Goal: Task Accomplishment & Management: Manage account settings

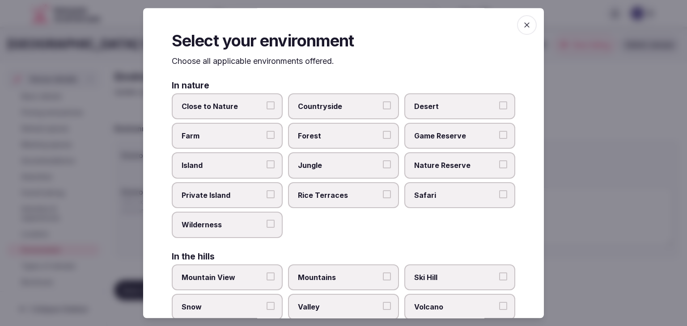
click at [314, 105] on span "Countryside" at bounding box center [339, 106] width 82 height 10
click at [383, 105] on button "Countryside" at bounding box center [387, 105] width 8 height 8
click at [237, 104] on span "Close to Nature" at bounding box center [222, 106] width 82 height 10
click at [266, 104] on button "Close to Nature" at bounding box center [270, 105] width 8 height 8
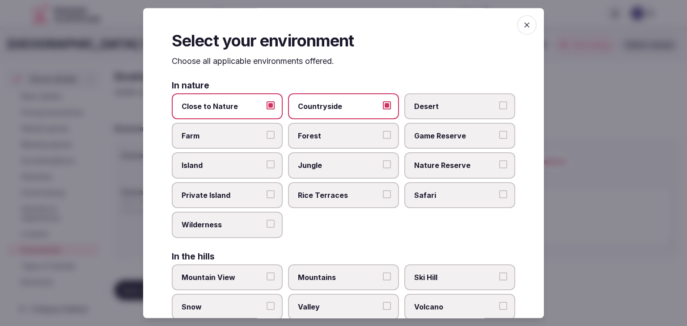
click at [522, 23] on icon "button" at bounding box center [526, 25] width 9 height 9
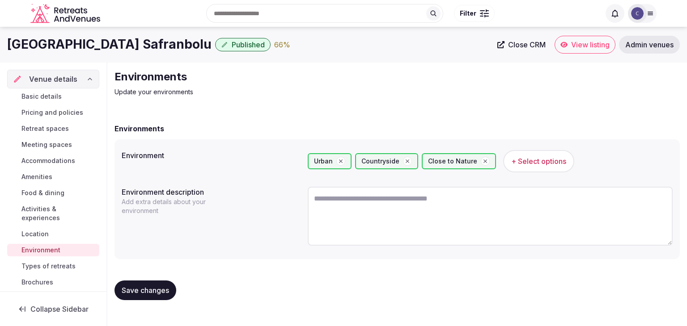
click at [362, 198] on textarea at bounding box center [490, 216] width 365 height 59
paste textarea "**********"
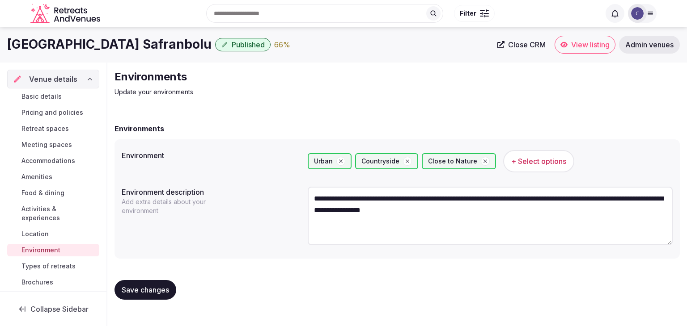
type textarea "**********"
click at [156, 294] on span "Save changes" at bounding box center [145, 290] width 47 height 9
click at [143, 298] on button "Save changes" at bounding box center [145, 290] width 62 height 20
click at [162, 290] on span "Save changes" at bounding box center [145, 290] width 47 height 9
click at [48, 112] on span "Pricing and policies" at bounding box center [52, 112] width 62 height 9
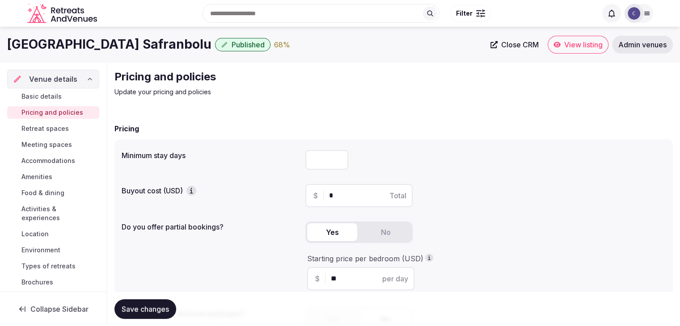
click at [325, 147] on div at bounding box center [485, 160] width 360 height 27
click at [323, 151] on input "number" at bounding box center [326, 160] width 43 height 20
type input "*"
click at [155, 309] on span "Save changes" at bounding box center [145, 309] width 47 height 9
click at [61, 130] on span "Retreat spaces" at bounding box center [44, 128] width 47 height 9
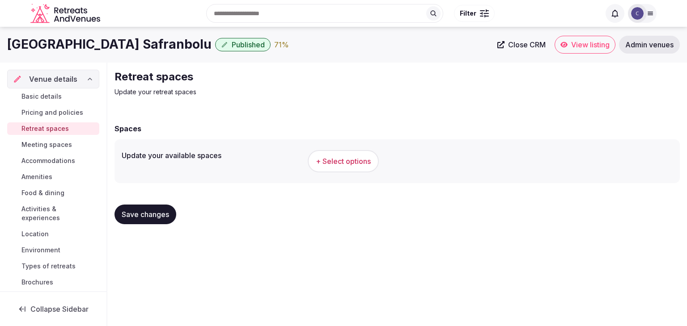
click at [91, 35] on div "Search Popular Destinations Toscana, Italy Riviera Maya, Mexico Indonesia, Bali…" at bounding box center [343, 14] width 626 height 46
click at [92, 47] on h1 "Hilton Garden Inn Safranbolu" at bounding box center [109, 44] width 204 height 17
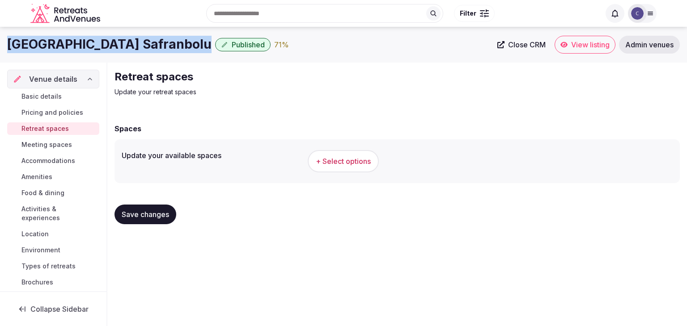
click at [92, 47] on h1 "Hilton Garden Inn Safranbolu" at bounding box center [109, 44] width 204 height 17
copy div "Hilton Garden Inn Safranbolu"
click at [357, 160] on span "+ Select options" at bounding box center [343, 161] width 55 height 10
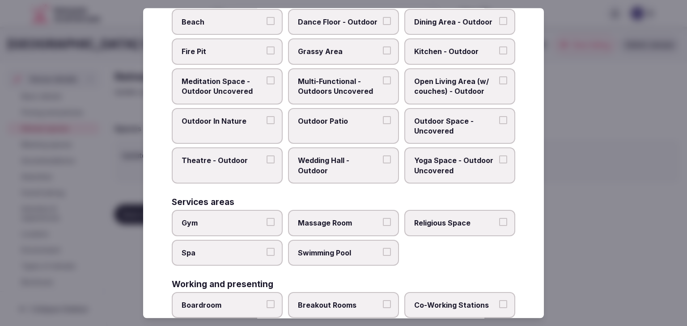
scroll to position [404, 0]
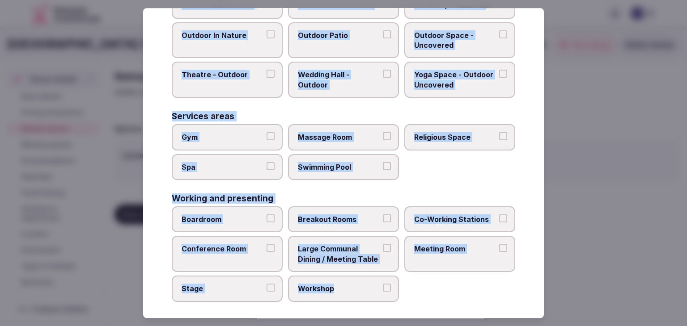
drag, startPoint x: 173, startPoint y: 59, endPoint x: 396, endPoint y: 282, distance: 314.5
click at [396, 282] on div "Select your retreat spaces Choose all applicable retreat spaces offered. Covere…" at bounding box center [343, 163] width 401 height 310
copy div "Choose all applicable retreat spaces offered. Covered outdoor spaces Meditation…"
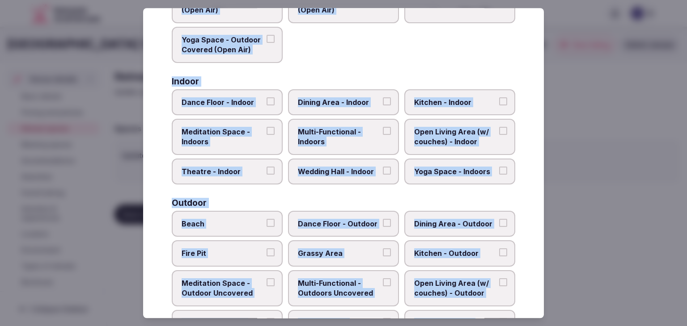
scroll to position [91, 0]
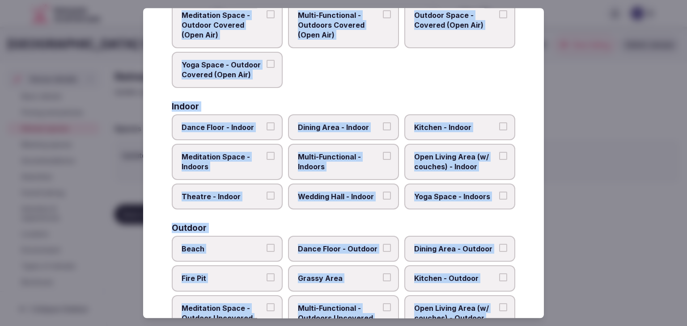
drag, startPoint x: 339, startPoint y: 159, endPoint x: 338, endPoint y: 154, distance: 4.6
click at [339, 158] on span "Multi-Functional - Indoors" at bounding box center [339, 162] width 82 height 20
click at [383, 158] on button "Multi-Functional - Indoors" at bounding box center [387, 156] width 8 height 8
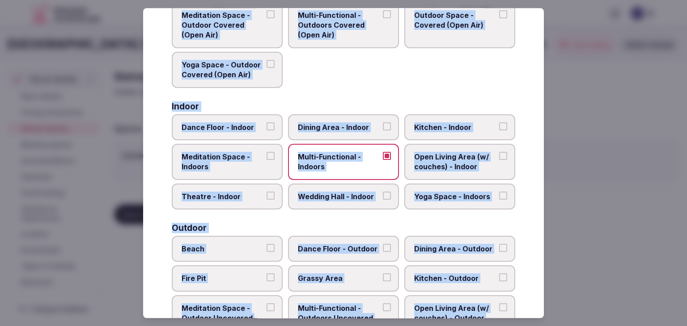
click at [336, 124] on span "Dining Area - Indoor" at bounding box center [339, 127] width 82 height 10
click at [383, 124] on button "Dining Area - Indoor" at bounding box center [387, 126] width 8 height 8
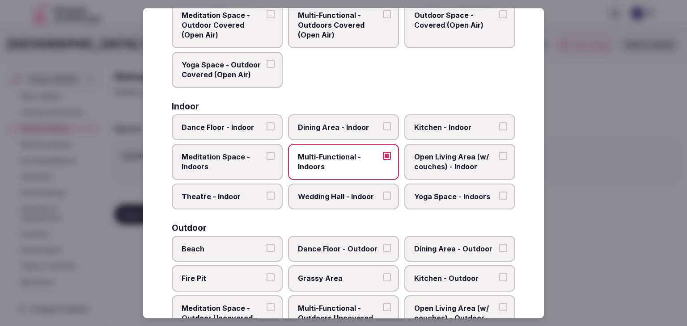
click at [336, 124] on span "Dining Area - Indoor" at bounding box center [339, 127] width 82 height 10
click at [383, 124] on button "Dining Area - Indoor" at bounding box center [387, 126] width 8 height 8
click at [338, 117] on label "Dining Area - Indoor" at bounding box center [343, 127] width 111 height 26
click at [383, 122] on button "Dining Area - Indoor" at bounding box center [387, 126] width 8 height 8
click at [227, 161] on span "Meditation Space - Indoors" at bounding box center [222, 162] width 82 height 20
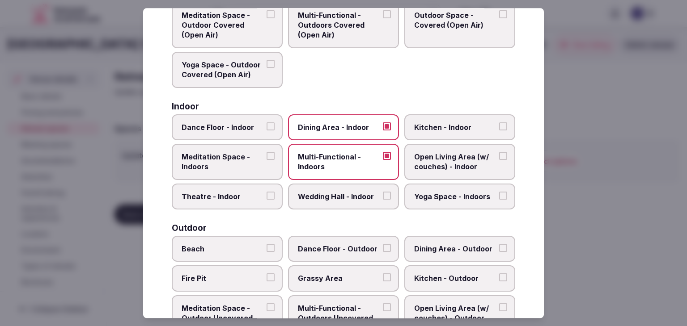
click at [266, 160] on button "Meditation Space - Indoors" at bounding box center [270, 156] width 8 height 8
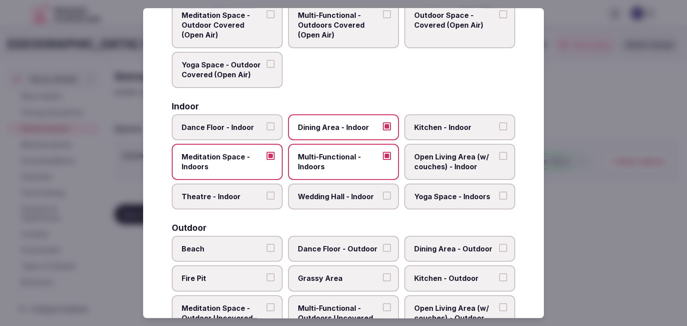
click at [355, 197] on span "Wedding Hall - Indoor" at bounding box center [339, 197] width 82 height 10
click at [383, 197] on button "Wedding Hall - Indoor" at bounding box center [387, 196] width 8 height 8
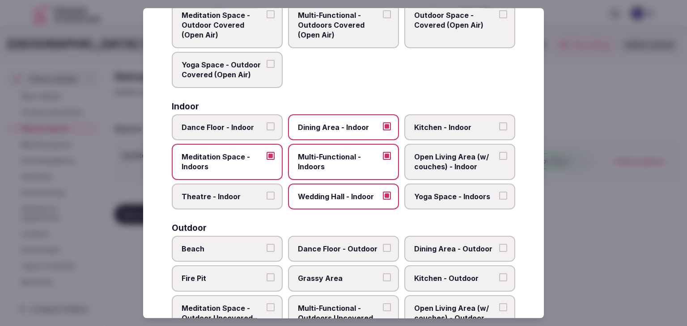
click at [432, 166] on span "Open Living Area (w/ couches) - Indoor" at bounding box center [455, 162] width 82 height 20
click at [499, 160] on button "Open Living Area (w/ couches) - Indoor" at bounding box center [503, 156] width 8 height 8
click at [432, 166] on span "Open Living Area (w/ couches) - Indoor" at bounding box center [455, 162] width 82 height 20
click at [499, 160] on button "Open Living Area (w/ couches) - Indoor" at bounding box center [503, 156] width 8 height 8
click at [429, 194] on span "Yoga Space - Indoors" at bounding box center [455, 197] width 82 height 10
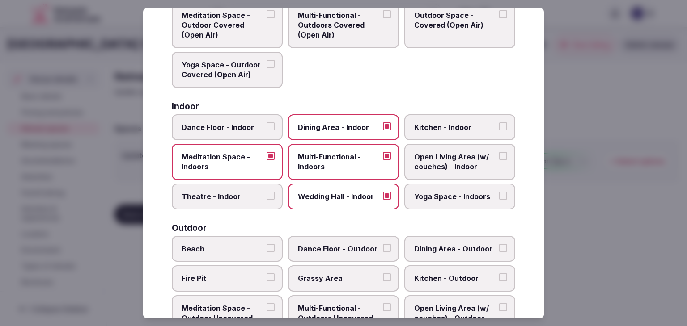
click at [499, 194] on button "Yoga Space - Indoors" at bounding box center [503, 196] width 8 height 8
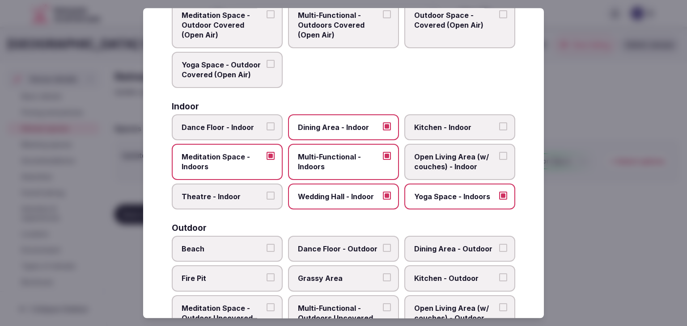
click at [433, 160] on span "Open Living Area (w/ couches) - Indoor" at bounding box center [455, 162] width 82 height 20
click at [499, 160] on button "Open Living Area (w/ couches) - Indoor" at bounding box center [503, 156] width 8 height 8
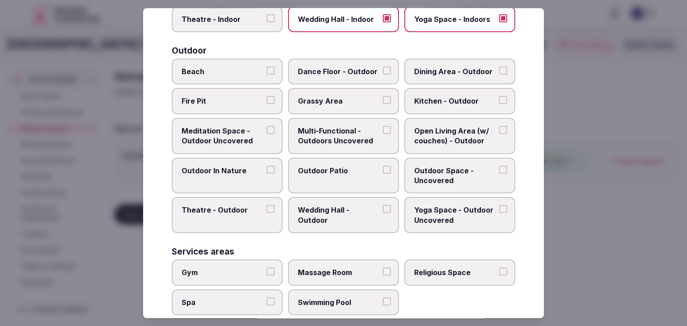
scroll to position [270, 0]
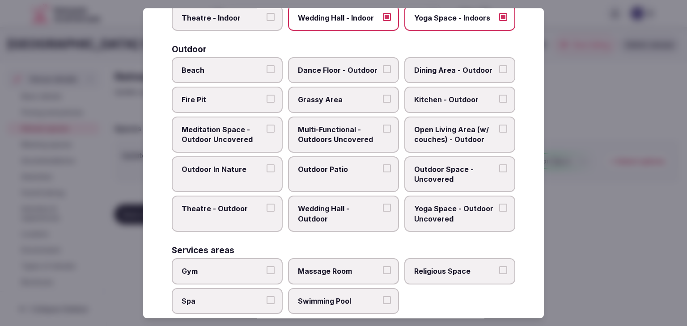
click at [338, 129] on span "Multi-Functional - Outdoors Uncovered" at bounding box center [339, 135] width 82 height 20
click at [383, 129] on button "Multi-Functional - Outdoors Uncovered" at bounding box center [387, 129] width 8 height 8
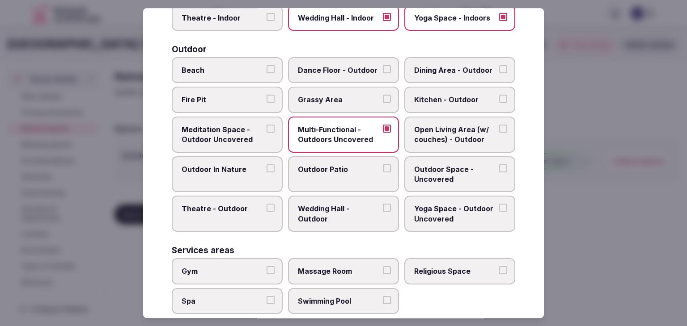
click at [336, 164] on span "Outdoor Patio" at bounding box center [339, 169] width 82 height 10
click at [383, 164] on button "Outdoor Patio" at bounding box center [387, 168] width 8 height 8
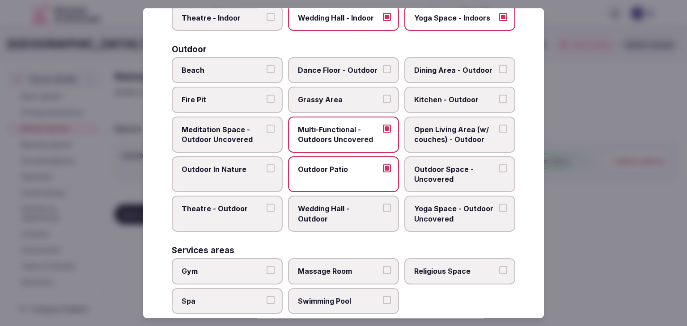
click at [435, 169] on span "Outdoor Space - Uncovered" at bounding box center [455, 174] width 82 height 20
click at [499, 169] on button "Outdoor Space - Uncovered" at bounding box center [503, 168] width 8 height 8
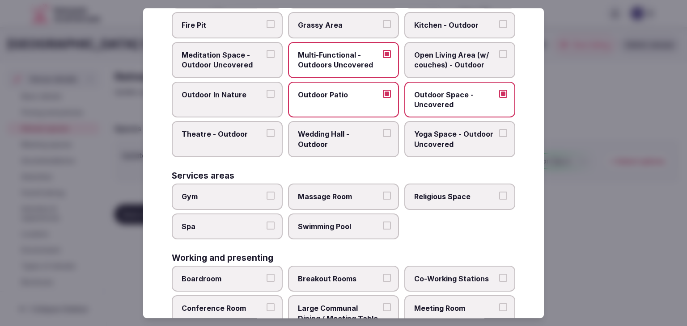
scroll to position [359, 0]
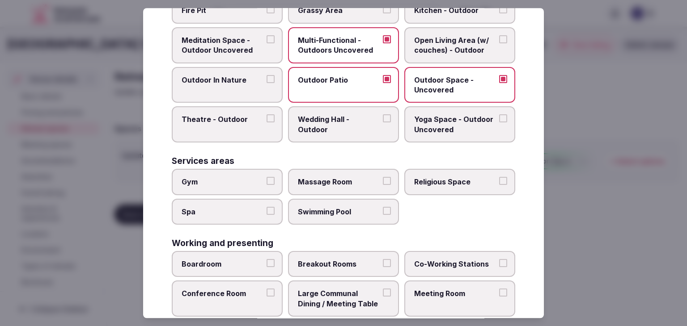
click at [237, 177] on span "Gym" at bounding box center [222, 182] width 82 height 10
click at [266, 177] on button "Gym" at bounding box center [270, 181] width 8 height 8
click at [237, 214] on label "Spa" at bounding box center [227, 212] width 111 height 26
click at [266, 214] on button "Spa" at bounding box center [270, 211] width 8 height 8
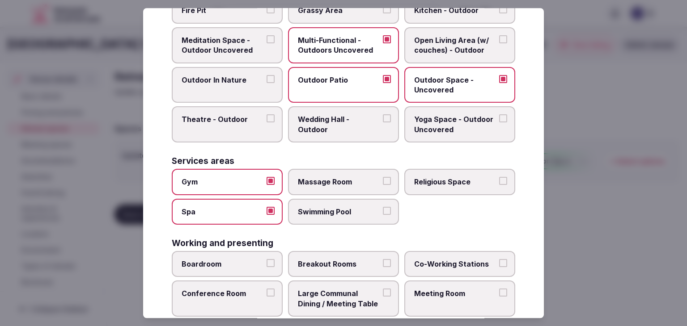
click at [308, 212] on span "Swimming Pool" at bounding box center [339, 212] width 82 height 10
click at [383, 212] on button "Swimming Pool" at bounding box center [387, 211] width 8 height 8
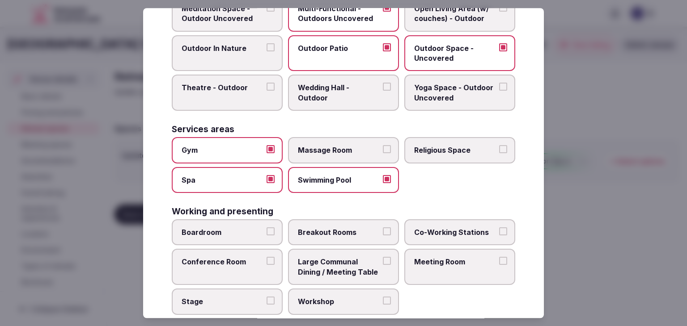
scroll to position [404, 0]
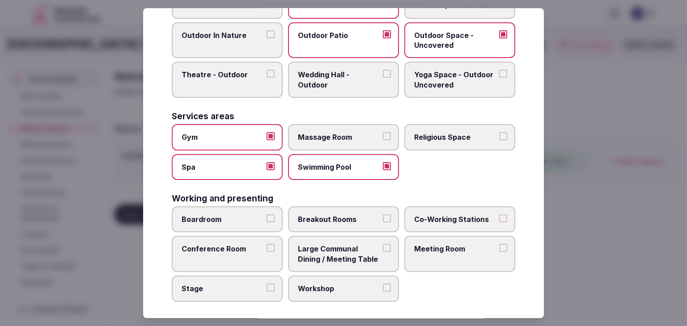
click at [253, 221] on label "Boardroom" at bounding box center [227, 220] width 111 height 26
click at [266, 221] on button "Boardroom" at bounding box center [270, 219] width 8 height 8
click at [253, 249] on label "Conference Room" at bounding box center [227, 254] width 111 height 36
click at [266, 249] on button "Conference Room" at bounding box center [270, 249] width 8 height 8
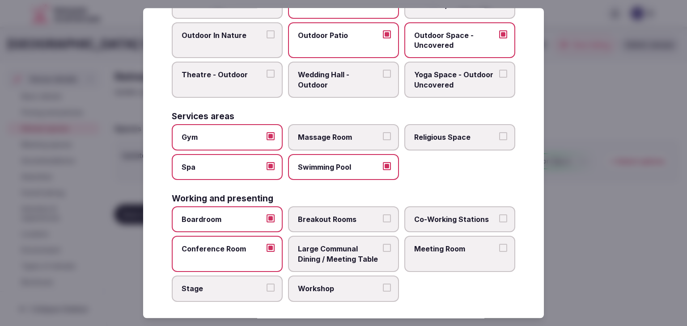
click at [484, 249] on label "Meeting Room" at bounding box center [459, 254] width 111 height 36
click at [499, 249] on button "Meeting Room" at bounding box center [503, 249] width 8 height 8
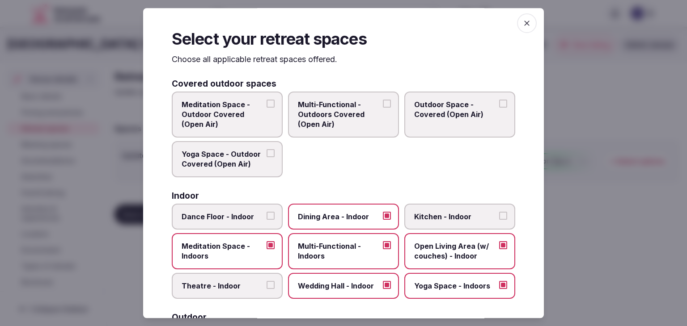
scroll to position [0, 0]
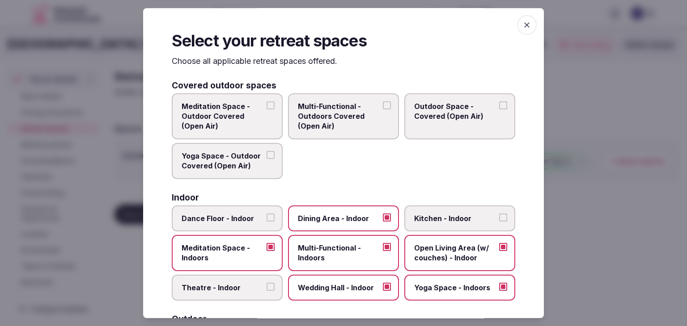
drag, startPoint x: 523, startPoint y: 23, endPoint x: 439, endPoint y: 213, distance: 207.0
click at [522, 23] on icon "button" at bounding box center [526, 25] width 9 height 9
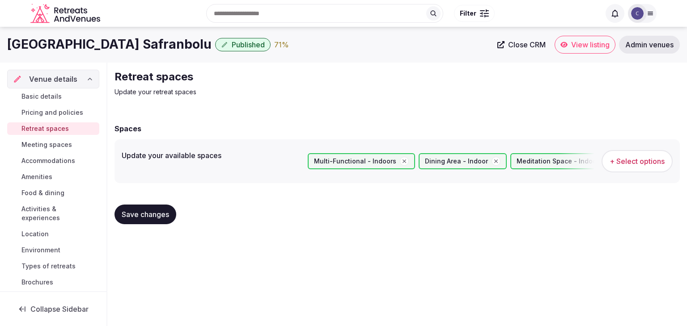
click at [151, 210] on span "Save changes" at bounding box center [145, 214] width 47 height 9
drag, startPoint x: 38, startPoint y: 175, endPoint x: 45, endPoint y: 176, distance: 6.7
click at [39, 175] on span "Amenities" at bounding box center [36, 177] width 31 height 9
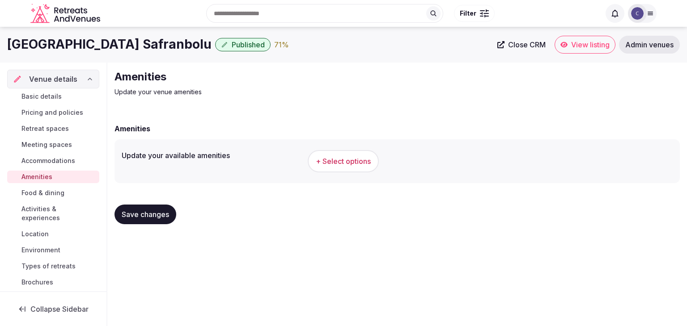
click at [105, 43] on h1 "Hilton Garden Inn Safranbolu" at bounding box center [109, 44] width 204 height 17
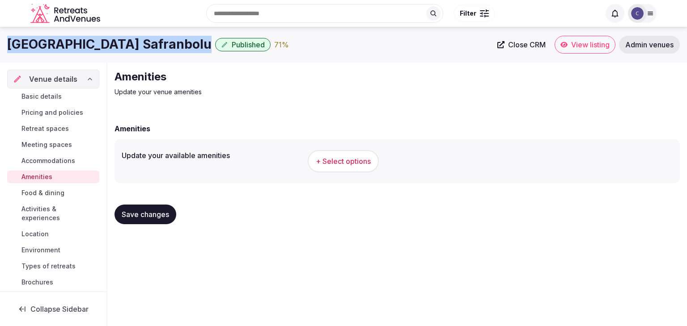
click at [105, 43] on h1 "Hilton Garden Inn Safranbolu" at bounding box center [109, 44] width 204 height 17
copy div "Hilton Garden Inn Safranbolu"
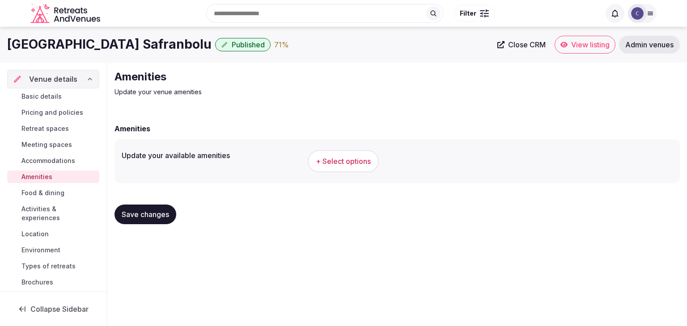
click at [342, 172] on div "+ Select options" at bounding box center [490, 162] width 365 height 30
click at [343, 166] on button "+ Select options" at bounding box center [343, 161] width 71 height 22
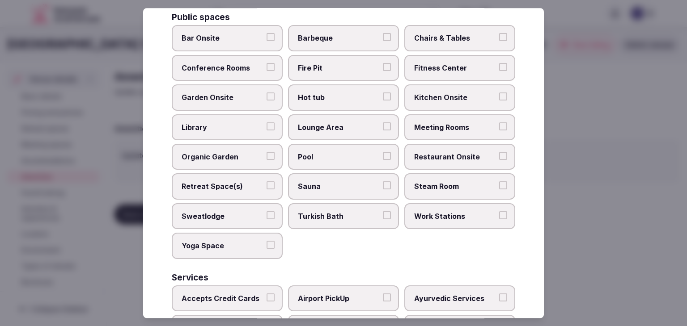
scroll to position [481, 0]
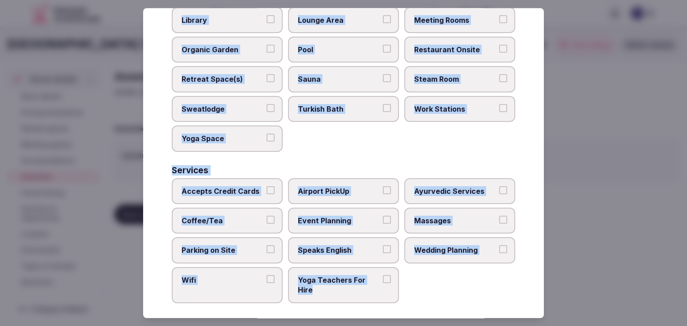
drag, startPoint x: 173, startPoint y: 61, endPoint x: 402, endPoint y: 305, distance: 334.9
click at [402, 305] on div "Select your venue amenities Choose all applicable amenities offered. Activities…" at bounding box center [343, 163] width 401 height 310
copy div "Choose all applicable amenities offered. Activities Bicycles Camping Allowed On…"
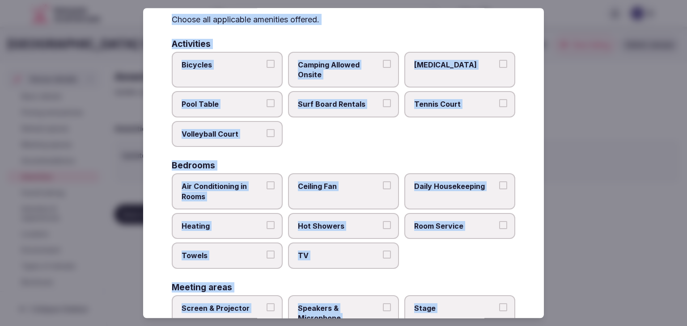
scroll to position [34, 0]
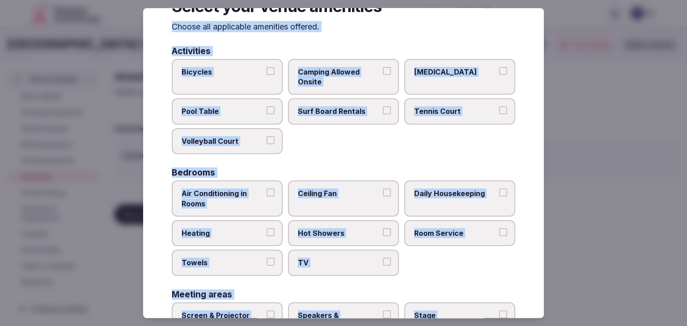
click at [231, 203] on span "Air Conditioning in Rooms" at bounding box center [222, 199] width 82 height 20
click at [266, 197] on button "Air Conditioning in Rooms" at bounding box center [270, 193] width 8 height 8
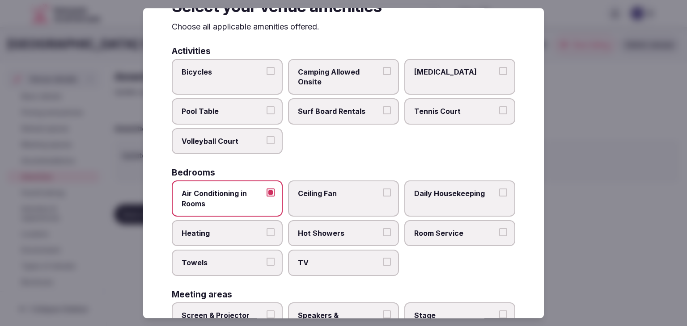
click at [232, 231] on span "Heating" at bounding box center [222, 233] width 82 height 10
click at [266, 231] on button "Heating" at bounding box center [270, 232] width 8 height 8
drag, startPoint x: 224, startPoint y: 259, endPoint x: 320, endPoint y: 254, distance: 95.4
click at [224, 260] on span "Towels" at bounding box center [222, 263] width 82 height 10
click at [266, 260] on button "Towels" at bounding box center [270, 262] width 8 height 8
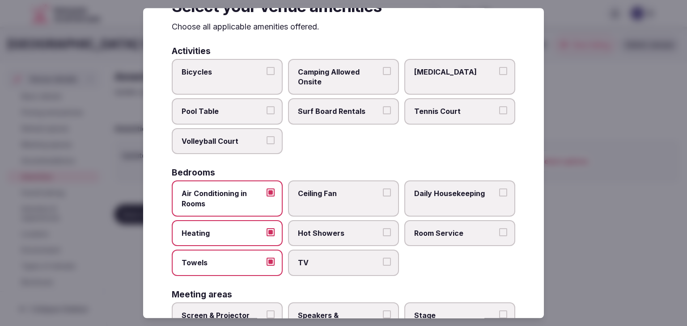
click at [333, 251] on label "TV" at bounding box center [343, 263] width 111 height 26
click at [383, 258] on button "TV" at bounding box center [387, 262] width 8 height 8
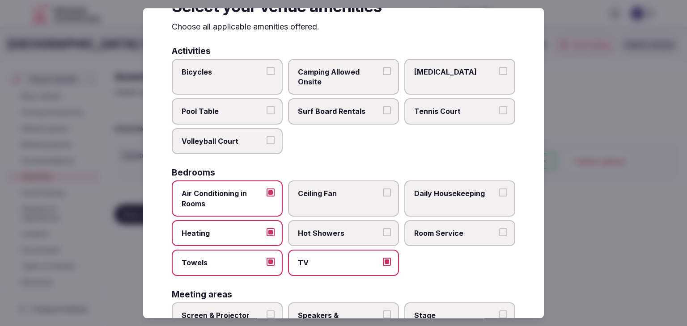
click at [338, 228] on span "Hot Showers" at bounding box center [339, 233] width 82 height 10
click at [383, 228] on button "Hot Showers" at bounding box center [387, 232] width 8 height 8
drag, startPoint x: 452, startPoint y: 228, endPoint x: 449, endPoint y: 202, distance: 25.3
click at [452, 228] on span "Room Service" at bounding box center [455, 233] width 82 height 10
click at [499, 228] on button "Room Service" at bounding box center [503, 232] width 8 height 8
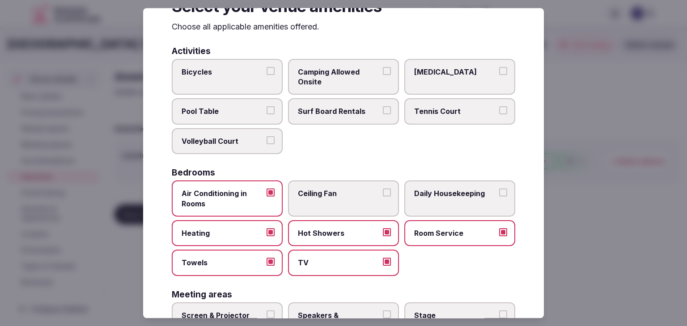
click at [446, 189] on span "Daily Housekeeping" at bounding box center [455, 194] width 82 height 10
click at [499, 189] on button "Daily Housekeeping" at bounding box center [503, 193] width 8 height 8
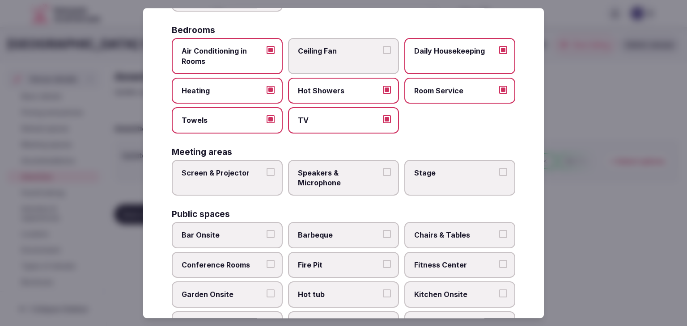
scroll to position [213, 0]
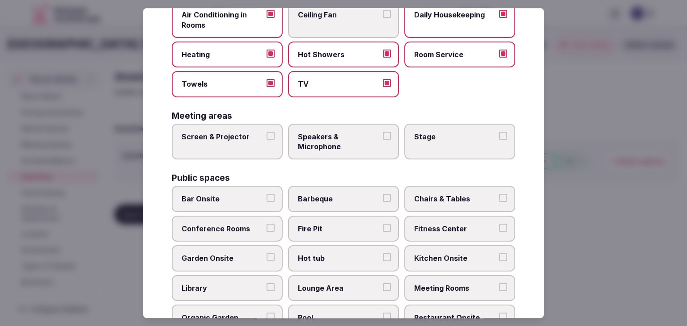
click at [444, 283] on span "Meeting Rooms" at bounding box center [455, 288] width 82 height 10
click at [499, 283] on button "Meeting Rooms" at bounding box center [503, 287] width 8 height 8
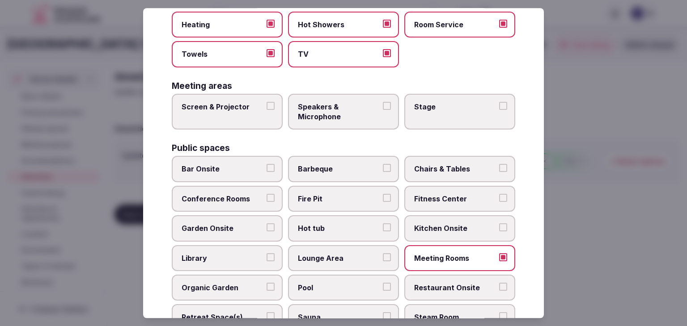
scroll to position [258, 0]
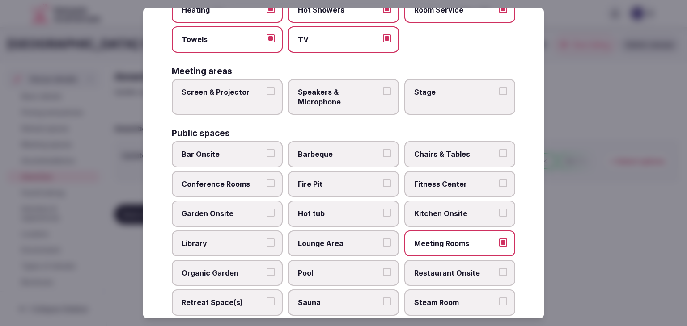
click at [232, 184] on span "Conference Rooms" at bounding box center [222, 184] width 82 height 10
click at [266, 184] on button "Conference Rooms" at bounding box center [270, 183] width 8 height 8
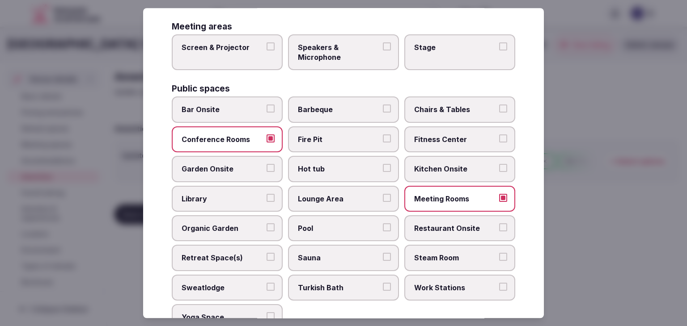
click at [444, 127] on label "Fitness Center" at bounding box center [459, 140] width 111 height 26
click at [499, 135] on button "Fitness Center" at bounding box center [503, 139] width 8 height 8
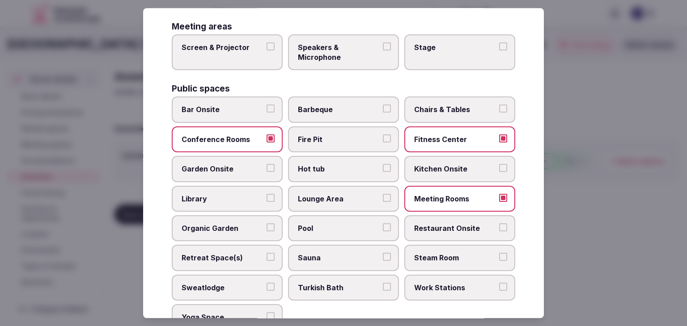
click at [447, 110] on span "Chairs & Tables" at bounding box center [455, 110] width 82 height 10
click at [499, 110] on button "Chairs & Tables" at bounding box center [503, 109] width 8 height 8
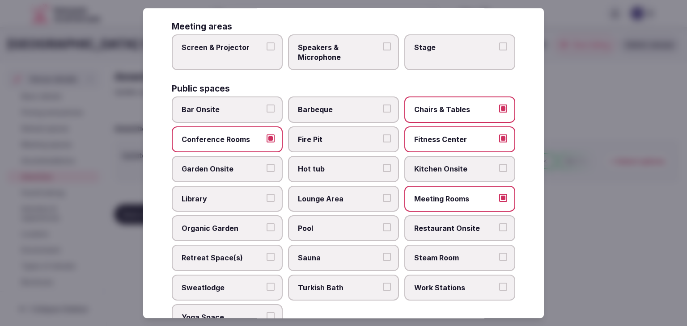
click at [351, 194] on span "Lounge Area" at bounding box center [339, 199] width 82 height 10
click at [383, 194] on button "Lounge Area" at bounding box center [387, 198] width 8 height 8
click at [351, 218] on label "Pool" at bounding box center [343, 228] width 111 height 26
click at [383, 224] on button "Pool" at bounding box center [387, 228] width 8 height 8
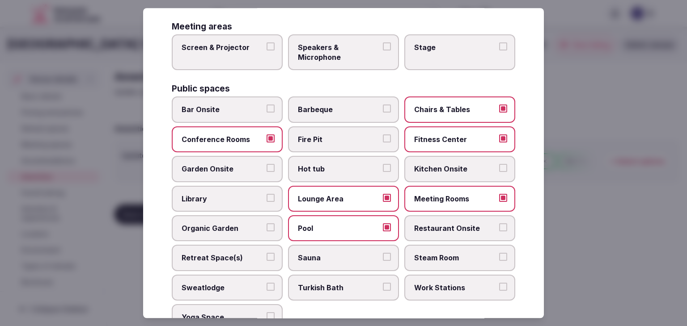
click at [448, 225] on span "Restaurant Onsite" at bounding box center [455, 229] width 82 height 10
click at [499, 225] on button "Restaurant Onsite" at bounding box center [503, 228] width 8 height 8
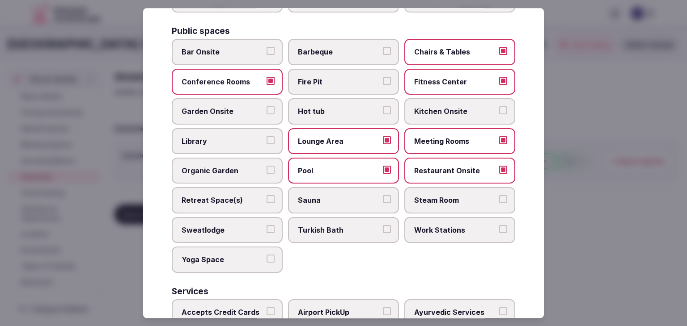
scroll to position [392, 0]
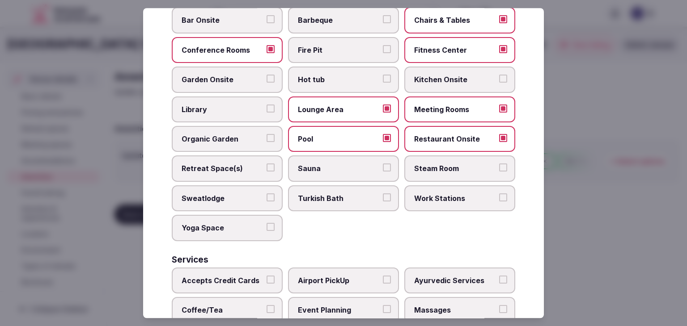
click at [244, 164] on span "Retreat Space(s)" at bounding box center [222, 169] width 82 height 10
click at [266, 164] on button "Retreat Space(s)" at bounding box center [270, 168] width 8 height 8
click at [239, 225] on span "Yoga Space" at bounding box center [222, 228] width 82 height 10
click at [266, 225] on button "Yoga Space" at bounding box center [270, 227] width 8 height 8
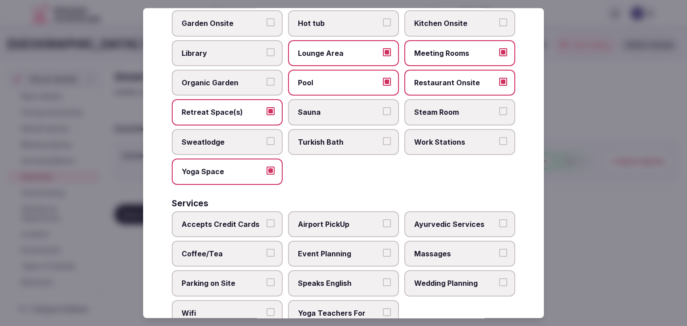
scroll to position [481, 0]
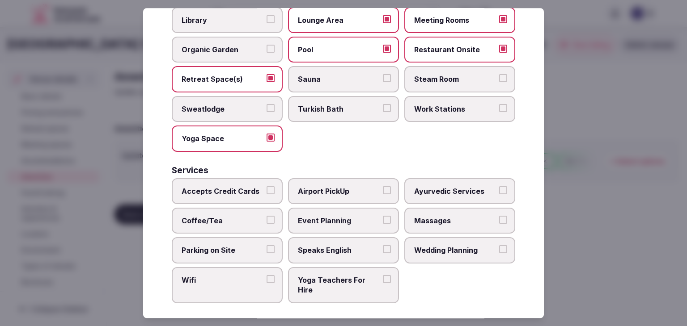
click at [242, 190] on label "Accepts Credit Cards" at bounding box center [227, 191] width 111 height 26
click at [266, 190] on button "Accepts Credit Cards" at bounding box center [270, 190] width 8 height 8
drag, startPoint x: 235, startPoint y: 219, endPoint x: 235, endPoint y: 224, distance: 4.9
click at [235, 220] on label "Coffee/Tea" at bounding box center [227, 221] width 111 height 26
click at [266, 220] on button "Coffee/Tea" at bounding box center [270, 220] width 8 height 8
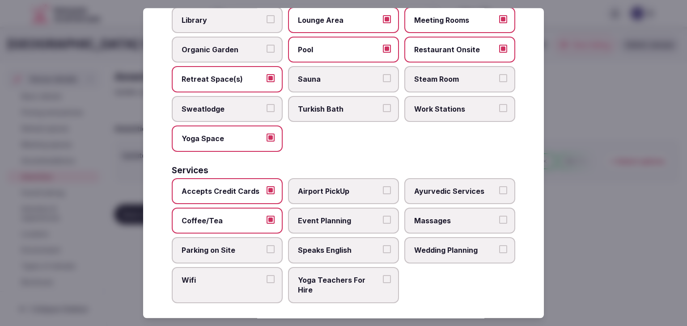
click at [217, 275] on span "Wifi" at bounding box center [222, 280] width 82 height 10
click at [266, 275] on button "Wifi" at bounding box center [270, 279] width 8 height 8
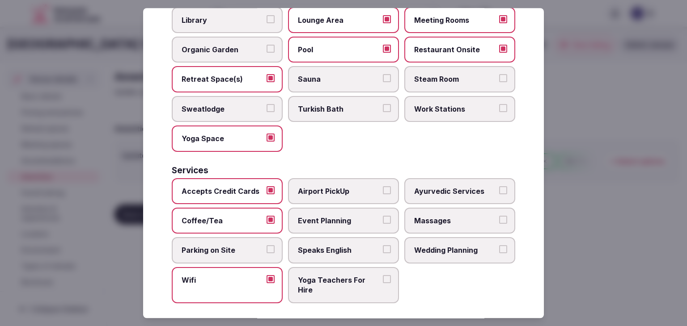
click at [301, 246] on span "Speaks English" at bounding box center [339, 251] width 82 height 10
click at [383, 246] on button "Speaks English" at bounding box center [387, 250] width 8 height 8
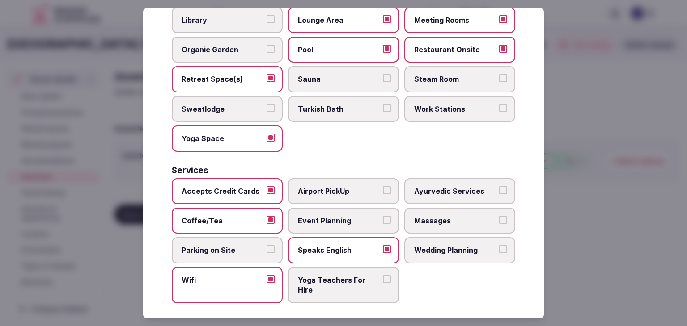
click at [235, 249] on span "Parking on Site" at bounding box center [222, 251] width 82 height 10
click at [266, 249] on button "Parking on Site" at bounding box center [270, 250] width 8 height 8
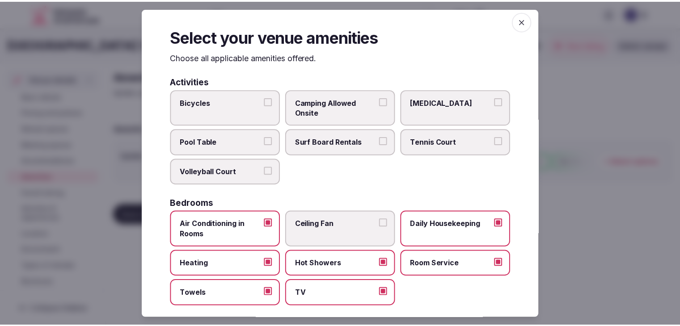
scroll to position [0, 0]
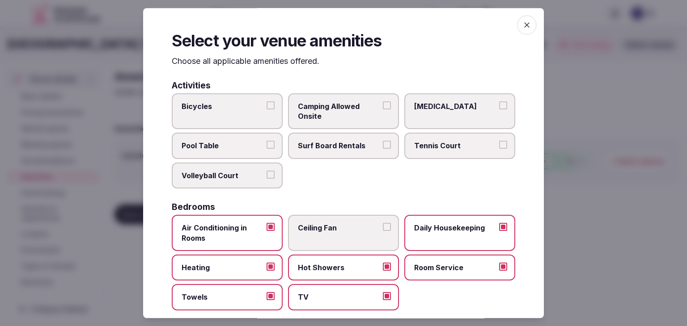
click at [524, 25] on icon "button" at bounding box center [526, 24] width 5 height 5
click at [519, 25] on span "button" at bounding box center [527, 25] width 20 height 20
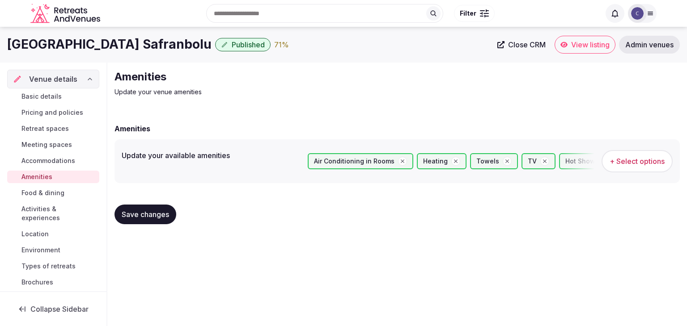
click at [148, 206] on button "Save changes" at bounding box center [145, 215] width 62 height 20
click at [45, 187] on link "Food & dining" at bounding box center [53, 193] width 92 height 13
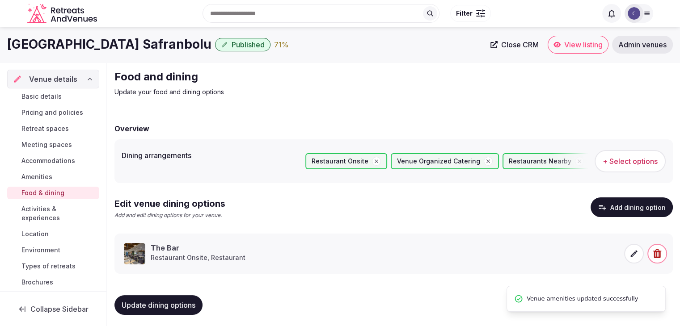
click at [45, 209] on span "Activities & experiences" at bounding box center [58, 214] width 74 height 18
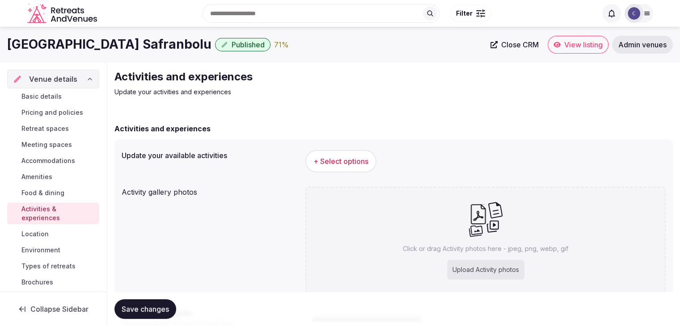
scroll to position [89, 0]
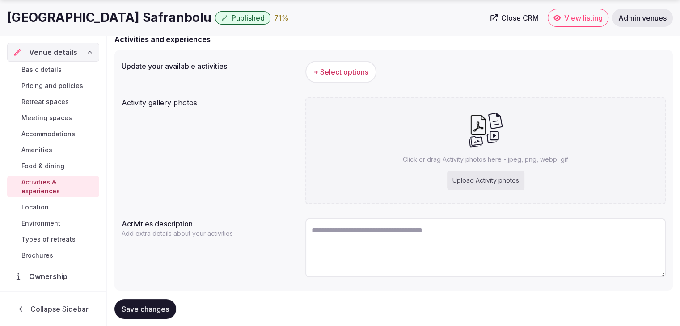
click at [477, 179] on div "Upload Activity photos" at bounding box center [485, 181] width 77 height 20
type input "**********"
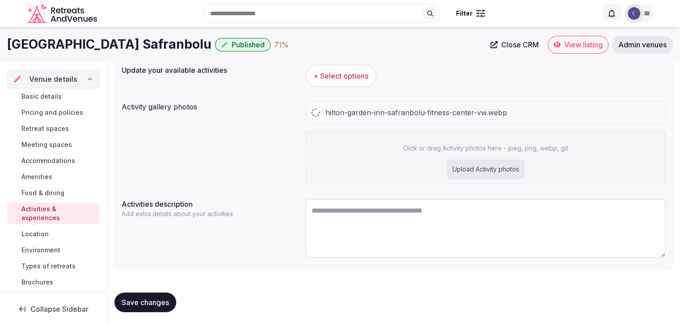
click at [330, 75] on span "+ Select options" at bounding box center [340, 76] width 55 height 10
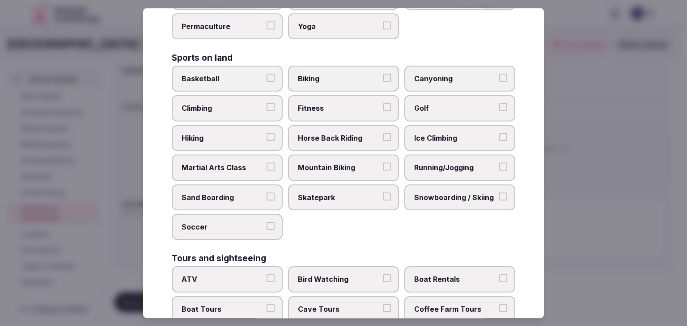
scroll to position [690, 0]
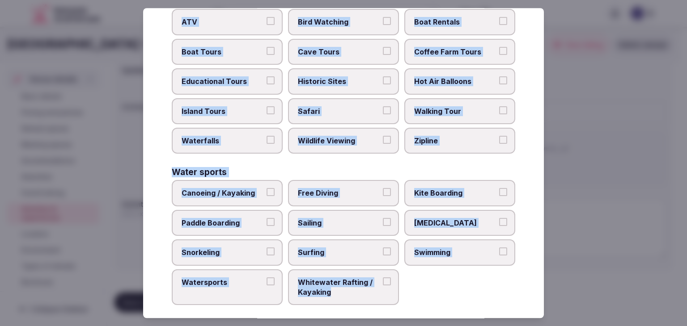
drag, startPoint x: 171, startPoint y: 60, endPoint x: 401, endPoint y: 301, distance: 332.9
click at [401, 301] on div "Select your activities Choose all applicable activities offered. Culture Dancin…" at bounding box center [343, 163] width 401 height 310
copy div "Choose all applicable activities offered. Culture Dancing Food and Culinary Cla…"
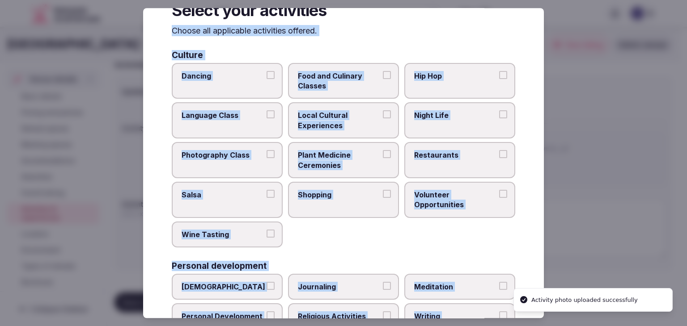
scroll to position [0, 0]
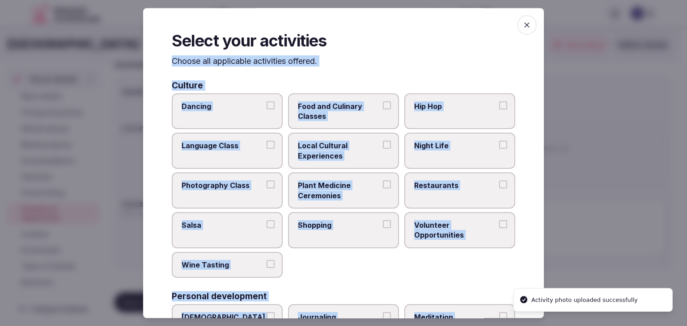
click at [353, 143] on span "Local Cultural Experiences" at bounding box center [339, 151] width 82 height 20
click at [383, 143] on button "Local Cultural Experiences" at bounding box center [387, 145] width 8 height 8
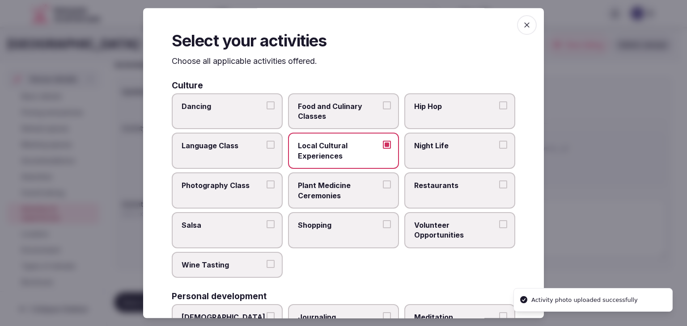
click at [433, 183] on span "Restaurants" at bounding box center [455, 186] width 82 height 10
click at [499, 183] on button "Restaurants" at bounding box center [503, 185] width 8 height 8
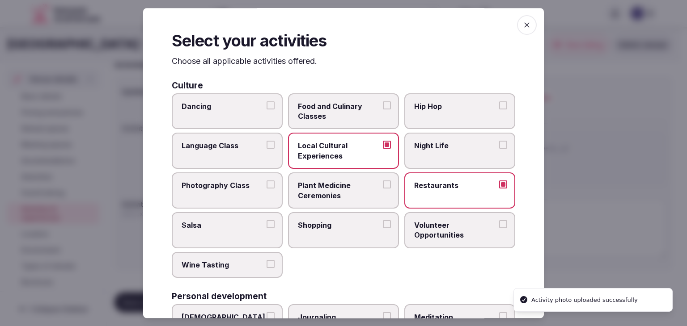
click at [365, 229] on span "Shopping" at bounding box center [339, 225] width 82 height 10
click at [383, 228] on button "Shopping" at bounding box center [387, 224] width 8 height 8
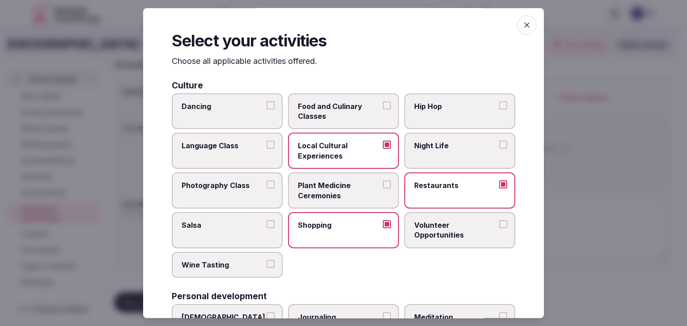
click at [429, 154] on label "Night Life" at bounding box center [459, 151] width 111 height 36
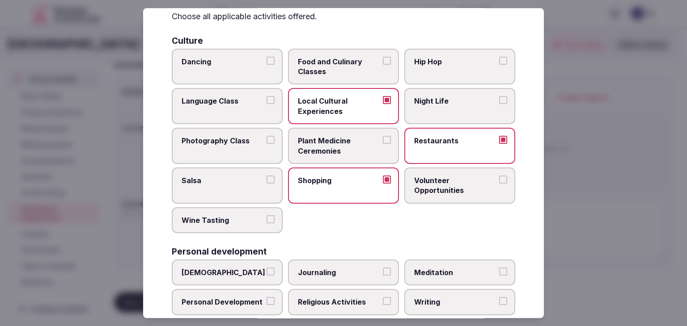
click at [440, 111] on label "Night Life" at bounding box center [459, 107] width 111 height 36
click at [499, 105] on button "Night Life" at bounding box center [503, 101] width 8 height 8
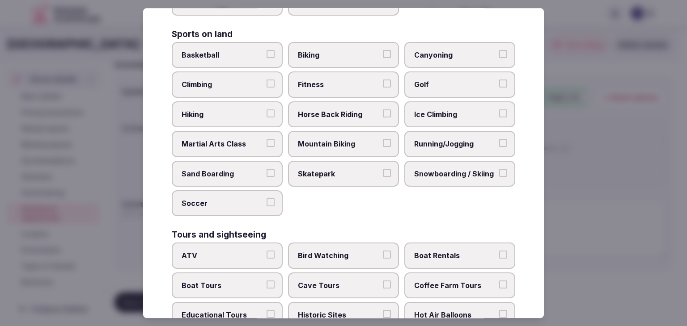
scroll to position [536, 0]
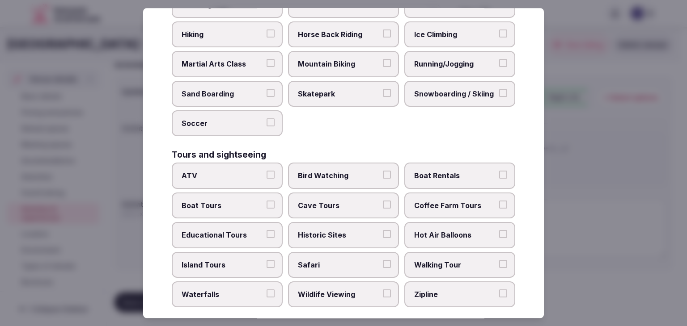
click at [365, 230] on span "Historic Sites" at bounding box center [339, 235] width 82 height 10
click at [383, 230] on button "Historic Sites" at bounding box center [387, 234] width 8 height 8
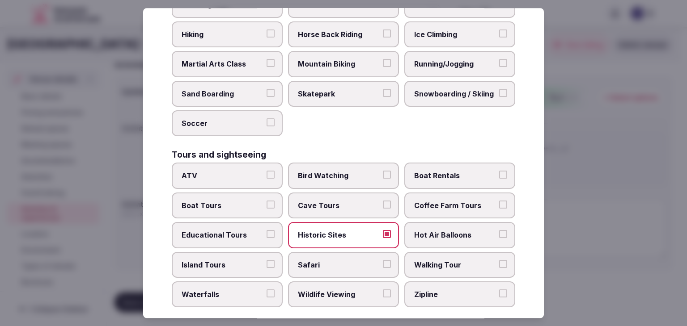
scroll to position [447, 0]
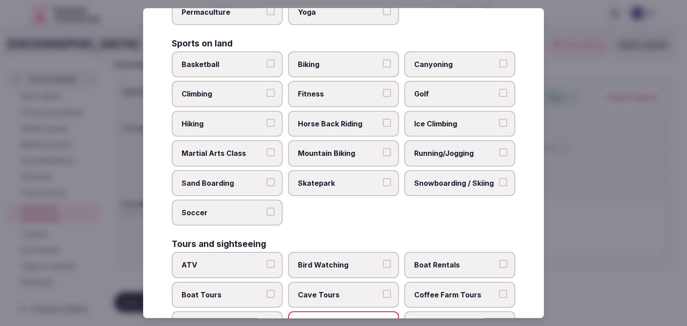
click at [337, 81] on label "Fitness" at bounding box center [343, 94] width 111 height 26
click at [383, 89] on button "Fitness" at bounding box center [387, 93] width 8 height 8
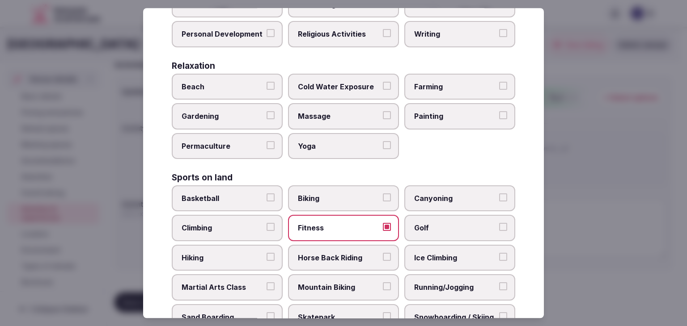
scroll to position [224, 0]
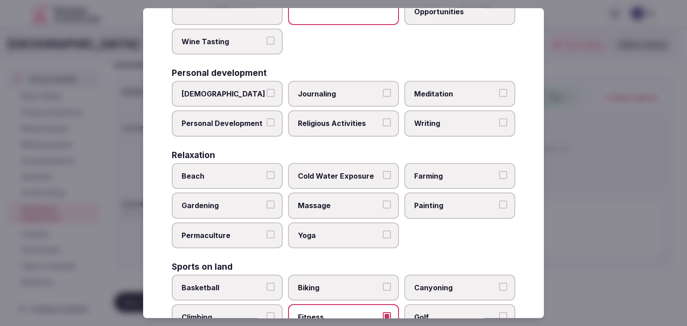
click at [243, 119] on span "Personal Development" at bounding box center [222, 124] width 82 height 10
click at [266, 119] on button "Personal Development" at bounding box center [270, 123] width 8 height 8
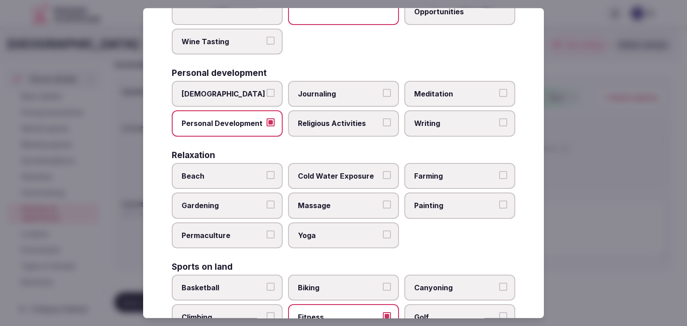
click at [420, 86] on label "Meditation" at bounding box center [459, 94] width 111 height 26
click at [499, 89] on button "Meditation" at bounding box center [503, 93] width 8 height 8
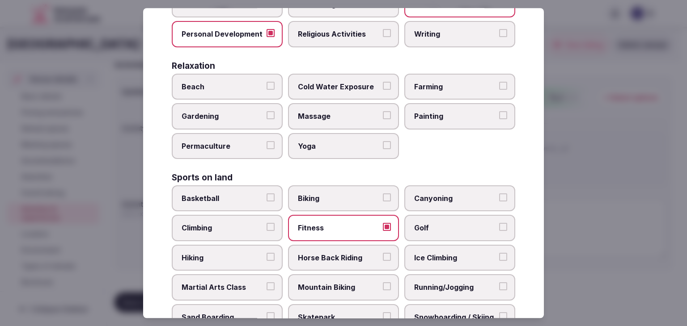
click at [339, 112] on span "Massage" at bounding box center [339, 117] width 82 height 10
click at [383, 112] on button "Massage" at bounding box center [387, 116] width 8 height 8
click at [339, 136] on label "Yoga" at bounding box center [343, 146] width 111 height 26
click at [383, 141] on button "Yoga" at bounding box center [387, 145] width 8 height 8
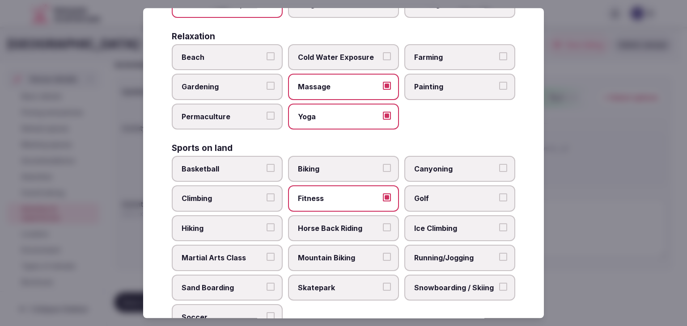
scroll to position [358, 0]
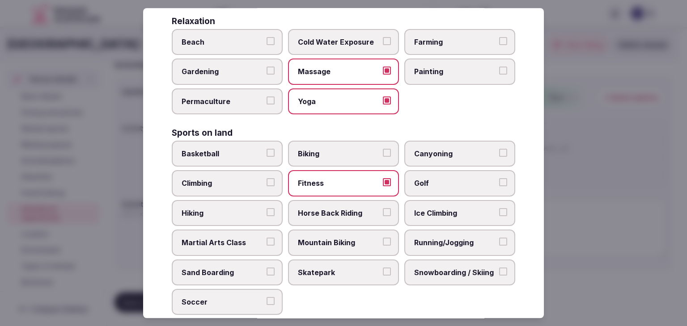
click at [237, 203] on label "Hiking" at bounding box center [227, 213] width 111 height 26
click at [266, 208] on button "Hiking" at bounding box center [270, 212] width 8 height 8
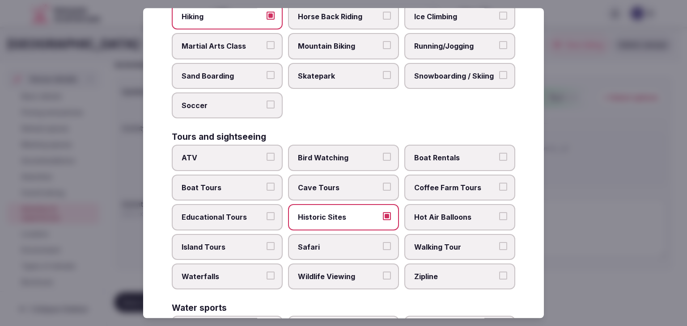
scroll to position [581, 0]
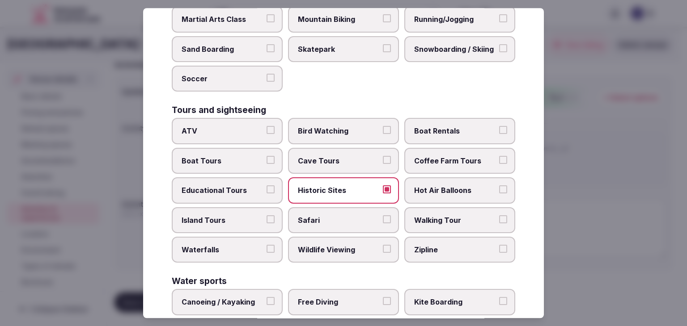
click at [327, 156] on span "Cave Tours" at bounding box center [339, 161] width 82 height 10
click at [383, 156] on button "Cave Tours" at bounding box center [387, 160] width 8 height 8
click at [447, 215] on span "Walking Tour" at bounding box center [455, 220] width 82 height 10
click at [499, 215] on button "Walking Tour" at bounding box center [503, 219] width 8 height 8
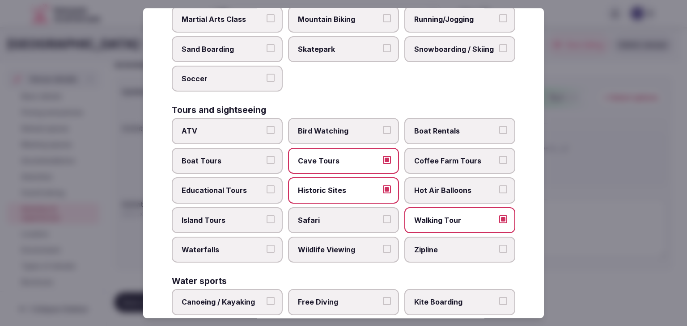
click at [447, 187] on span "Hot Air Balloons" at bounding box center [455, 191] width 82 height 10
click at [499, 187] on button "Hot Air Balloons" at bounding box center [503, 190] width 8 height 8
click at [350, 246] on span "Wildlife Viewing" at bounding box center [339, 250] width 82 height 10
click at [383, 246] on button "Wildlife Viewing" at bounding box center [387, 249] width 8 height 8
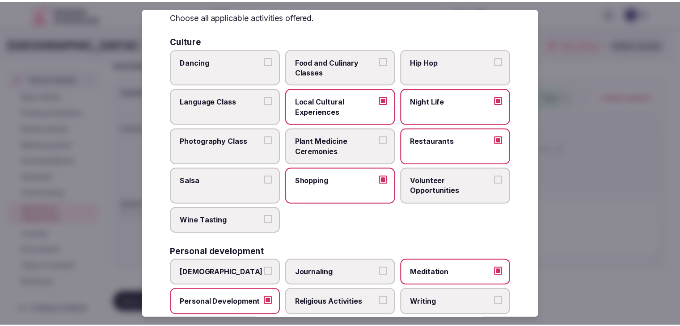
scroll to position [0, 0]
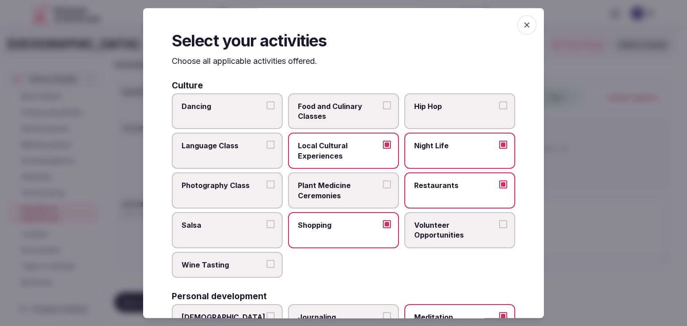
click at [522, 27] on icon "button" at bounding box center [526, 25] width 9 height 9
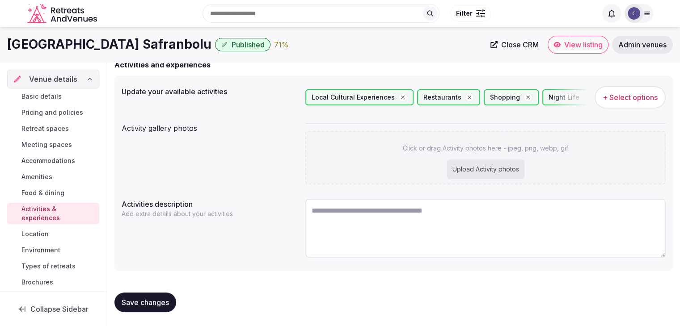
click at [477, 166] on div "Upload Activity photos" at bounding box center [485, 170] width 77 height 20
type input "**********"
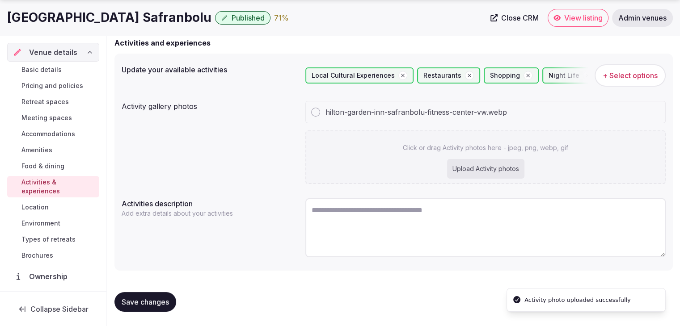
scroll to position [85, 0]
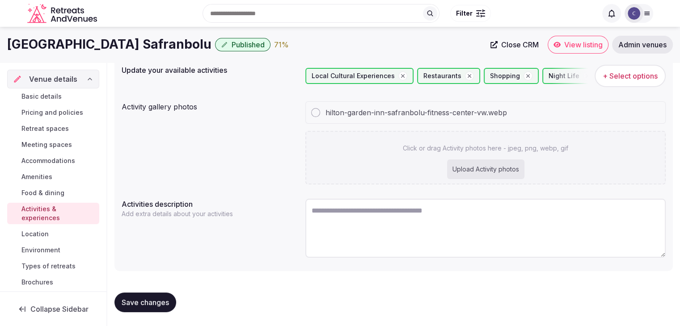
click at [156, 303] on span "Save changes" at bounding box center [145, 302] width 47 height 9
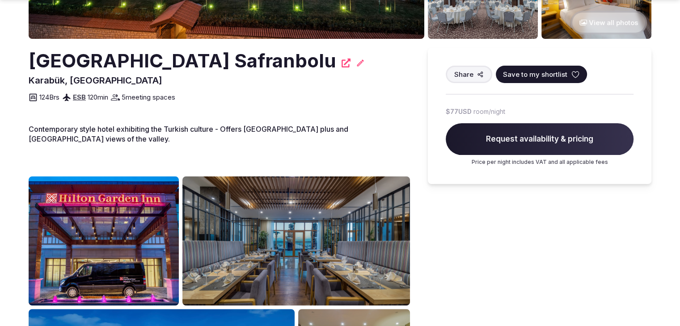
scroll to position [224, 0]
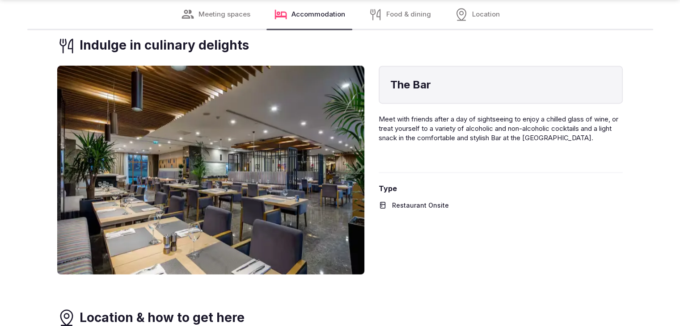
scroll to position [1520, 0]
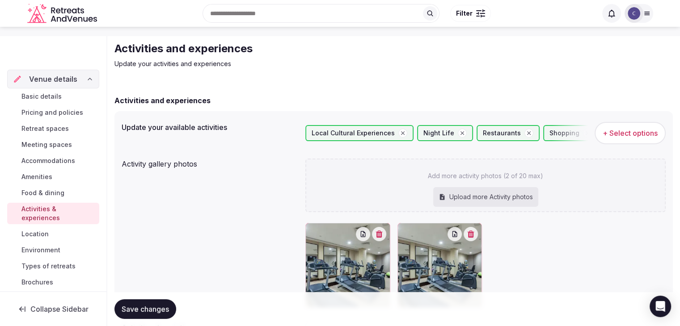
scroll to position [89, 0]
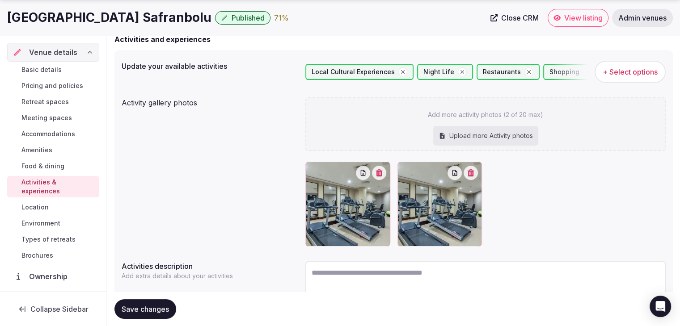
click at [383, 174] on icon "button" at bounding box center [378, 172] width 7 height 7
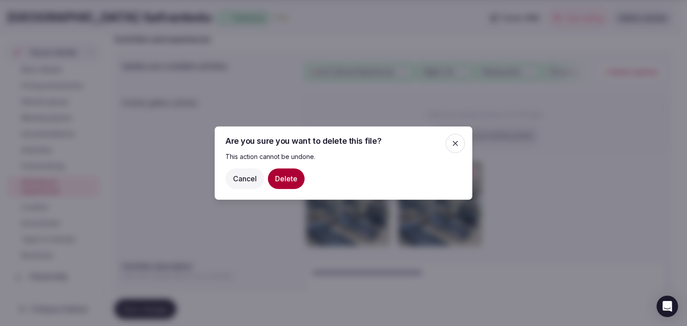
click at [281, 185] on button "Delete" at bounding box center [286, 179] width 37 height 21
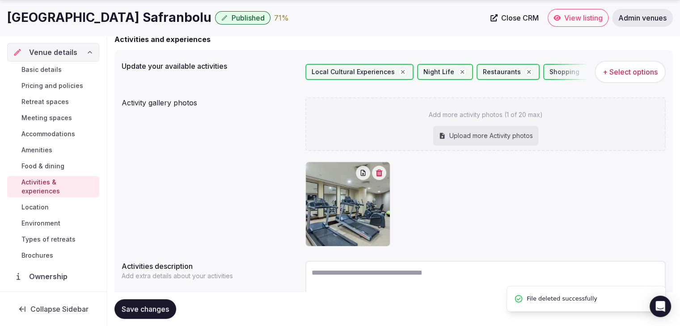
click at [160, 305] on span "Save changes" at bounding box center [145, 309] width 47 height 9
click at [43, 224] on span "Environment" at bounding box center [40, 223] width 39 height 9
click at [46, 223] on span "Environment" at bounding box center [40, 223] width 39 height 9
click at [51, 226] on span "Environment" at bounding box center [40, 223] width 39 height 9
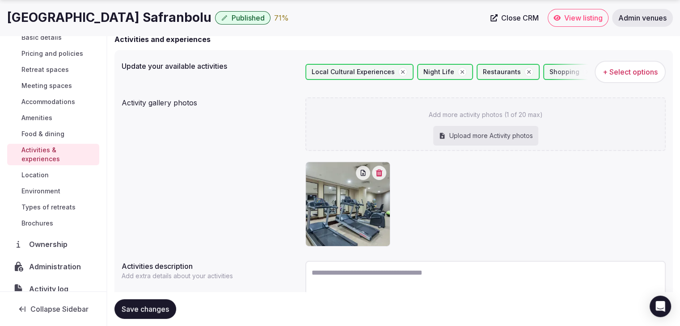
scroll to position [68, 0]
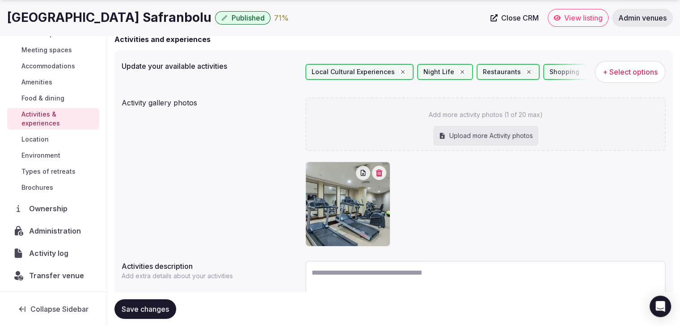
click at [57, 171] on span "Types of retreats" at bounding box center [48, 171] width 54 height 9
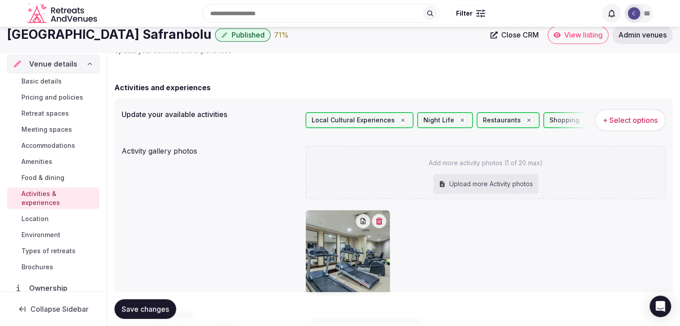
scroll to position [0, 0]
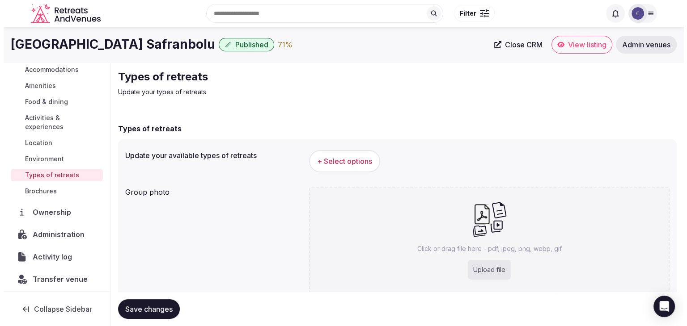
scroll to position [95, 0]
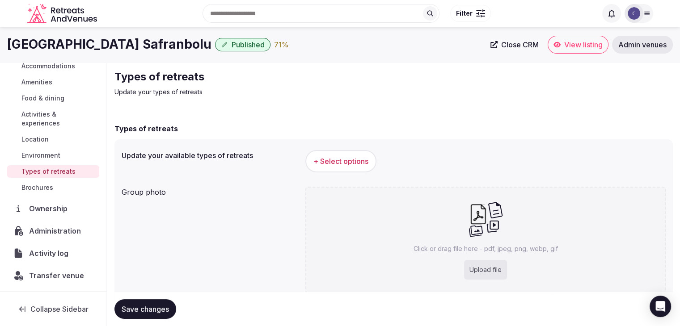
click at [42, 154] on span "Environment" at bounding box center [40, 155] width 39 height 9
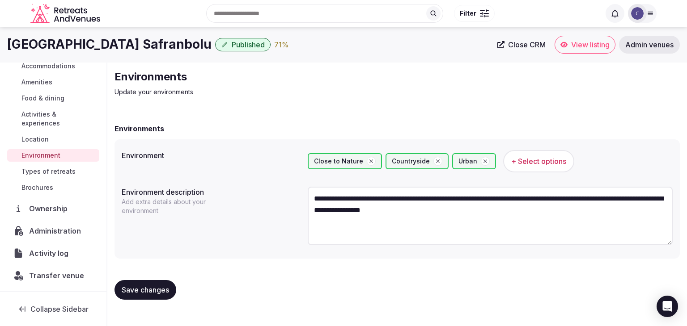
click at [48, 168] on span "Types of retreats" at bounding box center [48, 171] width 54 height 9
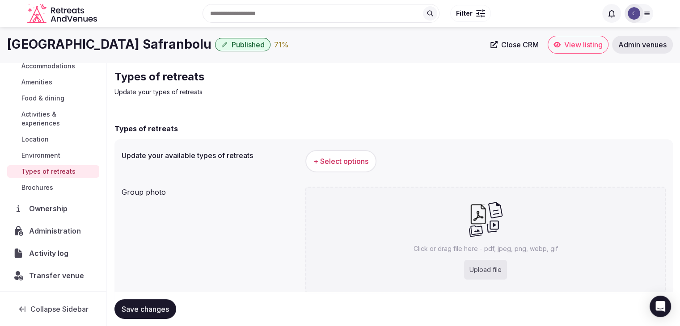
click at [343, 160] on span "+ Select options" at bounding box center [340, 161] width 55 height 10
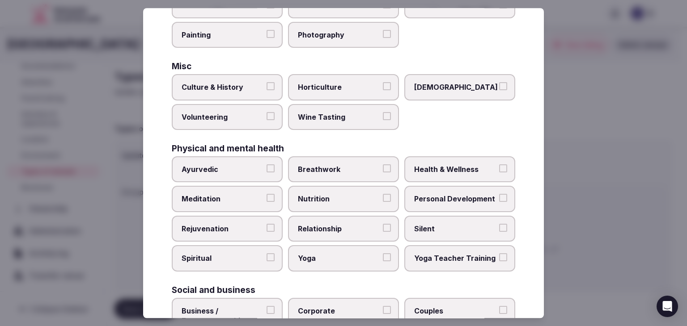
scroll to position [363, 0]
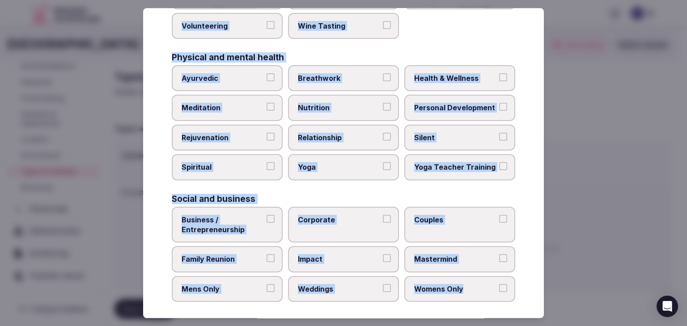
drag, startPoint x: 173, startPoint y: 61, endPoint x: 523, endPoint y: 291, distance: 419.5
click at [523, 291] on div "Select your types of retreats Choose all applicable types of retreats offered. …" at bounding box center [343, 163] width 401 height 310
copy div "Choose all applicable types of retreats offered. Active Adventure Cold Water Ex…"
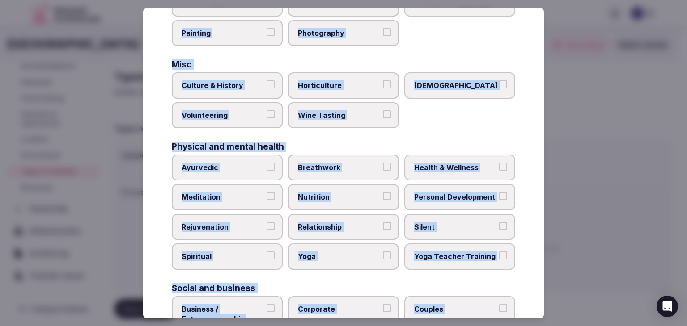
scroll to position [229, 0]
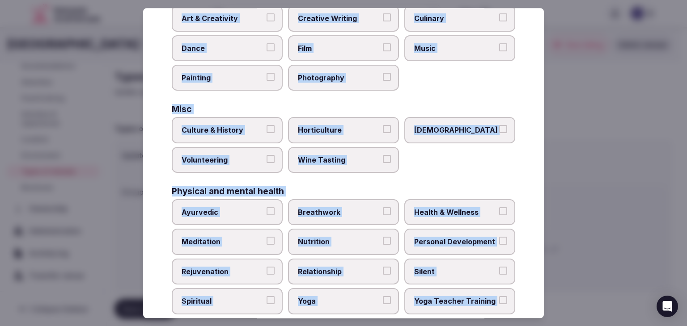
click at [217, 126] on span "Culture & History" at bounding box center [222, 131] width 82 height 10
click at [266, 126] on button "Culture & History" at bounding box center [270, 130] width 8 height 8
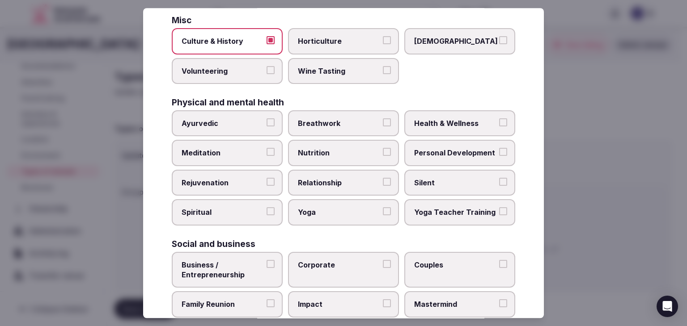
scroll to position [319, 0]
drag, startPoint x: 439, startPoint y: 120, endPoint x: 433, endPoint y: 142, distance: 22.9
click at [439, 121] on span "Health & Wellness" at bounding box center [455, 123] width 82 height 10
click at [499, 121] on button "Health & Wellness" at bounding box center [503, 122] width 8 height 8
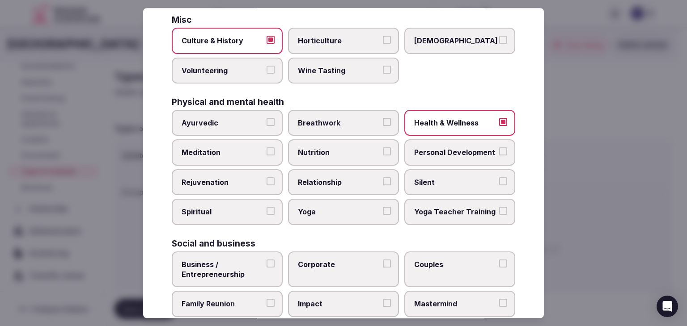
drag, startPoint x: 432, startPoint y: 149, endPoint x: 267, endPoint y: 155, distance: 165.0
click at [431, 150] on span "Personal Development" at bounding box center [455, 153] width 82 height 10
click at [499, 150] on button "Personal Development" at bounding box center [503, 152] width 8 height 8
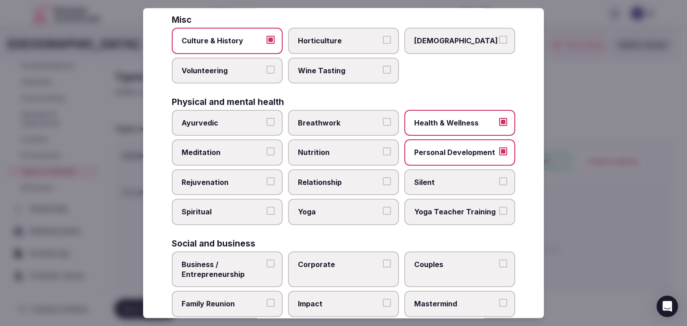
click at [237, 150] on span "Meditation" at bounding box center [222, 153] width 82 height 10
click at [266, 150] on button "Meditation" at bounding box center [270, 152] width 8 height 8
click at [255, 186] on label "Rejuvenation" at bounding box center [227, 182] width 111 height 26
click at [266, 186] on button "Rejuvenation" at bounding box center [270, 181] width 8 height 8
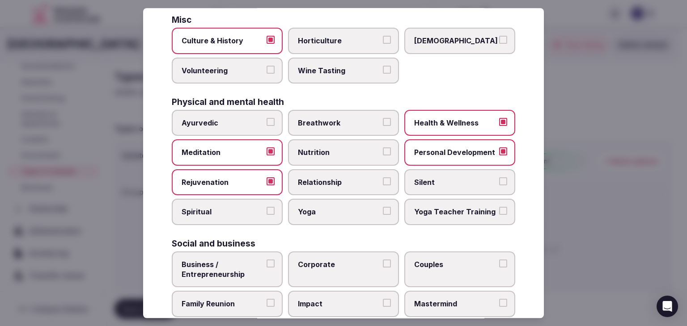
click at [318, 207] on span "Yoga" at bounding box center [339, 212] width 82 height 10
click at [383, 207] on button "Yoga" at bounding box center [387, 211] width 8 height 8
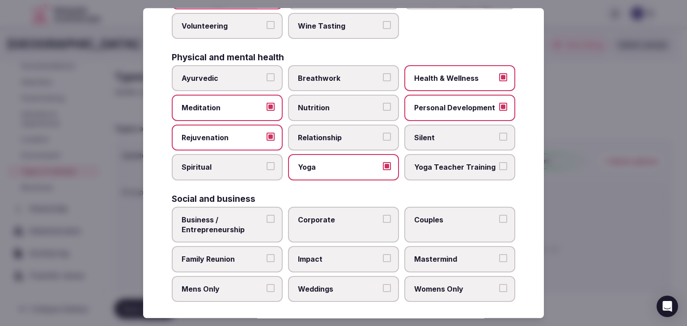
click at [246, 227] on span "Business / Entrepreneurship" at bounding box center [222, 225] width 82 height 20
click at [266, 223] on button "Business / Entrepreneurship" at bounding box center [270, 219] width 8 height 8
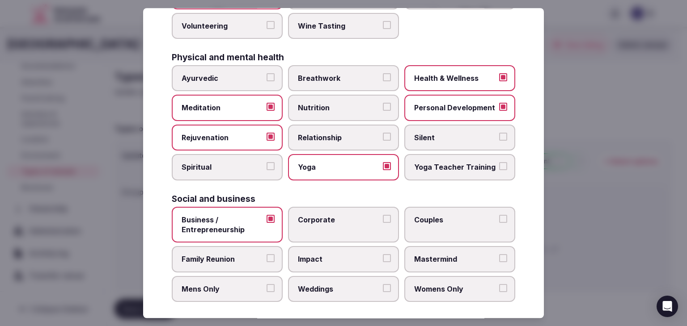
click at [331, 224] on label "Corporate" at bounding box center [343, 225] width 111 height 36
click at [383, 223] on button "Corporate" at bounding box center [387, 219] width 8 height 8
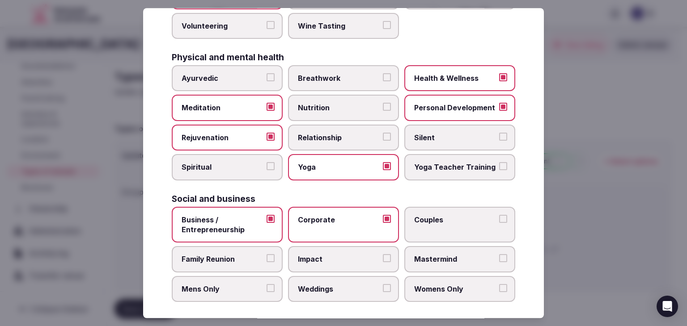
click at [332, 287] on span "Weddings" at bounding box center [339, 289] width 82 height 10
click at [383, 287] on button "Weddings" at bounding box center [387, 288] width 8 height 8
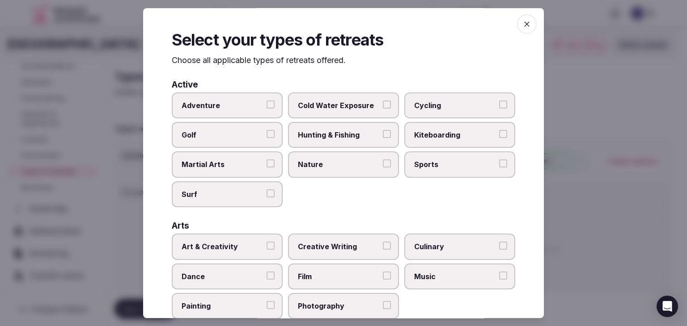
scroll to position [0, 0]
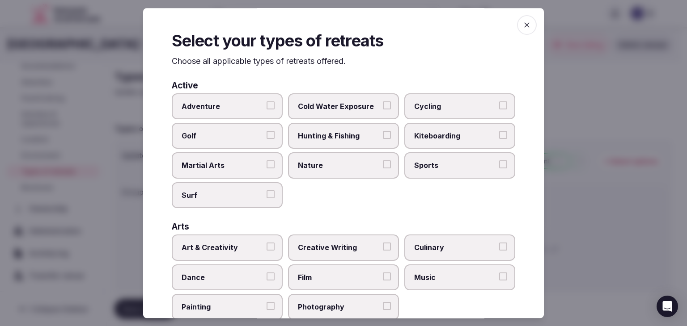
click at [523, 28] on icon "button" at bounding box center [526, 25] width 9 height 9
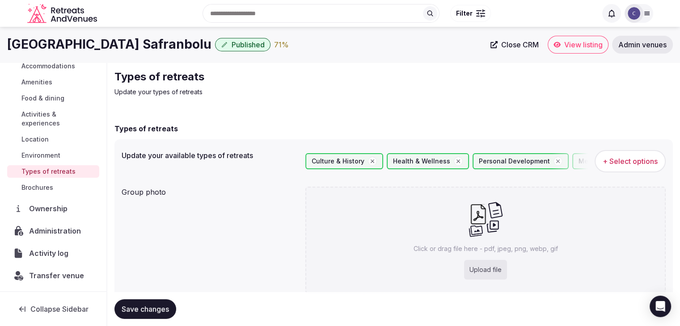
click at [491, 267] on div "Upload file" at bounding box center [485, 270] width 43 height 20
type input "**********"
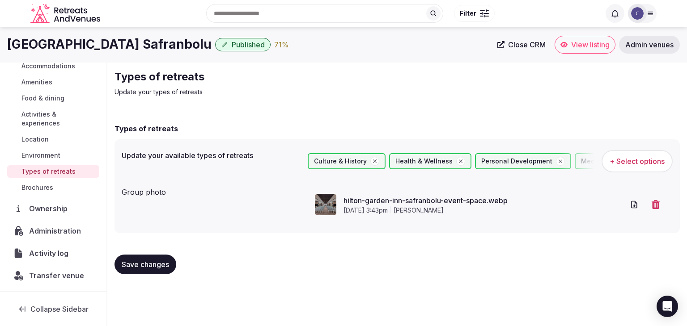
click at [158, 263] on span "Save changes" at bounding box center [145, 264] width 47 height 9
click at [100, 44] on h1 "[GEOGRAPHIC_DATA] Safranbolu" at bounding box center [109, 44] width 204 height 17
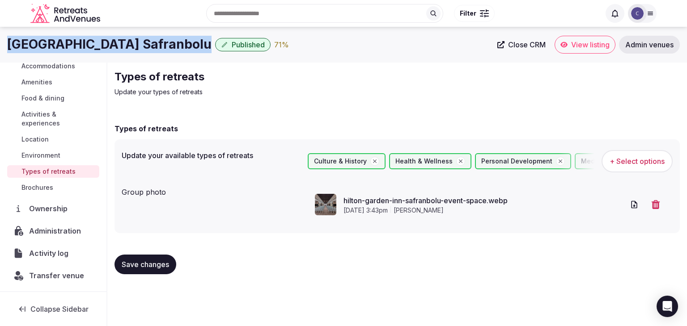
copy div "[GEOGRAPHIC_DATA] Safranbolu"
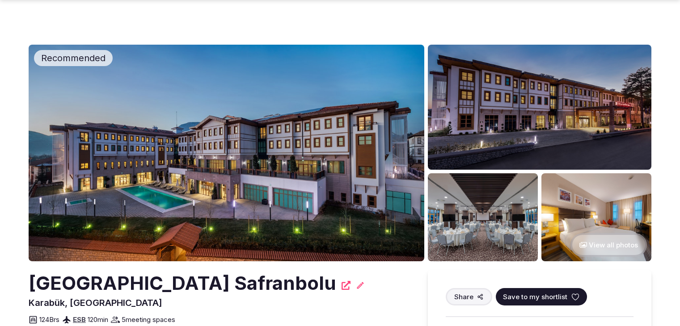
scroll to position [1654, 0]
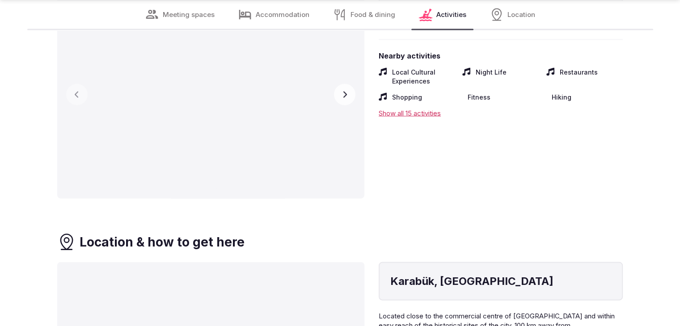
scroll to position [1833, 0]
click at [339, 105] on button "Next slide" at bounding box center [344, 94] width 21 height 21
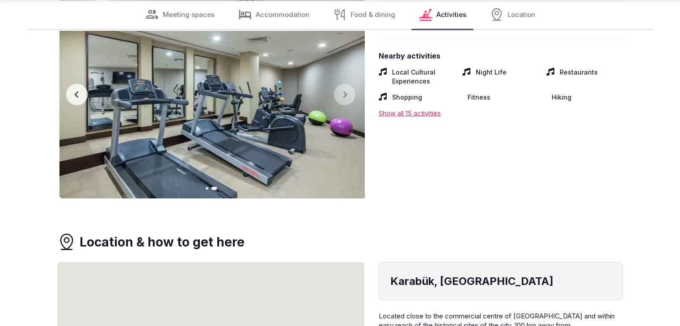
click at [343, 125] on img at bounding box center [212, 94] width 307 height 209
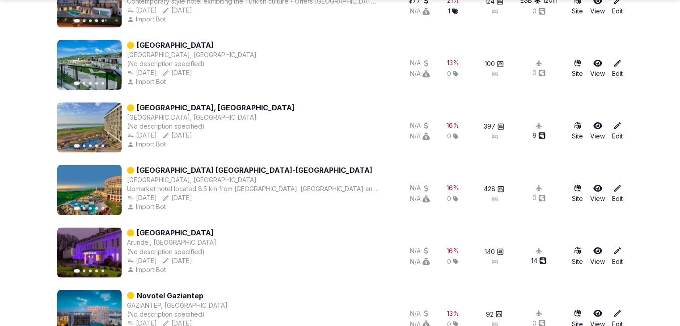
scroll to position [4942, 0]
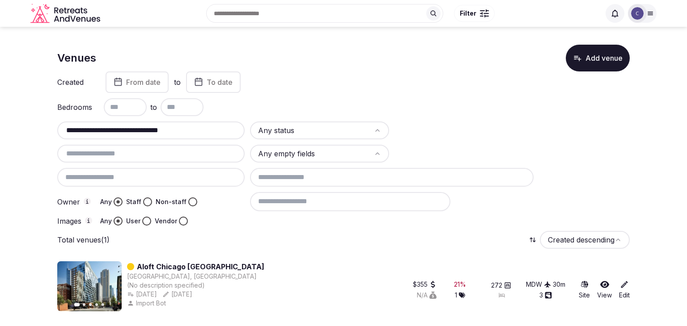
click at [199, 131] on input "**********" at bounding box center [151, 130] width 180 height 11
click at [158, 174] on div at bounding box center [150, 177] width 187 height 19
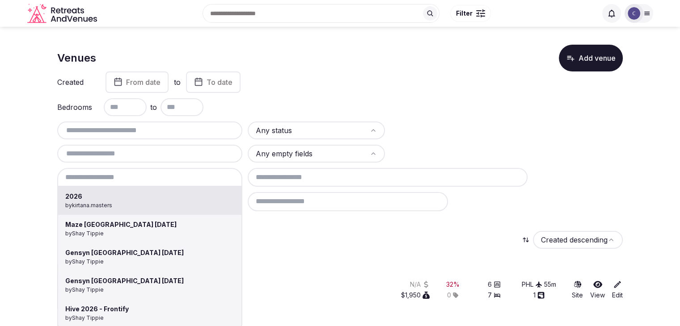
type input "**********"
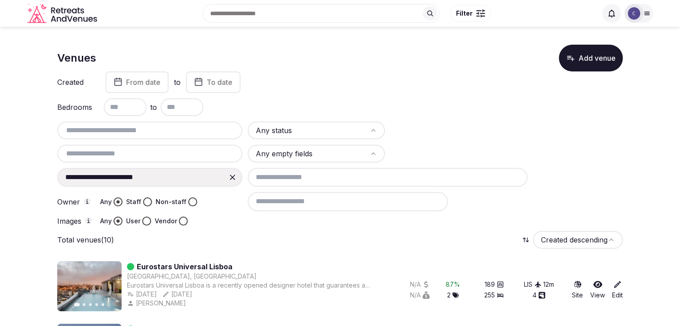
click at [230, 176] on icon at bounding box center [232, 177] width 9 height 9
click at [159, 181] on input at bounding box center [149, 177] width 185 height 19
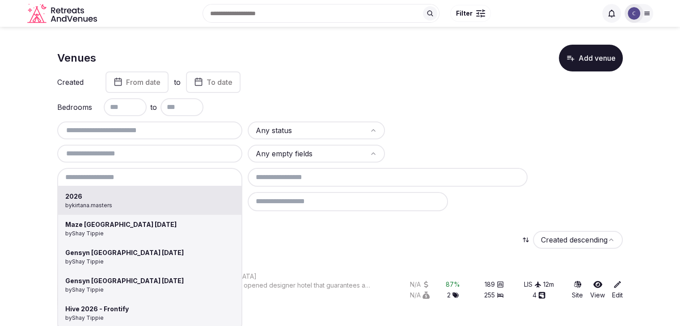
type input "**********"
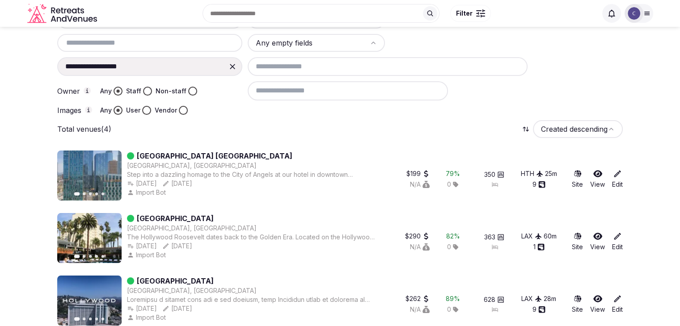
scroll to position [52, 0]
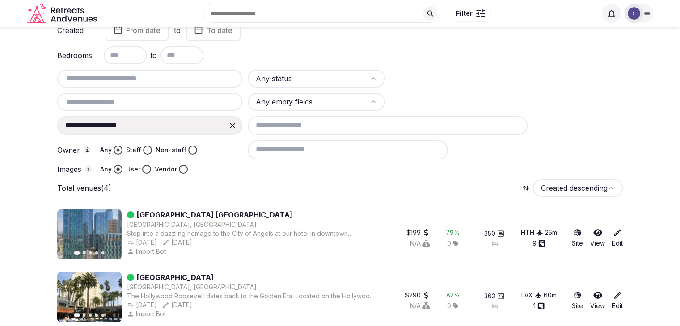
click at [232, 126] on icon at bounding box center [232, 125] width 9 height 9
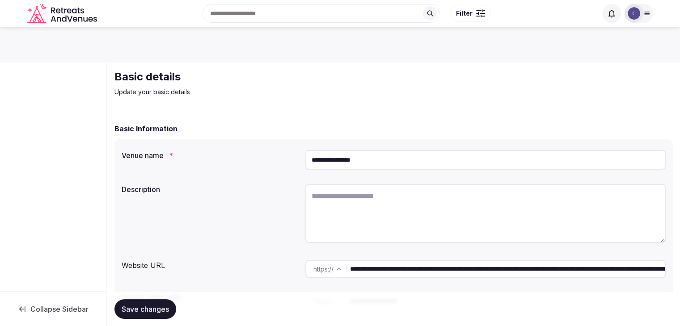
click at [373, 160] on input "**********" at bounding box center [485, 160] width 360 height 20
click at [372, 160] on input "**********" at bounding box center [485, 160] width 360 height 20
click at [371, 160] on input "**********" at bounding box center [485, 160] width 360 height 20
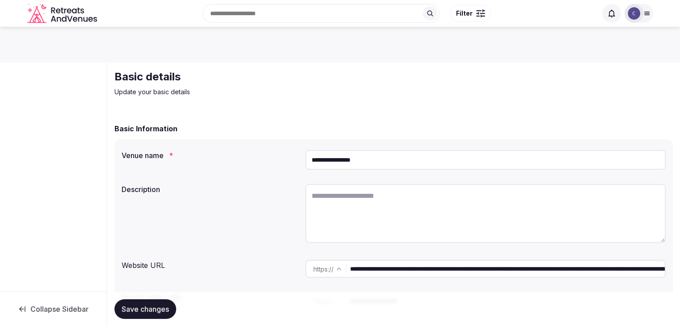
click at [371, 160] on input "**********" at bounding box center [485, 160] width 360 height 20
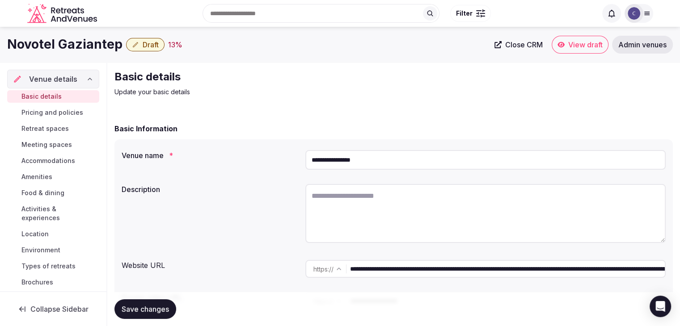
scroll to position [45, 0]
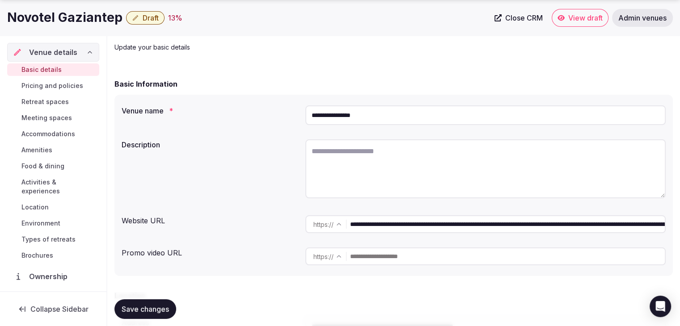
click at [440, 231] on input "**********" at bounding box center [507, 224] width 315 height 18
click at [57, 163] on span "Food & dining" at bounding box center [42, 166] width 43 height 9
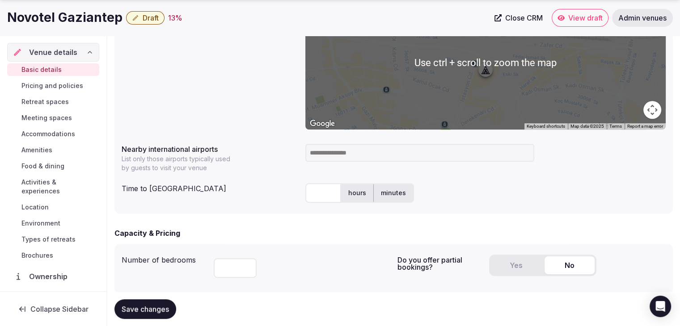
scroll to position [447, 0]
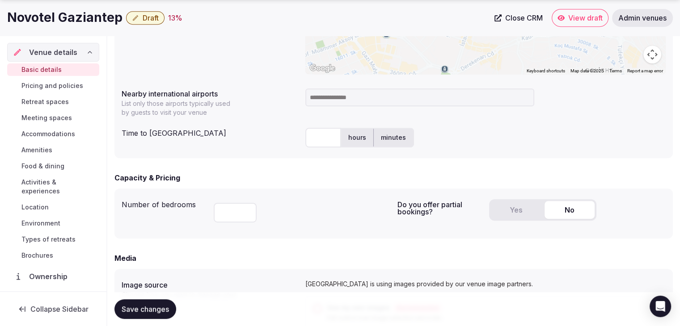
drag, startPoint x: 330, startPoint y: 232, endPoint x: 333, endPoint y: 244, distance: 11.8
click at [330, 232] on div "Number of bedrooms ** Do you offer partial bookings? Yes No" at bounding box center [393, 214] width 558 height 50
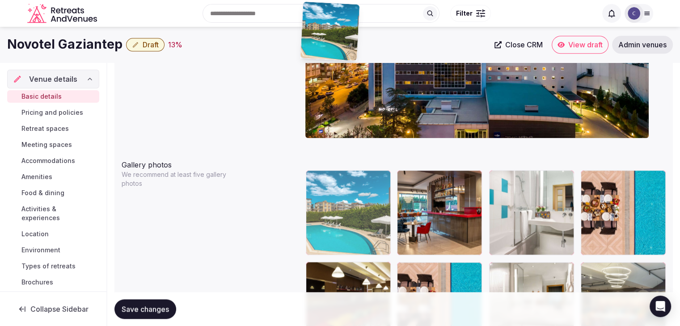
scroll to position [897, 0]
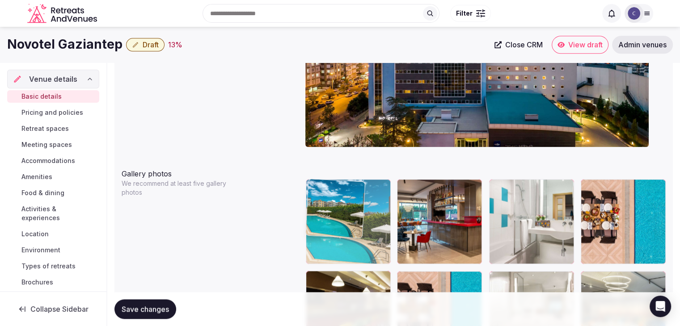
drag, startPoint x: 409, startPoint y: 268, endPoint x: 375, endPoint y: 213, distance: 65.1
click at [308, 185] on body "**********" at bounding box center [340, 267] width 680 height 2329
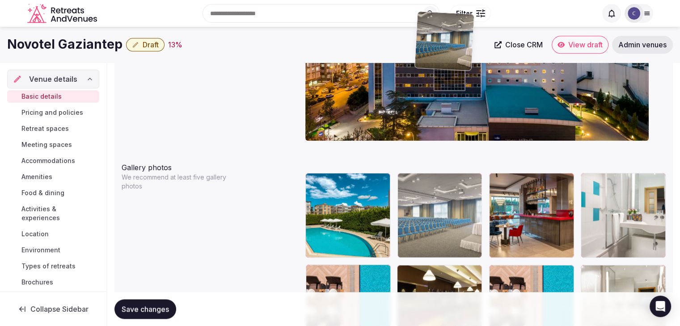
scroll to position [848, 0]
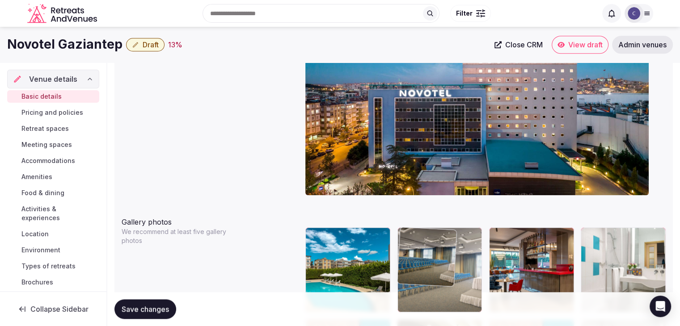
drag, startPoint x: 408, startPoint y: 183, endPoint x: 426, endPoint y: 229, distance: 49.6
click at [426, 229] on body "**********" at bounding box center [340, 316] width 680 height 2329
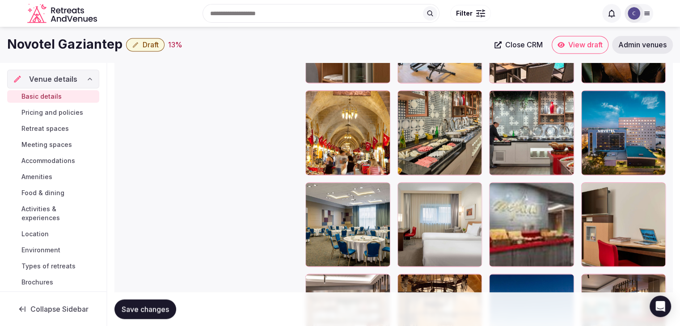
scroll to position [1519, 0]
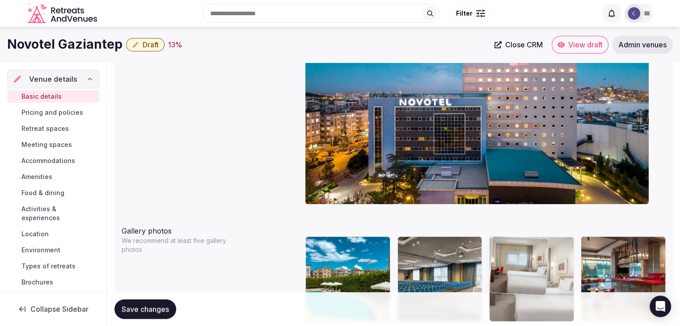
drag, startPoint x: 405, startPoint y: 208, endPoint x: 504, endPoint y: 243, distance: 105.3
click at [503, 238] on body "**********" at bounding box center [340, 325] width 680 height 2329
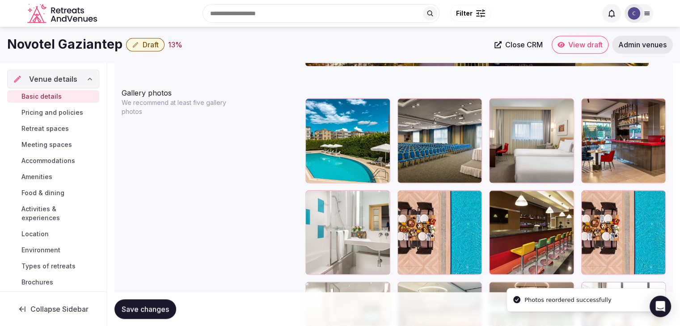
scroll to position [974, 0]
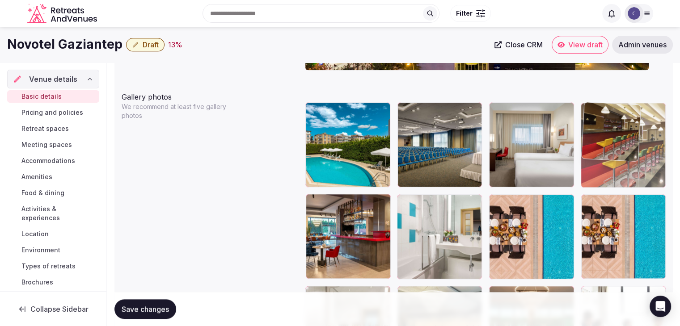
drag, startPoint x: 498, startPoint y: 207, endPoint x: 580, endPoint y: 147, distance: 102.3
click at [580, 147] on body "**********" at bounding box center [340, 190] width 680 height 2329
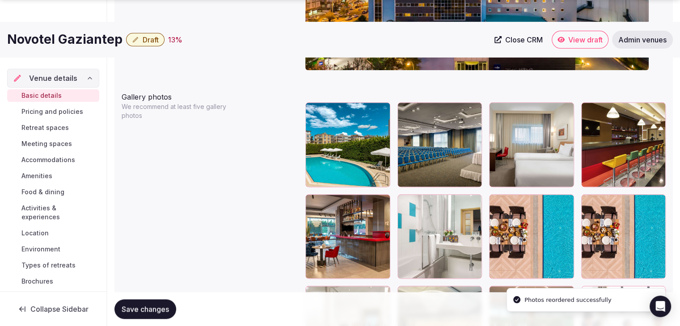
scroll to position [1063, 0]
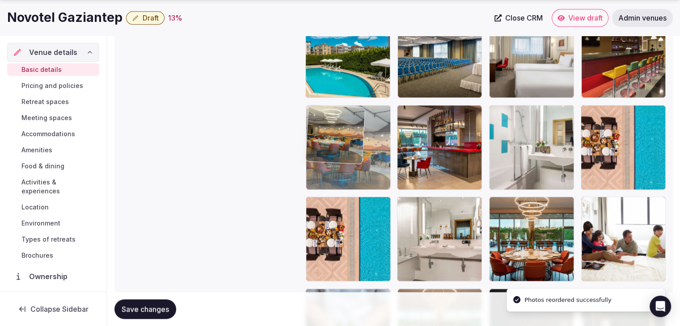
drag, startPoint x: 408, startPoint y: 204, endPoint x: 350, endPoint y: 138, distance: 88.3
click at [350, 138] on body "**********" at bounding box center [340, 101] width 680 height 2329
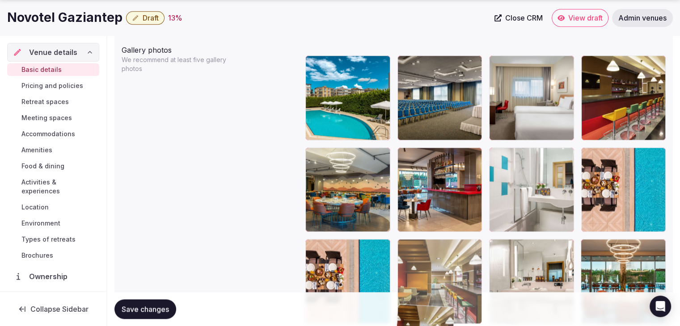
scroll to position [1025, 0]
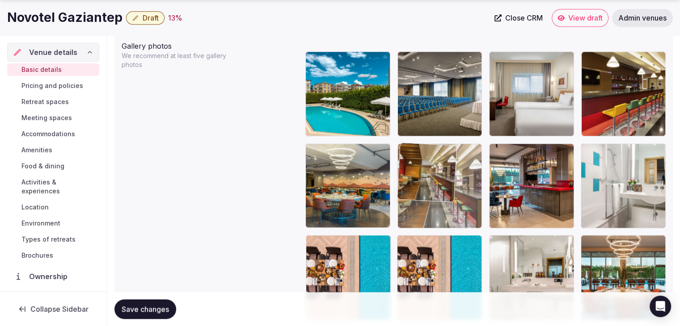
drag, startPoint x: 404, startPoint y: 176, endPoint x: 407, endPoint y: 187, distance: 11.7
click at [397, 170] on body "**********" at bounding box center [340, 139] width 680 height 2329
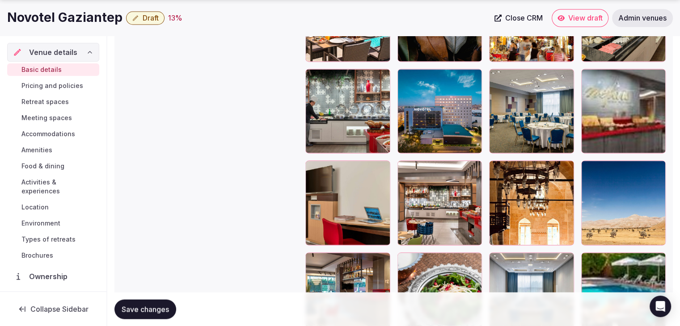
scroll to position [1784, 0]
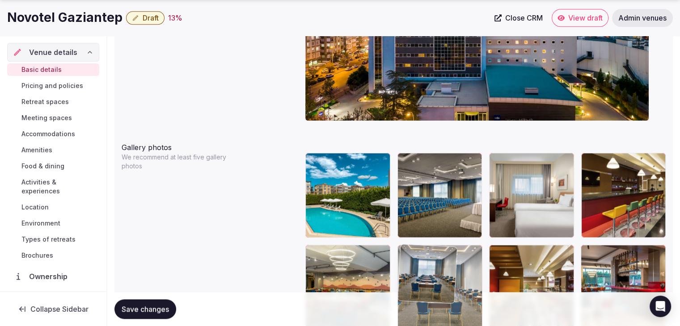
drag, startPoint x: 496, startPoint y: 124, endPoint x: 424, endPoint y: 266, distance: 159.3
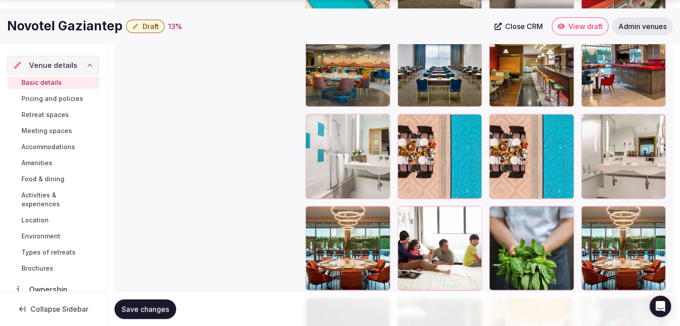
scroll to position [1147, 0]
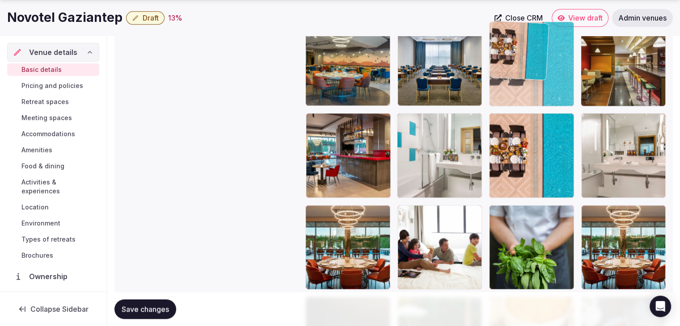
drag, startPoint x: 405, startPoint y: 122, endPoint x: 511, endPoint y: 70, distance: 118.5
click at [511, 70] on body "**********" at bounding box center [340, 17] width 680 height 2329
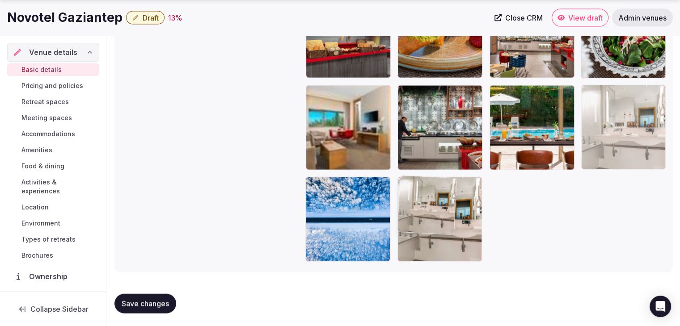
drag, startPoint x: 594, startPoint y: 122, endPoint x: 599, endPoint y: 322, distance: 199.9
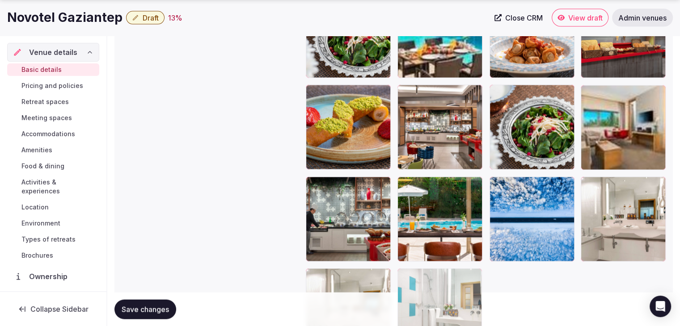
scroll to position [2002, 0]
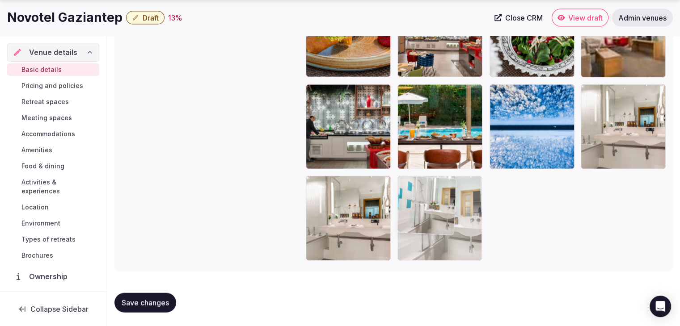
drag, startPoint x: 404, startPoint y: 156, endPoint x: 451, endPoint y: 337, distance: 186.2
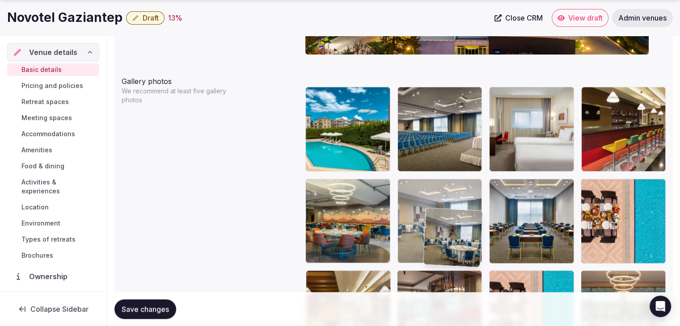
scroll to position [990, 0]
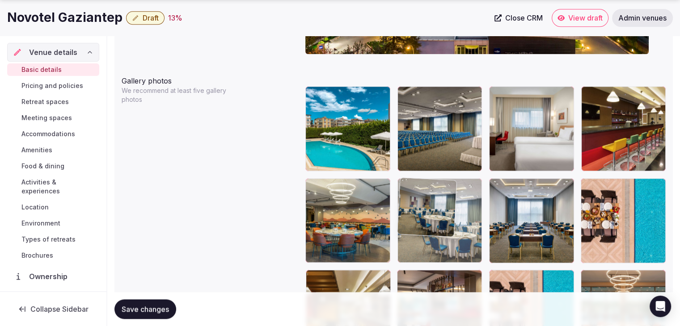
drag, startPoint x: 406, startPoint y: 215, endPoint x: 425, endPoint y: 193, distance: 28.8
click at [425, 193] on body "**********" at bounding box center [340, 174] width 680 height 2329
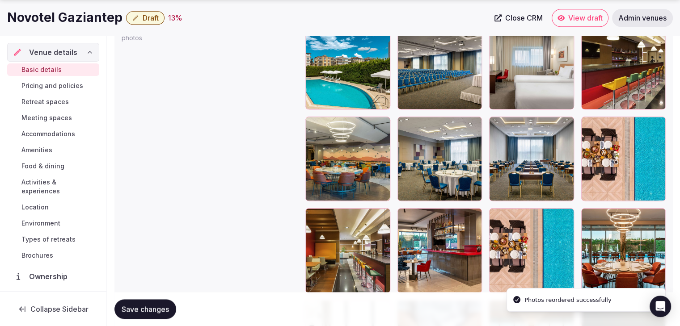
scroll to position [1124, 0]
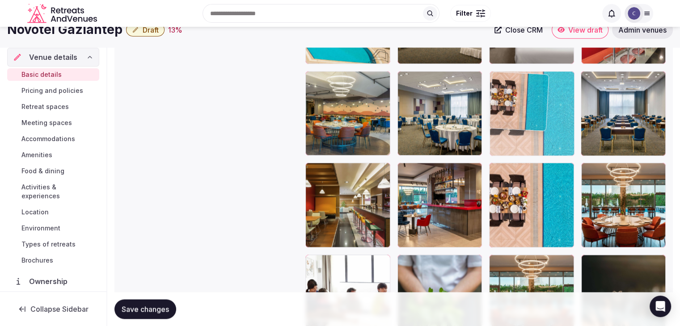
drag, startPoint x: 584, startPoint y: 50, endPoint x: 535, endPoint y: 47, distance: 48.8
click at [535, 47] on body "**********" at bounding box center [340, 67] width 680 height 2329
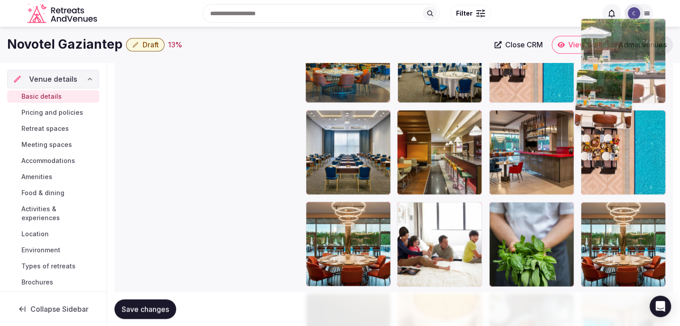
scroll to position [1146, 0]
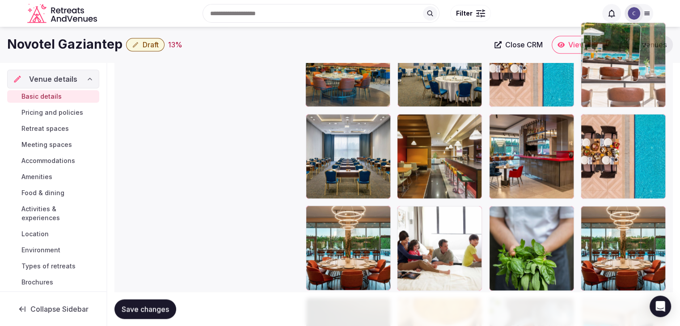
drag, startPoint x: 313, startPoint y: 90, endPoint x: 599, endPoint y: 81, distance: 285.8
click at [599, 81] on body "**********" at bounding box center [340, 18] width 680 height 2329
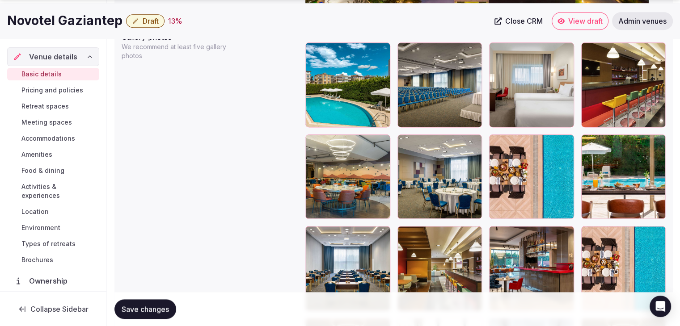
scroll to position [1101, 0]
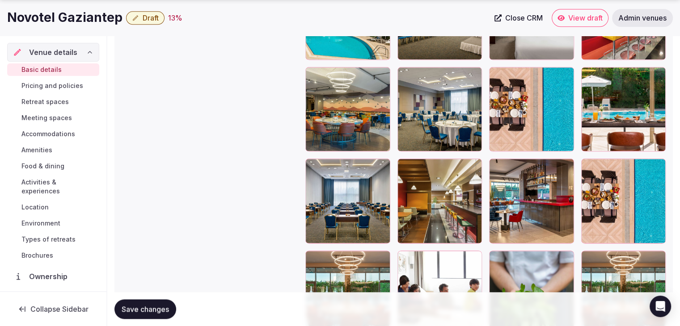
click at [155, 305] on span "Save changes" at bounding box center [145, 309] width 47 height 9
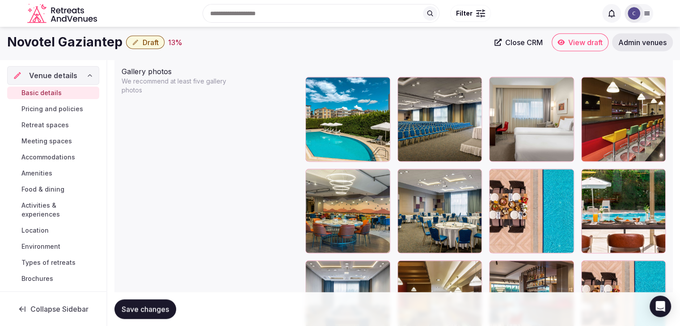
scroll to position [967, 0]
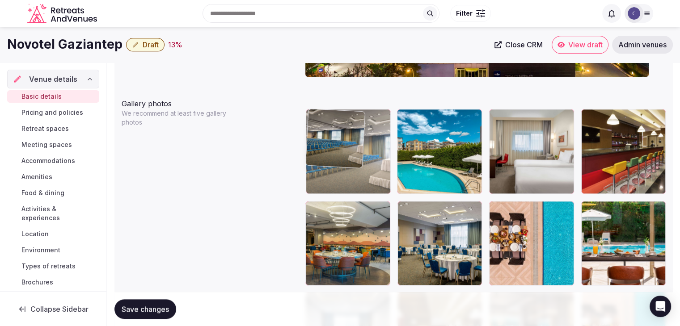
drag, startPoint x: 409, startPoint y: 117, endPoint x: 343, endPoint y: 117, distance: 65.7
click at [338, 117] on body "**********" at bounding box center [340, 197] width 680 height 2329
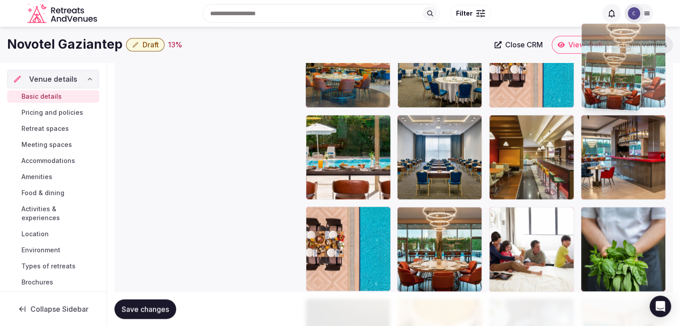
scroll to position [1134, 0]
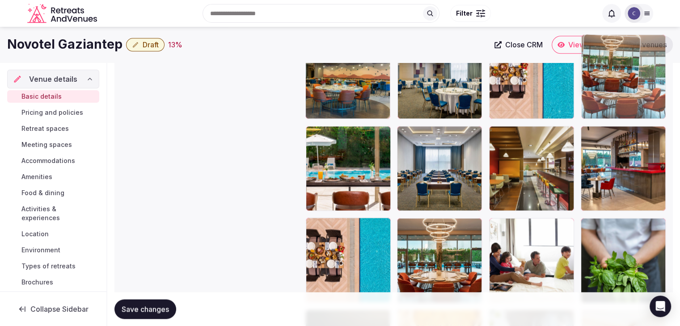
drag, startPoint x: 586, startPoint y: 215, endPoint x: 590, endPoint y: 73, distance: 142.2
click at [590, 73] on body "**********" at bounding box center [340, 30] width 680 height 2329
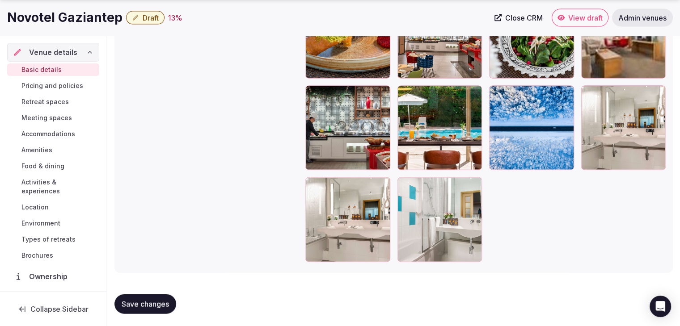
scroll to position [2002, 0]
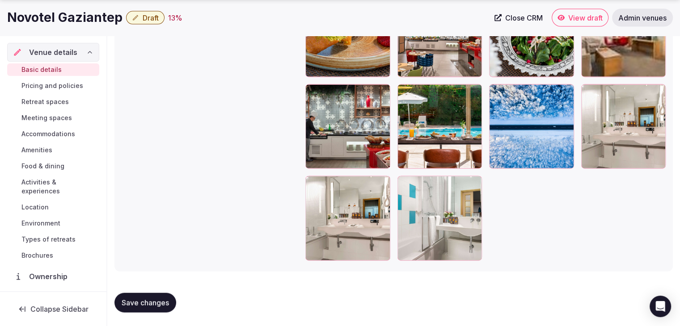
click at [153, 297] on button "Save changes" at bounding box center [145, 303] width 62 height 20
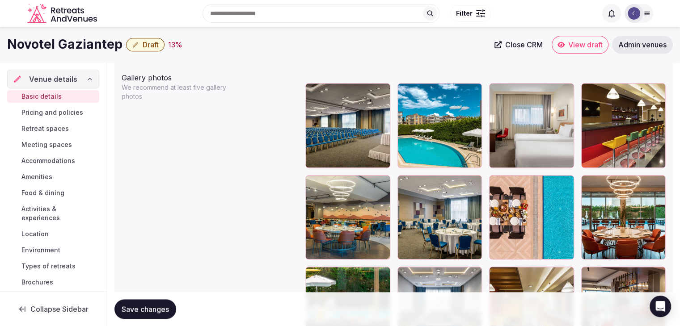
scroll to position [1063, 0]
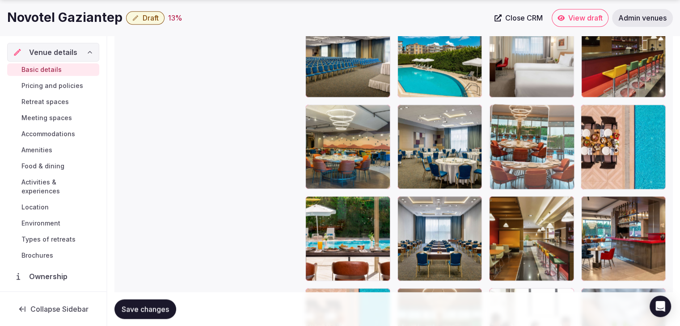
drag, startPoint x: 588, startPoint y: 110, endPoint x: 529, endPoint y: 118, distance: 60.1
click at [528, 113] on body "**********" at bounding box center [340, 101] width 680 height 2329
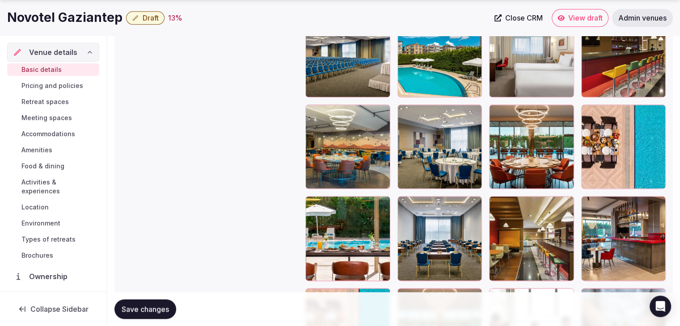
click at [162, 309] on span "Save changes" at bounding box center [145, 309] width 47 height 9
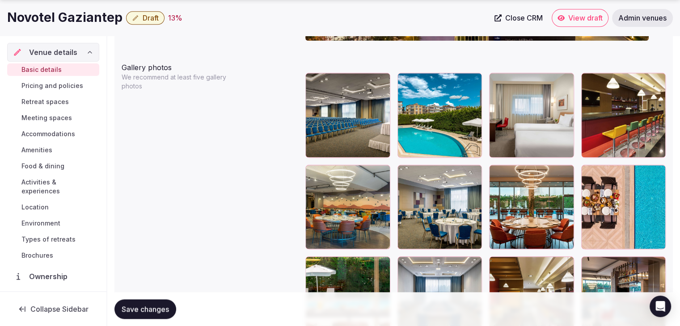
scroll to position [1019, 0]
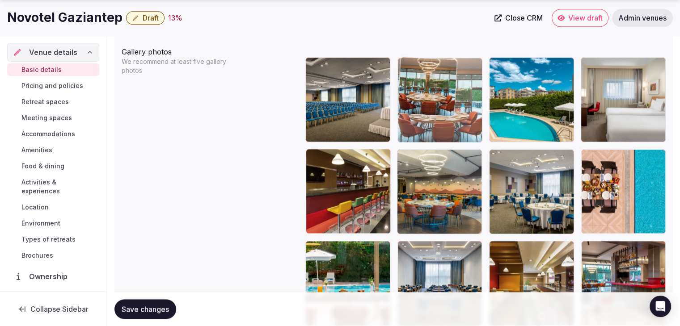
drag, startPoint x: 498, startPoint y: 155, endPoint x: 439, endPoint y: 84, distance: 93.0
click at [439, 84] on body "**********" at bounding box center [340, 145] width 680 height 2329
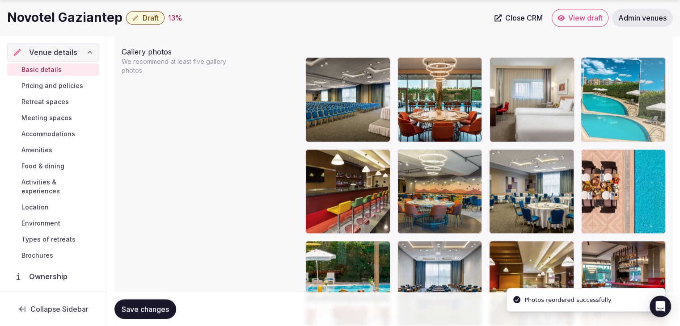
drag, startPoint x: 495, startPoint y: 63, endPoint x: 593, endPoint y: 73, distance: 98.4
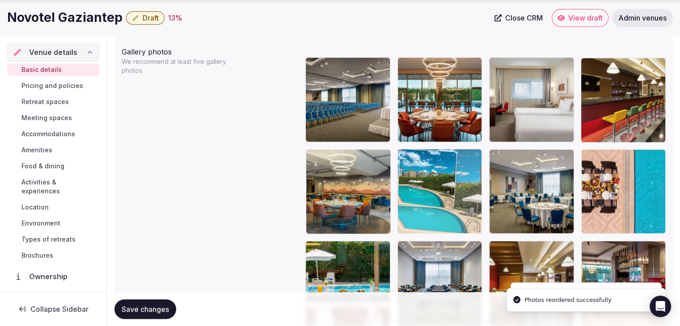
drag, startPoint x: 590, startPoint y: 67, endPoint x: 392, endPoint y: 171, distance: 223.3
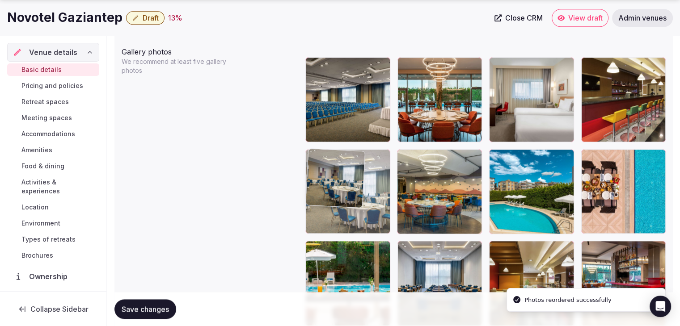
drag, startPoint x: 496, startPoint y: 156, endPoint x: 341, endPoint y: 164, distance: 155.8
click at [341, 164] on body "**********" at bounding box center [340, 145] width 680 height 2329
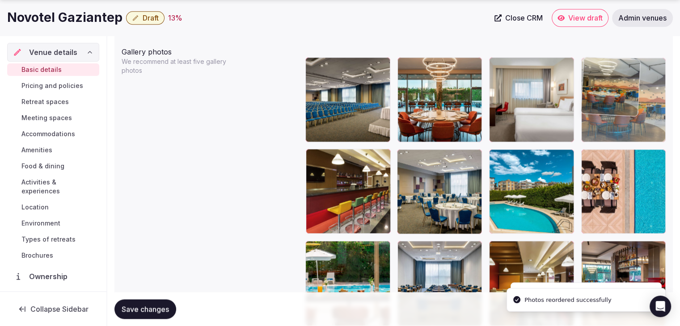
drag, startPoint x: 586, startPoint y: 100, endPoint x: 609, endPoint y: 90, distance: 25.8
click at [609, 90] on body "**********" at bounding box center [340, 145] width 680 height 2329
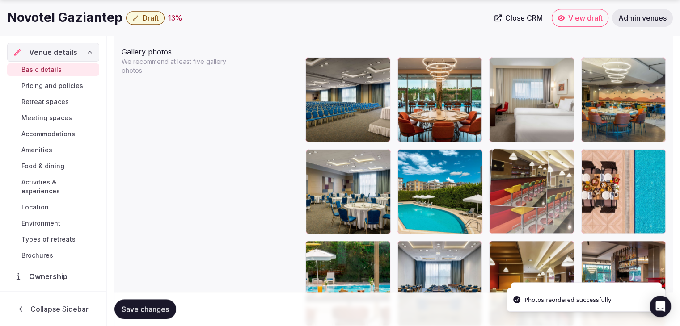
drag, startPoint x: 315, startPoint y: 160, endPoint x: 496, endPoint y: 181, distance: 182.2
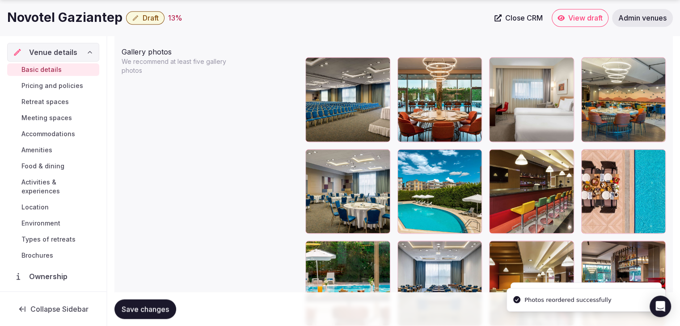
scroll to position [1108, 0]
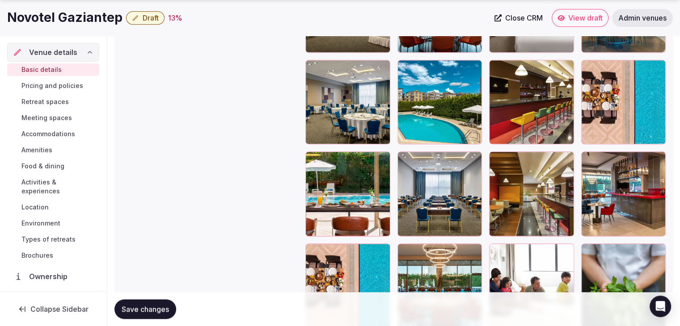
click at [144, 307] on span "Save changes" at bounding box center [145, 309] width 47 height 9
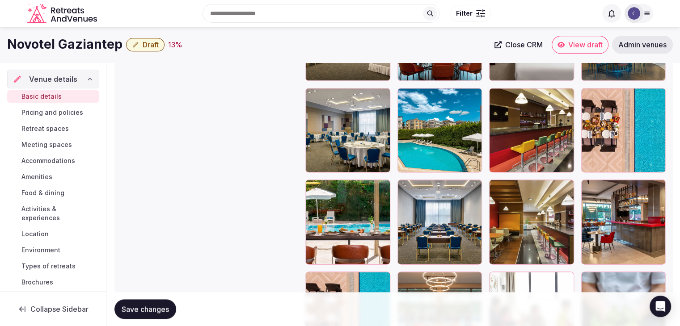
scroll to position [1063, 0]
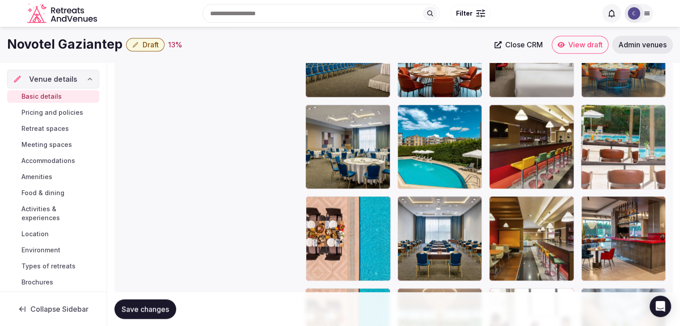
drag, startPoint x: 316, startPoint y: 204, endPoint x: 582, endPoint y: 131, distance: 276.3
click at [585, 130] on body "**********" at bounding box center [340, 101] width 680 height 2329
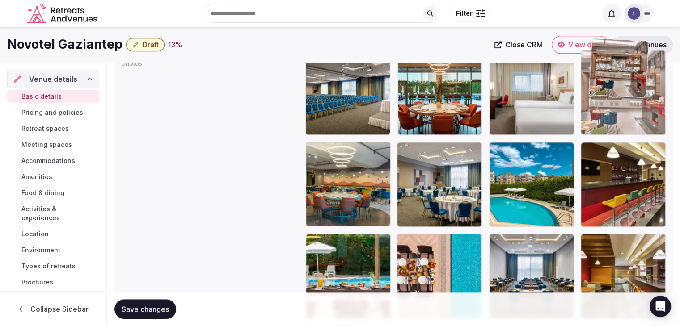
scroll to position [1023, 0]
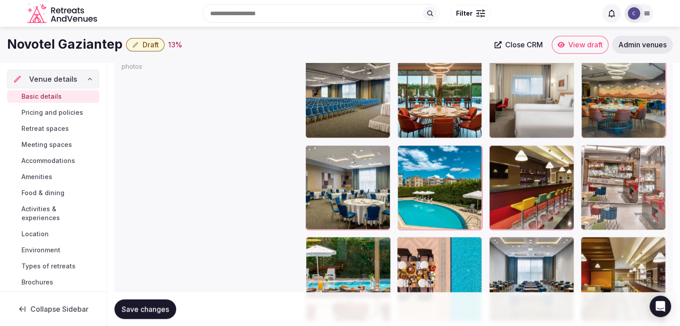
drag, startPoint x: 316, startPoint y: 131, endPoint x: 600, endPoint y: 154, distance: 285.2
click at [601, 146] on body "**********" at bounding box center [340, 141] width 680 height 2329
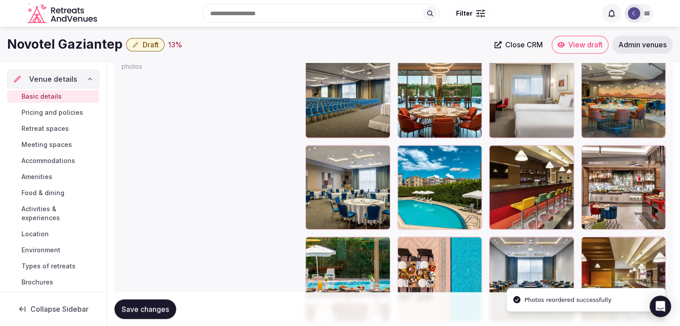
click at [140, 312] on span "Save changes" at bounding box center [145, 309] width 47 height 9
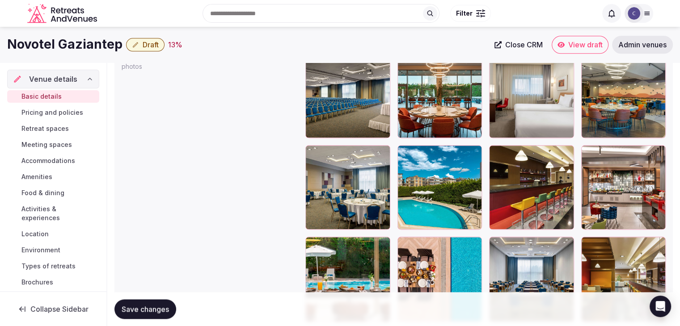
click at [45, 110] on span "Pricing and policies" at bounding box center [52, 112] width 62 height 9
click at [46, 111] on span "Pricing and policies" at bounding box center [52, 112] width 62 height 9
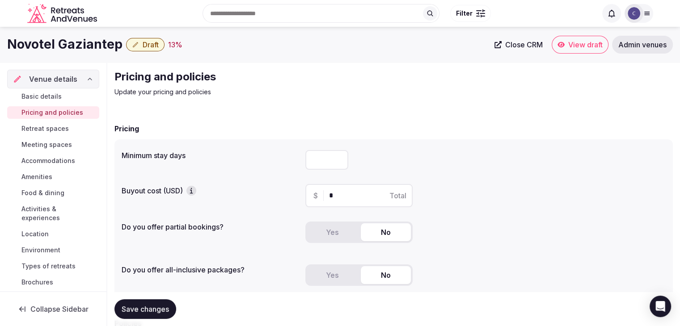
click at [53, 163] on span "Accommodations" at bounding box center [48, 160] width 54 height 9
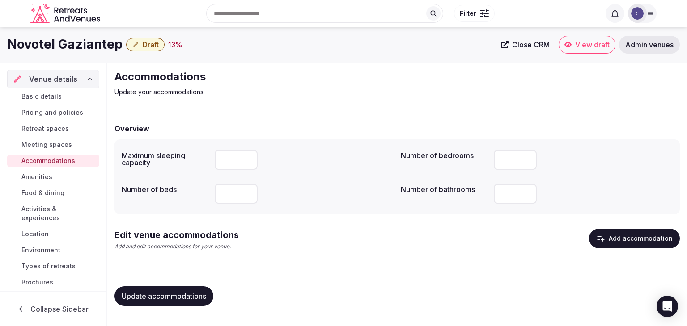
click at [622, 236] on button "Add accommodation" at bounding box center [634, 239] width 91 height 20
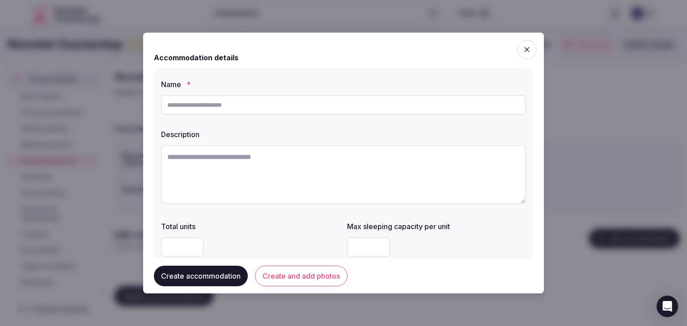
click at [272, 101] on input "text" at bounding box center [343, 105] width 365 height 20
type input "**********"
click at [305, 183] on textarea at bounding box center [343, 174] width 365 height 59
paste textarea "**********"
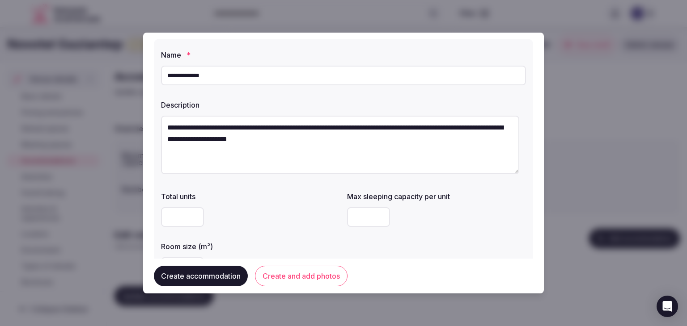
scroll to position [45, 0]
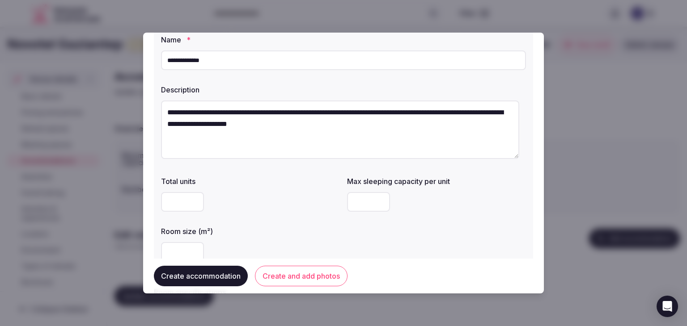
type textarea "**********"
click at [359, 205] on input "number" at bounding box center [368, 202] width 43 height 20
type input "*"
click at [295, 219] on div "Total units Max sleeping capacity per unit * Room size (m²)" at bounding box center [343, 219] width 365 height 93
drag, startPoint x: 264, startPoint y: 228, endPoint x: 214, endPoint y: 244, distance: 52.6
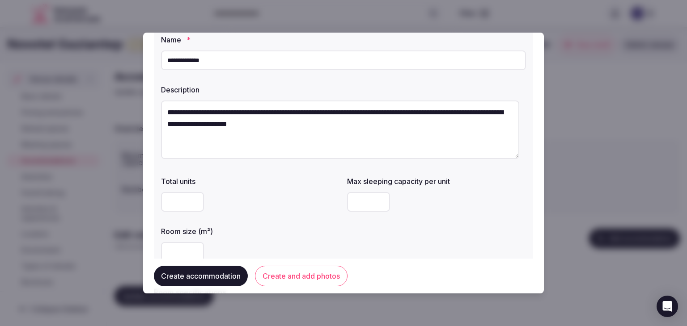
click at [264, 228] on div "Room size (m²)" at bounding box center [250, 229] width 179 height 13
click at [181, 246] on input "number" at bounding box center [182, 252] width 43 height 20
type input "**"
drag, startPoint x: 237, startPoint y: 220, endPoint x: 249, endPoint y: 220, distance: 11.6
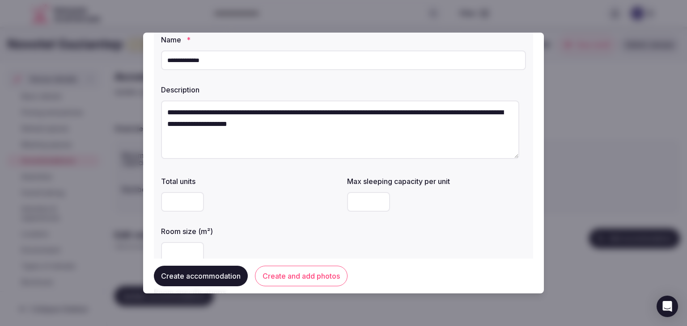
click at [241, 220] on div "Total units Max sleeping capacity per unit * Room size (m²) **" at bounding box center [343, 219] width 365 height 93
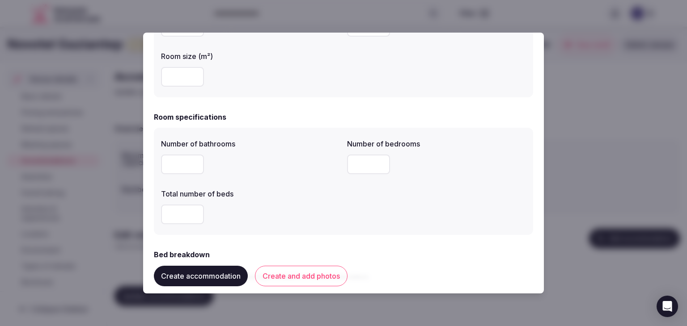
scroll to position [268, 0]
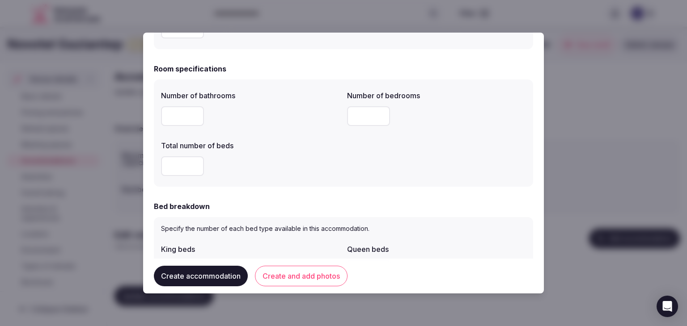
click at [176, 113] on input "number" at bounding box center [182, 116] width 43 height 20
type input "*"
click at [367, 116] on input "number" at bounding box center [368, 116] width 43 height 20
type input "*"
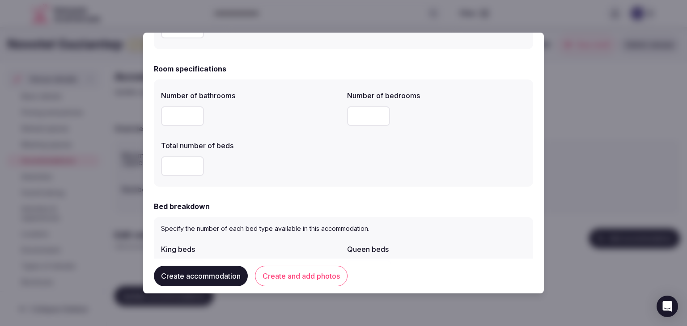
click at [173, 167] on input "number" at bounding box center [182, 166] width 43 height 20
type input "*"
click at [276, 177] on div "*" at bounding box center [250, 166] width 179 height 27
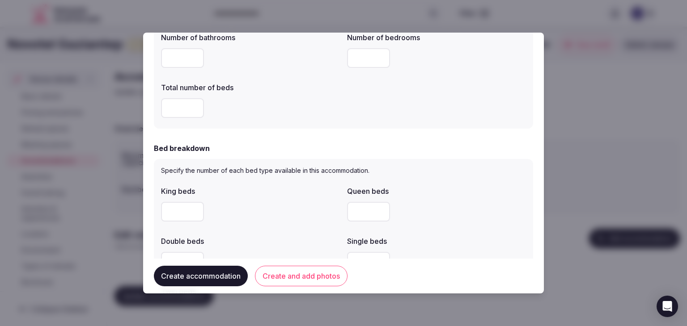
scroll to position [358, 0]
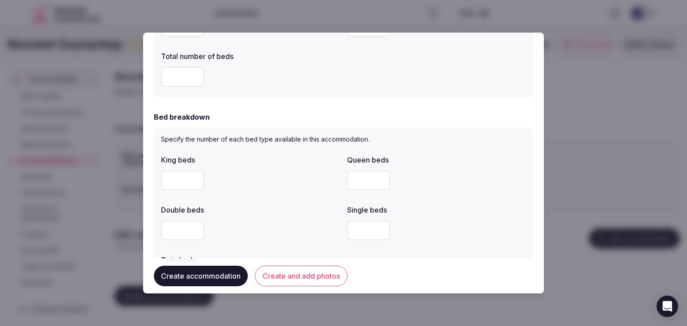
click at [277, 169] on div at bounding box center [250, 180] width 179 height 27
click at [357, 179] on input "number" at bounding box center [368, 181] width 43 height 20
type input "*"
click at [291, 205] on div "Double beds" at bounding box center [250, 207] width 179 height 13
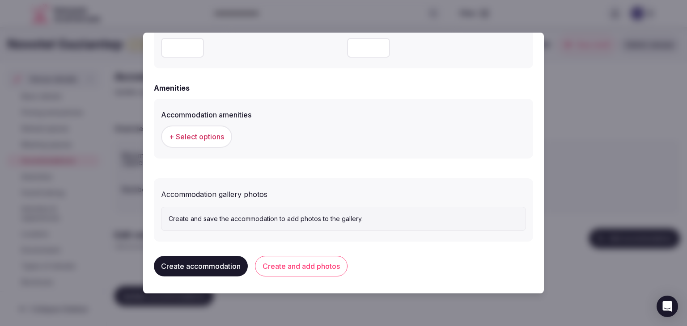
scroll to position [821, 0]
click at [202, 135] on span "+ Select options" at bounding box center [196, 136] width 55 height 10
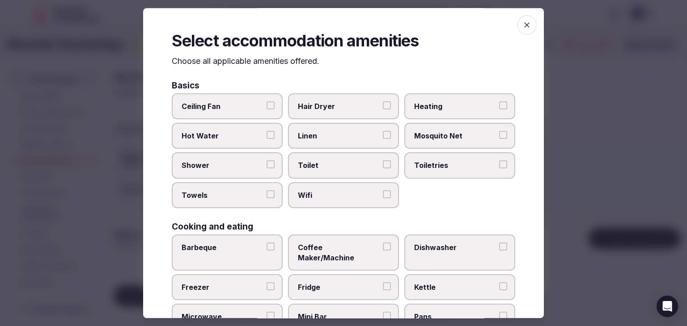
click at [348, 190] on span "Wifi" at bounding box center [339, 195] width 82 height 10
click at [383, 190] on button "Wifi" at bounding box center [387, 194] width 8 height 8
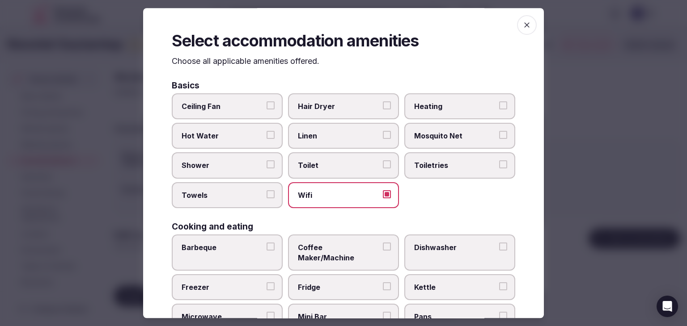
click at [440, 163] on span "Toiletries" at bounding box center [455, 166] width 82 height 10
click at [499, 163] on button "Toiletries" at bounding box center [503, 165] width 8 height 8
click at [440, 163] on span "Toiletries" at bounding box center [455, 166] width 82 height 10
click at [499, 163] on button "Toiletries" at bounding box center [503, 165] width 8 height 8
click at [362, 100] on label "Hair Dryer" at bounding box center [343, 106] width 111 height 26
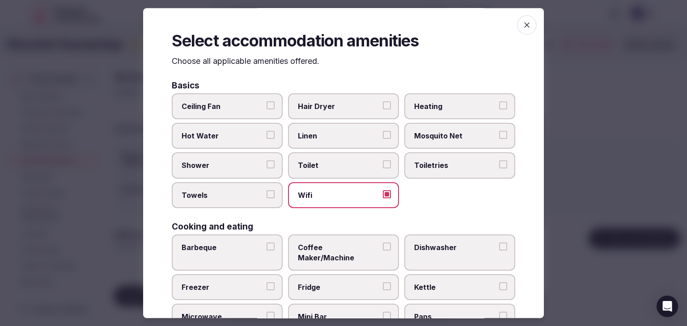
click at [383, 101] on button "Hair Dryer" at bounding box center [387, 105] width 8 height 8
click at [241, 161] on span "Shower" at bounding box center [222, 166] width 82 height 10
click at [266, 161] on button "Shower" at bounding box center [270, 165] width 8 height 8
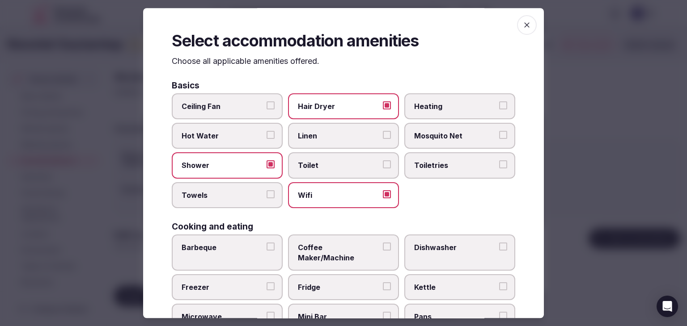
click at [238, 201] on label "Towels" at bounding box center [227, 195] width 111 height 26
click at [266, 198] on button "Towels" at bounding box center [270, 194] width 8 height 8
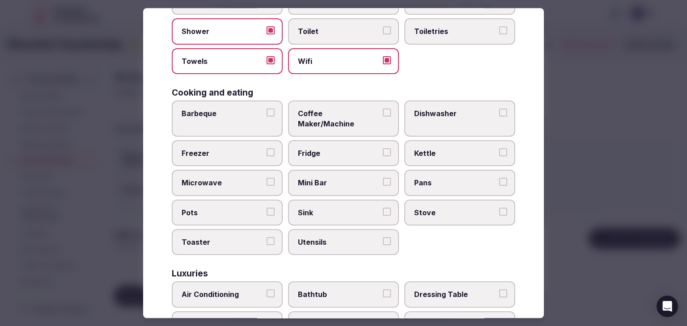
scroll to position [224, 0]
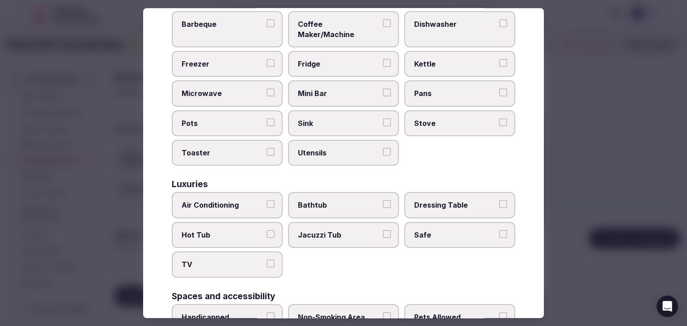
click at [246, 260] on span "TV" at bounding box center [222, 265] width 82 height 10
click at [266, 260] on button "TV" at bounding box center [270, 264] width 8 height 8
click at [247, 198] on label "Air Conditioning" at bounding box center [227, 206] width 111 height 26
click at [266, 201] on button "Air Conditioning" at bounding box center [270, 205] width 8 height 8
click at [247, 198] on label "Air Conditioning" at bounding box center [227, 206] width 111 height 26
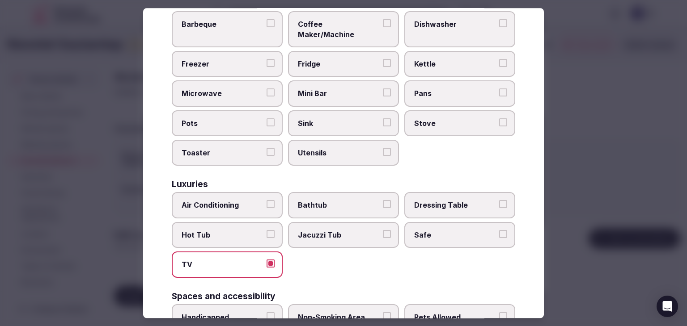
click at [266, 201] on button "Air Conditioning" at bounding box center [270, 205] width 8 height 8
click at [253, 201] on span "Air Conditioning" at bounding box center [222, 206] width 82 height 10
click at [266, 201] on button "Air Conditioning" at bounding box center [270, 205] width 8 height 8
click at [427, 230] on span "Safe" at bounding box center [455, 235] width 82 height 10
click at [499, 230] on button "Safe" at bounding box center [503, 234] width 8 height 8
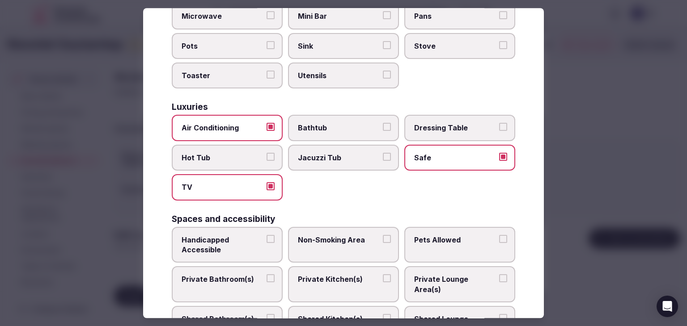
scroll to position [313, 0]
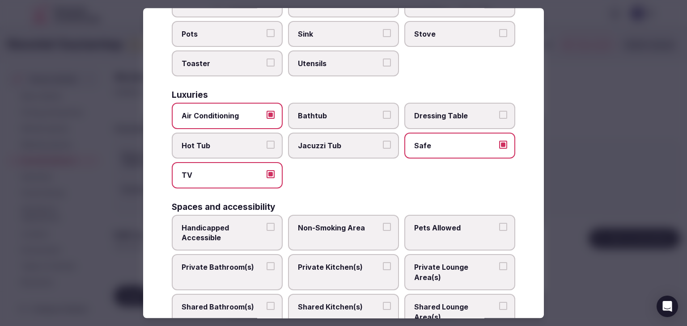
click at [235, 263] on span "Private Bathroom(s)" at bounding box center [222, 268] width 82 height 10
click at [266, 263] on button "Private Bathroom(s)" at bounding box center [270, 267] width 8 height 8
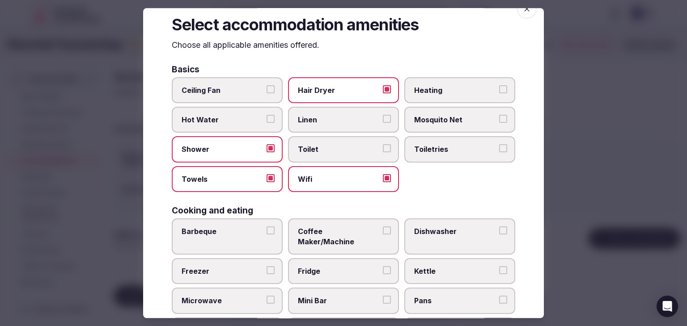
scroll to position [0, 0]
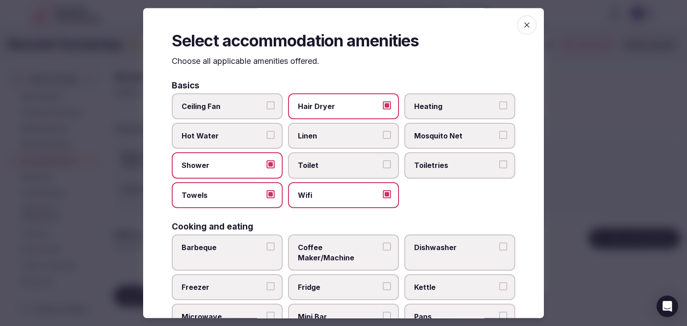
click at [524, 24] on icon "button" at bounding box center [526, 25] width 9 height 9
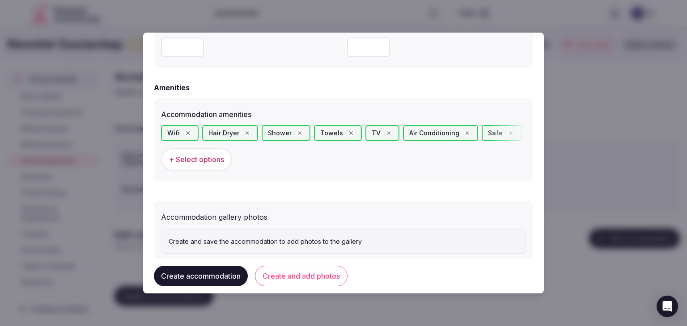
drag, startPoint x: 310, startPoint y: 274, endPoint x: 324, endPoint y: 286, distance: 18.1
click at [311, 274] on button "Create and add photos" at bounding box center [301, 276] width 93 height 21
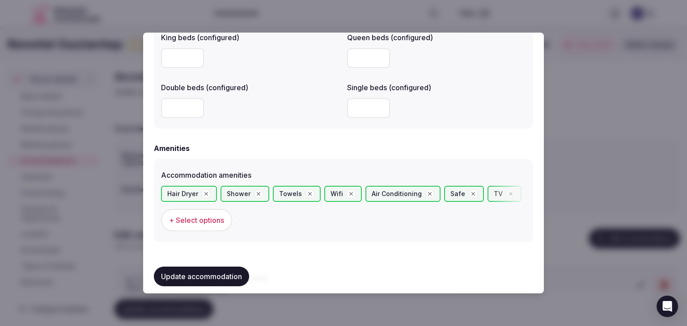
scroll to position [926, 0]
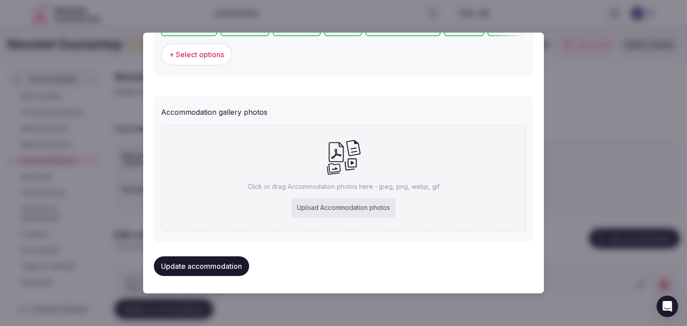
click at [379, 210] on div "Upload Accommodation photos" at bounding box center [343, 208] width 104 height 20
type input "**********"
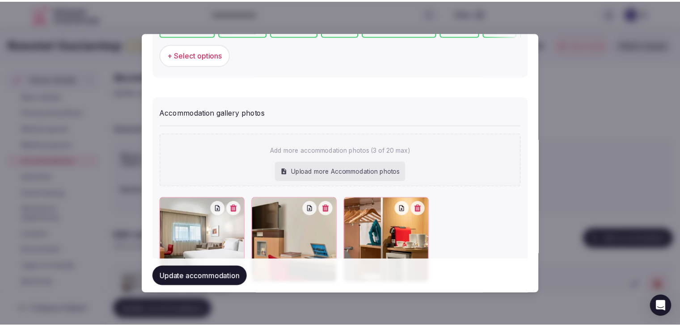
scroll to position [975, 0]
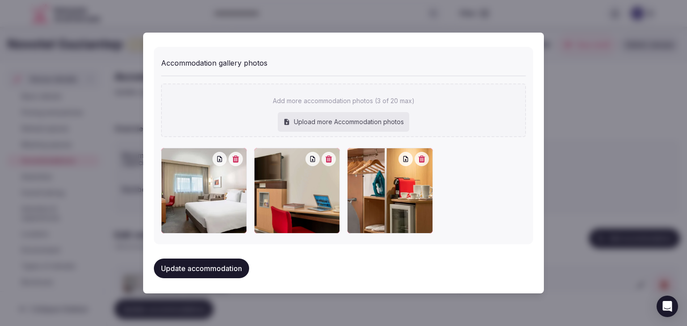
click at [215, 264] on button "Update accommodation" at bounding box center [201, 269] width 95 height 20
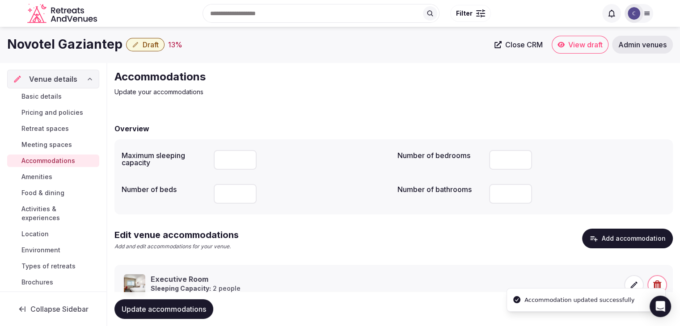
scroll to position [34, 0]
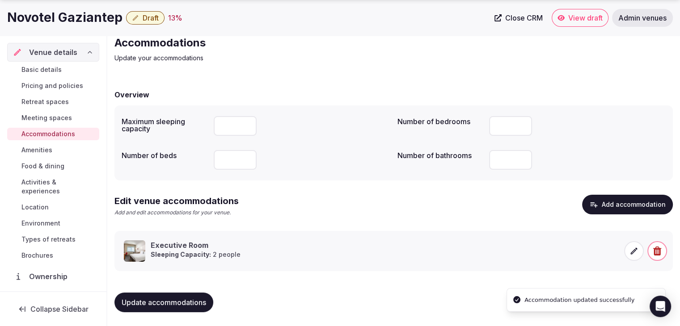
click at [185, 310] on button "Update accommodations" at bounding box center [163, 303] width 99 height 20
click at [197, 306] on button "Update accommodations" at bounding box center [163, 303] width 99 height 20
drag, startPoint x: 54, startPoint y: 169, endPoint x: 74, endPoint y: 183, distance: 25.0
click at [54, 169] on span "Food & dining" at bounding box center [42, 166] width 43 height 9
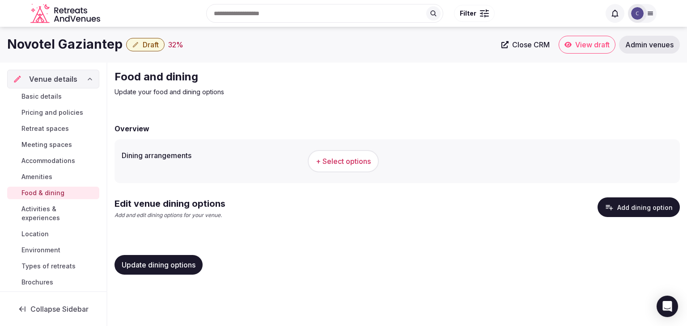
click at [354, 165] on span "+ Select options" at bounding box center [343, 161] width 55 height 10
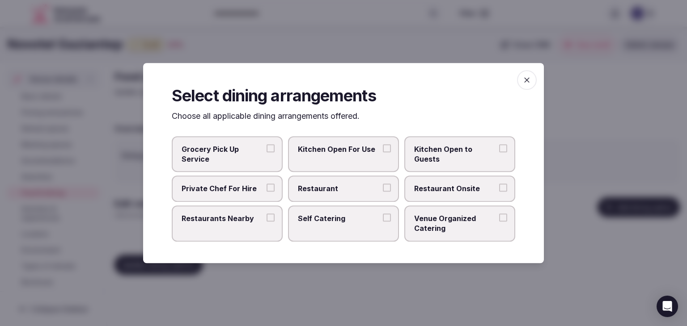
click at [526, 82] on icon "button" at bounding box center [526, 80] width 9 height 9
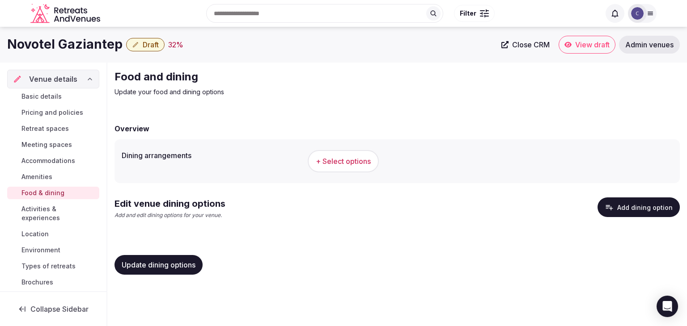
click at [48, 50] on h1 "Novotel Gaziantep" at bounding box center [64, 44] width 115 height 17
copy div "Novotel Gaziantep"
click at [348, 160] on span "+ Select options" at bounding box center [343, 161] width 55 height 10
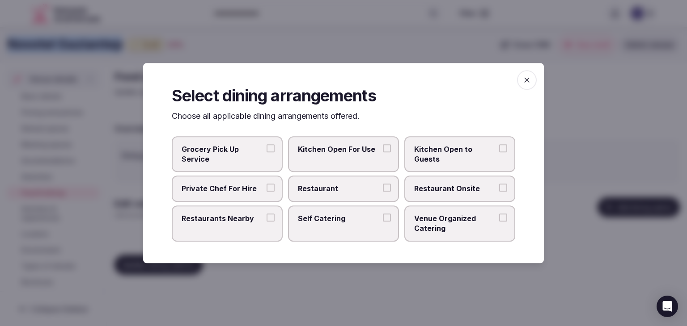
click at [172, 117] on p "Choose all applicable dining arrangements offered." at bounding box center [343, 116] width 343 height 11
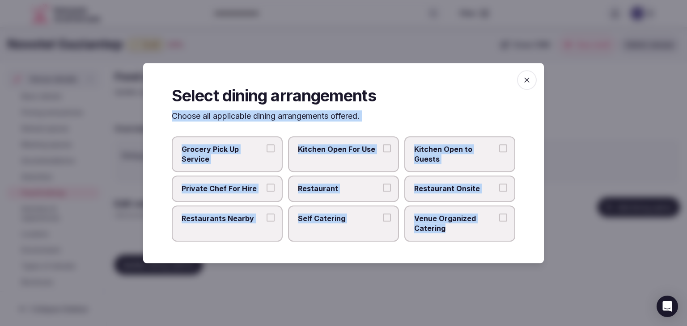
drag, startPoint x: 172, startPoint y: 117, endPoint x: 468, endPoint y: 236, distance: 318.8
click at [465, 236] on div "Select dining arrangements Choose all applicable dining arrangements offered. G…" at bounding box center [343, 163] width 401 height 200
copy div "Choose all applicable dining arrangements offered. Grocery Pick Up Service Kitc…"
drag, startPoint x: 350, startPoint y: 196, endPoint x: 441, endPoint y: 195, distance: 90.3
click at [350, 195] on label "Restaurant" at bounding box center [343, 189] width 111 height 26
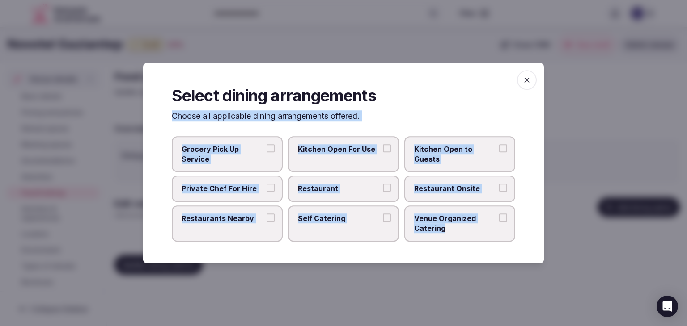
click at [383, 192] on button "Restaurant" at bounding box center [387, 188] width 8 height 8
click at [460, 194] on label "Restaurant Onsite" at bounding box center [459, 189] width 111 height 26
click at [499, 192] on button "Restaurant Onsite" at bounding box center [503, 188] width 8 height 8
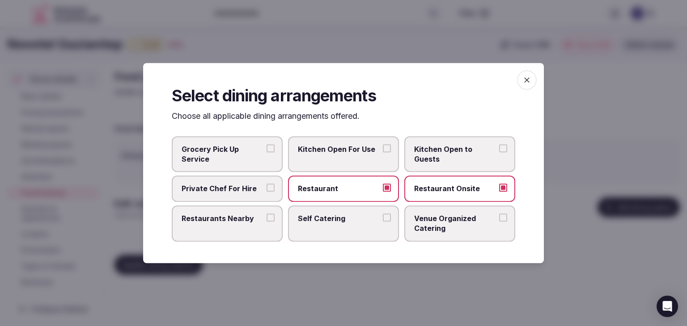
click at [457, 224] on span "Venue Organized Catering" at bounding box center [455, 224] width 82 height 20
click at [499, 222] on button "Venue Organized Catering" at bounding box center [503, 218] width 8 height 8
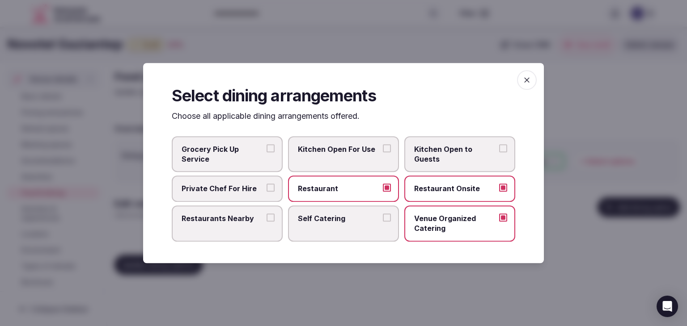
click at [254, 219] on span "Restaurants Nearby" at bounding box center [222, 219] width 82 height 10
click at [266, 219] on button "Restaurants Nearby" at bounding box center [270, 218] width 8 height 8
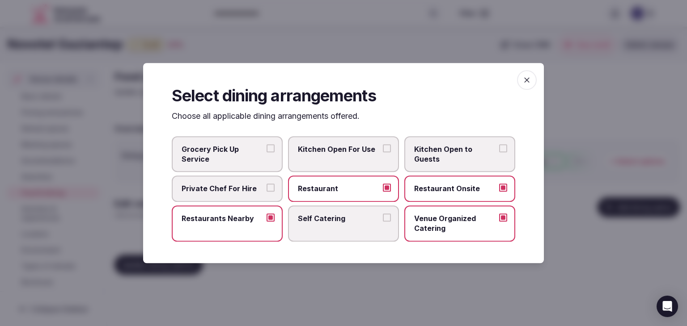
click at [528, 79] on icon "button" at bounding box center [526, 79] width 5 height 5
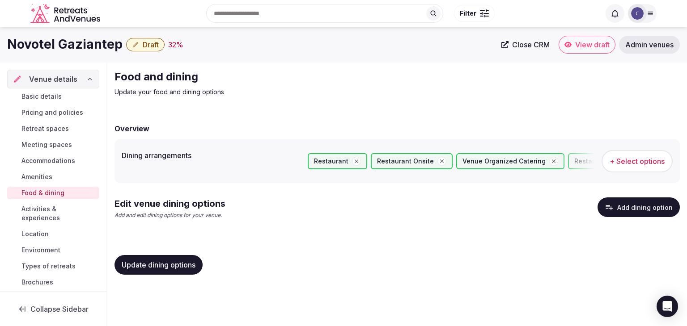
click at [193, 269] on button "Update dining options" at bounding box center [158, 265] width 88 height 20
click at [193, 269] on div "Update dining options" at bounding box center [158, 265] width 88 height 20
click at [636, 204] on button "Add dining option" at bounding box center [638, 208] width 82 height 20
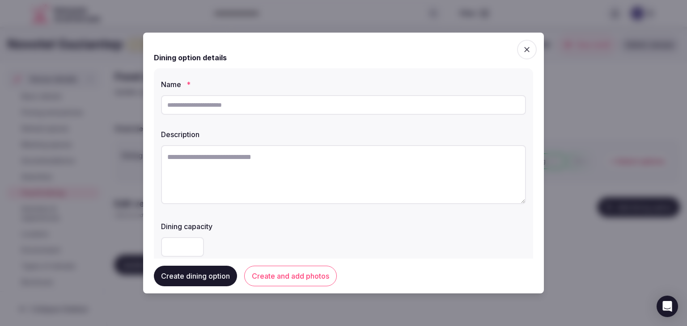
click at [250, 104] on input "text" at bounding box center [343, 105] width 365 height 20
paste input "**********"
type input "**********"
click at [301, 205] on div at bounding box center [343, 176] width 365 height 62
click at [293, 173] on textarea at bounding box center [343, 174] width 365 height 59
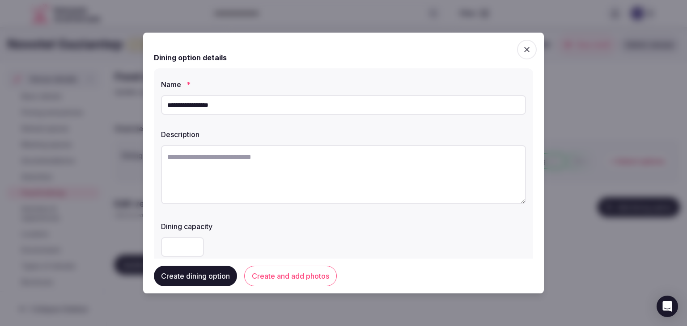
paste textarea "**********"
type textarea "**********"
drag, startPoint x: 171, startPoint y: 105, endPoint x: 180, endPoint y: 124, distance: 21.2
click at [173, 106] on input "**********" at bounding box center [343, 105] width 365 height 20
drag, startPoint x: 194, startPoint y: 107, endPoint x: 251, endPoint y: 107, distance: 56.8
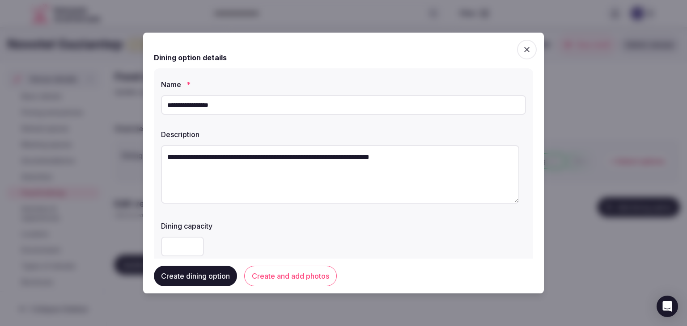
click at [251, 107] on input "**********" at bounding box center [343, 105] width 365 height 20
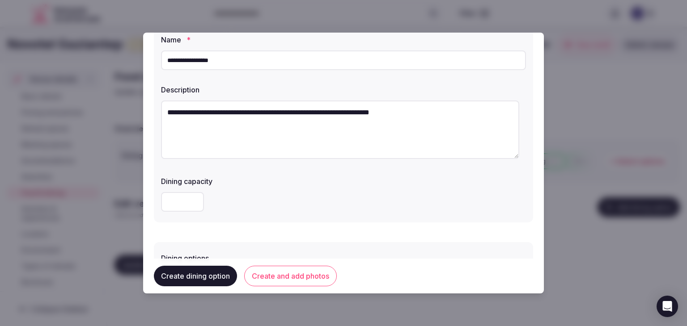
scroll to position [179, 0]
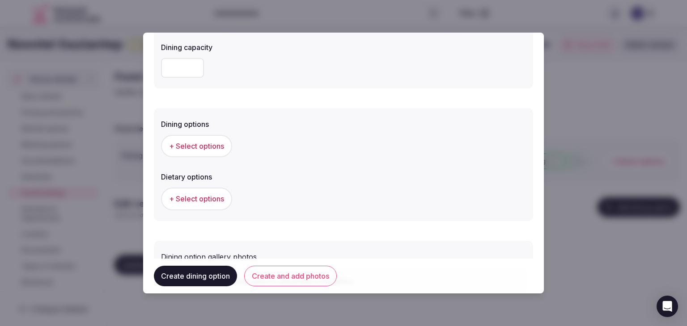
type input "**********"
click at [220, 145] on span "+ Select options" at bounding box center [196, 146] width 55 height 10
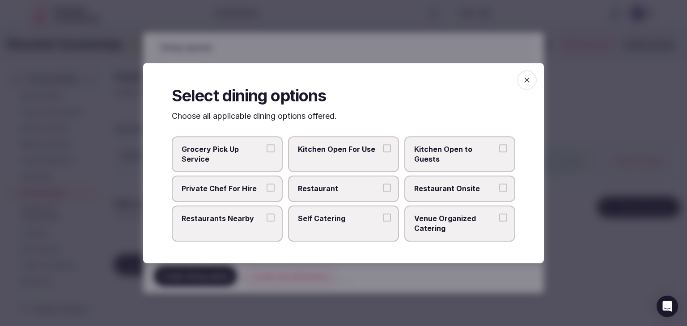
drag, startPoint x: 351, startPoint y: 184, endPoint x: 442, endPoint y: 197, distance: 91.7
click at [352, 184] on span "Restaurant" at bounding box center [339, 189] width 82 height 10
click at [383, 184] on button "Restaurant" at bounding box center [387, 188] width 8 height 8
click at [455, 194] on label "Restaurant Onsite" at bounding box center [459, 189] width 111 height 26
click at [499, 192] on button "Restaurant Onsite" at bounding box center [503, 188] width 8 height 8
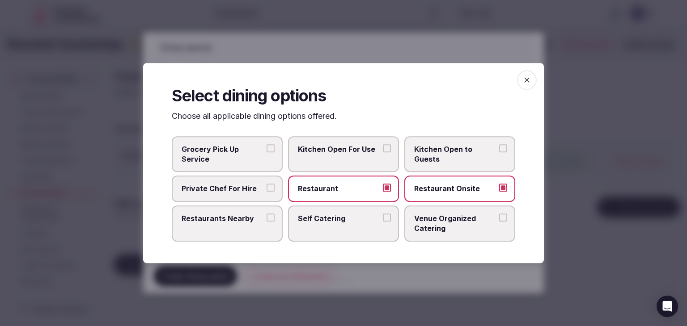
click at [523, 86] on span "button" at bounding box center [527, 80] width 20 height 20
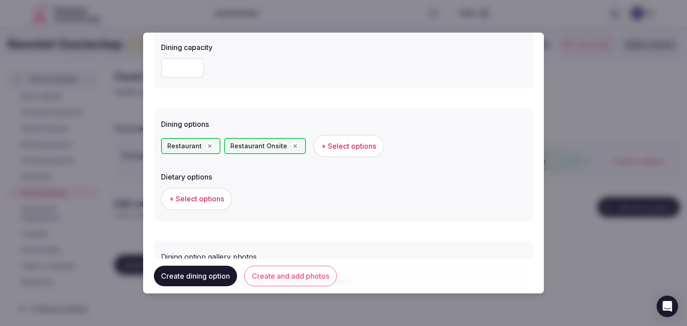
click at [307, 276] on button "Create and add photos" at bounding box center [290, 276] width 93 height 21
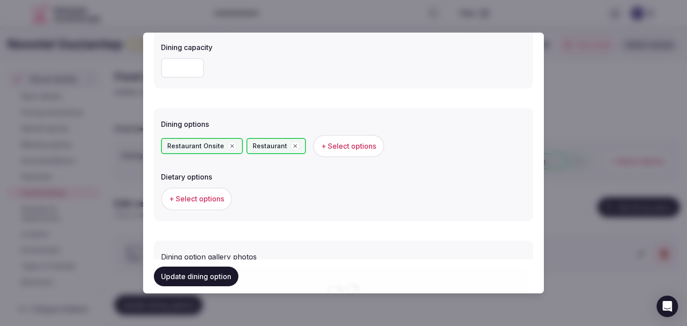
scroll to position [0, 0]
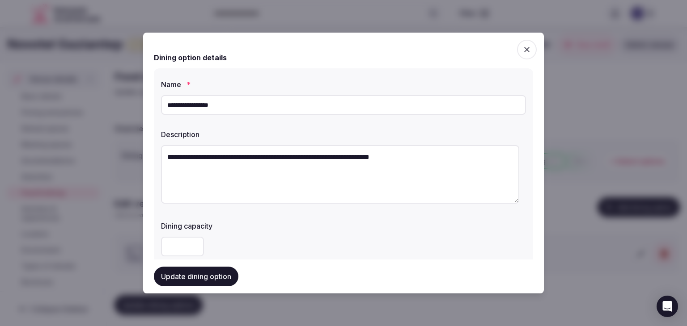
click at [251, 101] on input "**********" at bounding box center [343, 105] width 365 height 20
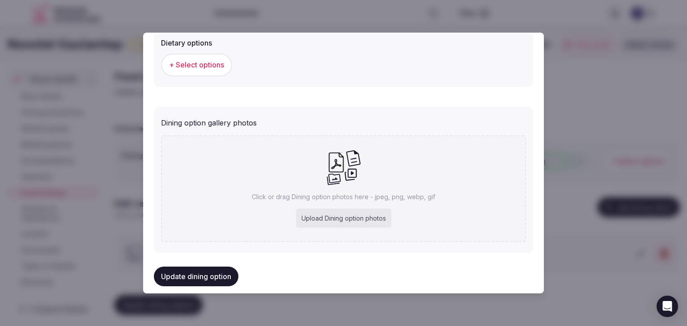
scroll to position [324, 0]
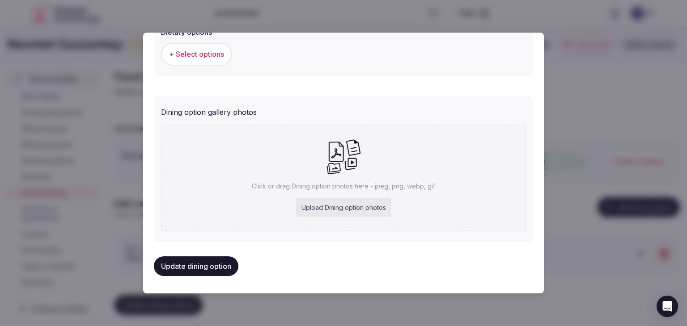
click at [346, 211] on div "Upload Dining option photos" at bounding box center [343, 208] width 95 height 20
type input "**********"
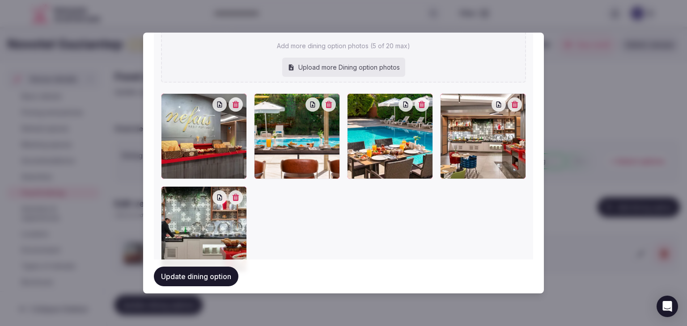
scroll to position [413, 0]
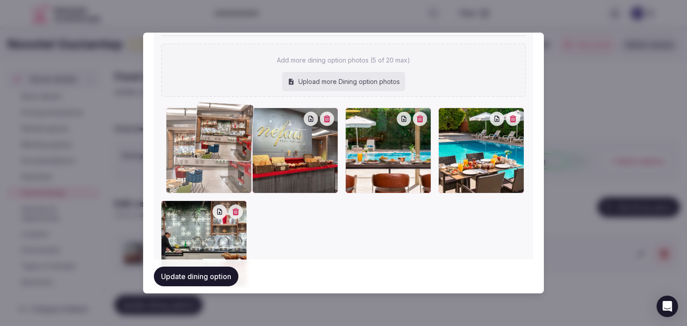
drag, startPoint x: 450, startPoint y: 117, endPoint x: 210, endPoint y: 114, distance: 239.6
click at [210, 114] on div at bounding box center [209, 151] width 86 height 86
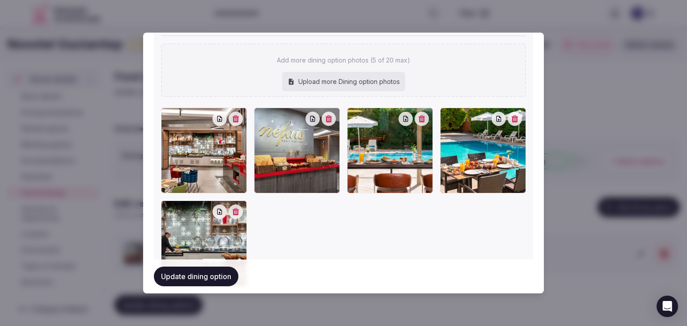
drag, startPoint x: 204, startPoint y: 274, endPoint x: 364, endPoint y: 286, distance: 160.0
click at [205, 274] on button "Update dining option" at bounding box center [196, 277] width 84 height 20
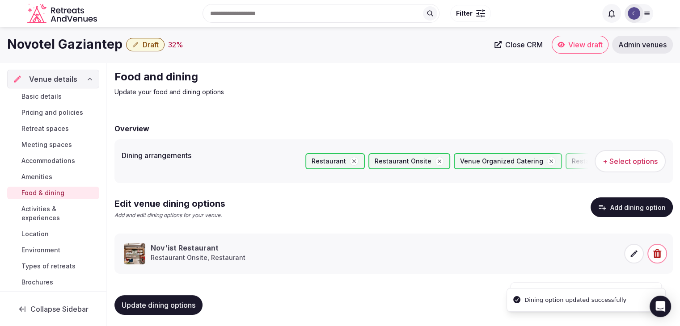
click at [169, 302] on span "Update dining options" at bounding box center [159, 305] width 74 height 9
click at [30, 144] on span "Meeting spaces" at bounding box center [46, 144] width 51 height 9
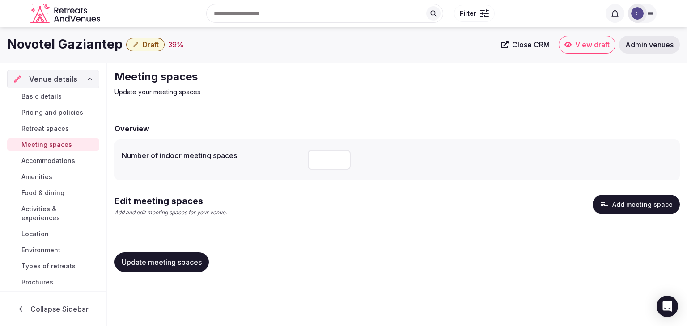
click at [651, 203] on button "Add meeting space" at bounding box center [635, 205] width 87 height 20
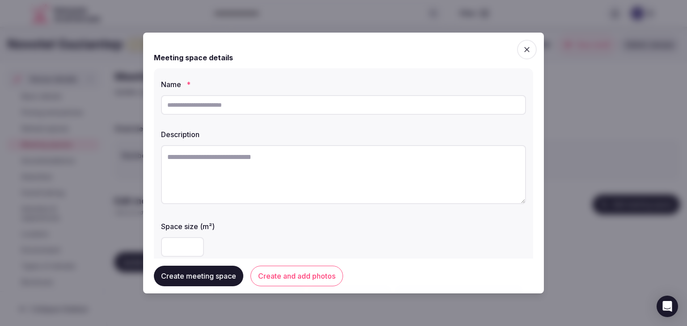
click at [316, 100] on input "text" at bounding box center [343, 105] width 365 height 20
paste input "******"
click at [173, 105] on input "******" at bounding box center [343, 105] width 365 height 20
type input "******"
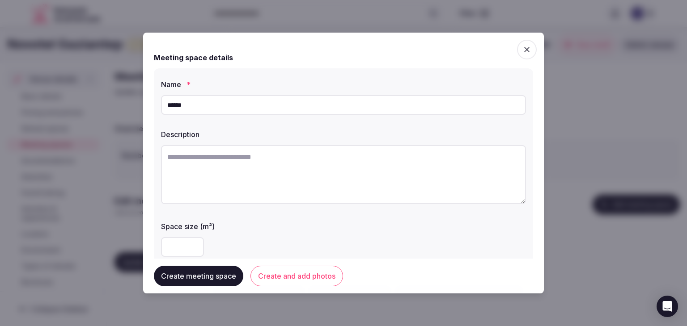
click at [337, 177] on textarea at bounding box center [343, 174] width 365 height 59
paste textarea "**********"
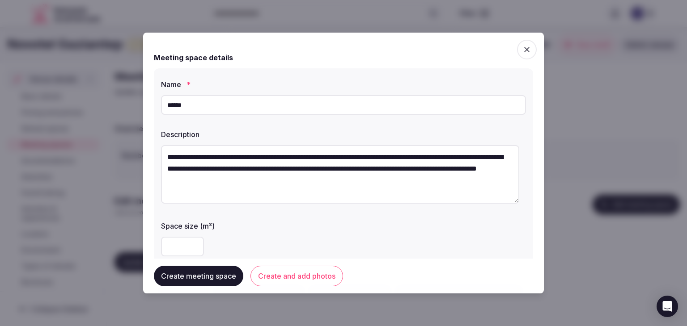
scroll to position [5, 0]
type textarea "**********"
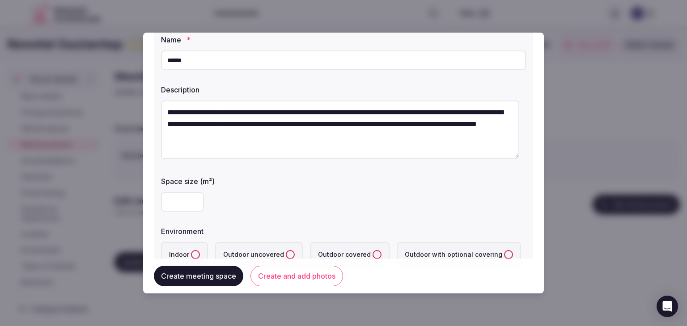
click at [177, 199] on input "number" at bounding box center [182, 202] width 43 height 20
type input "***"
click at [193, 259] on div "Create meeting space Create and add photos" at bounding box center [343, 276] width 379 height 35
click at [197, 255] on button "Indoor" at bounding box center [195, 254] width 9 height 9
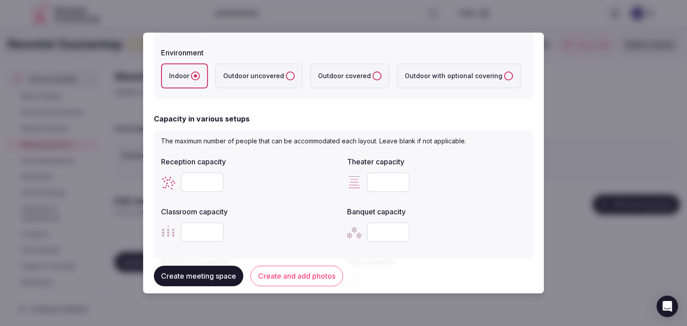
click at [378, 174] on input "number" at bounding box center [388, 183] width 43 height 20
type input "***"
click at [451, 200] on div "Reception capacity Theater capacity *** Classroom capacity Banquet capacity Boa…" at bounding box center [343, 224] width 365 height 143
click at [181, 224] on input "number" at bounding box center [202, 233] width 43 height 20
type input "***"
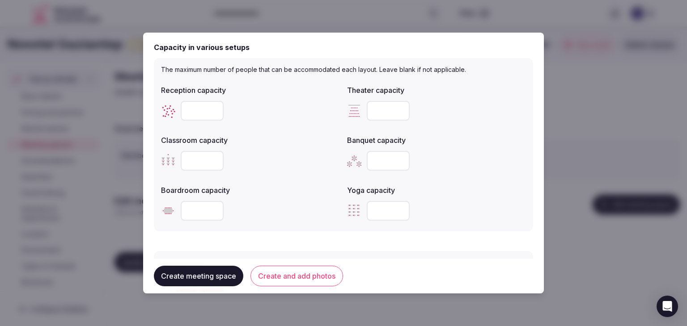
scroll to position [313, 0]
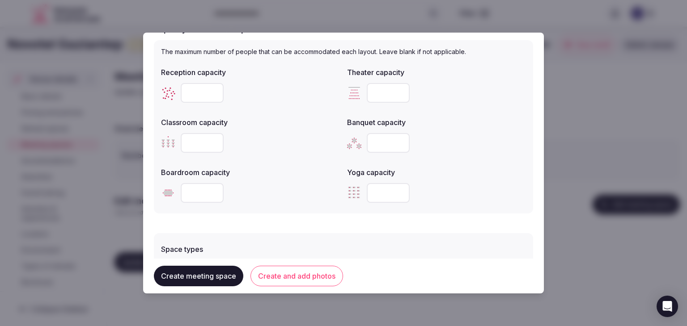
click at [380, 148] on input "number" at bounding box center [388, 143] width 43 height 20
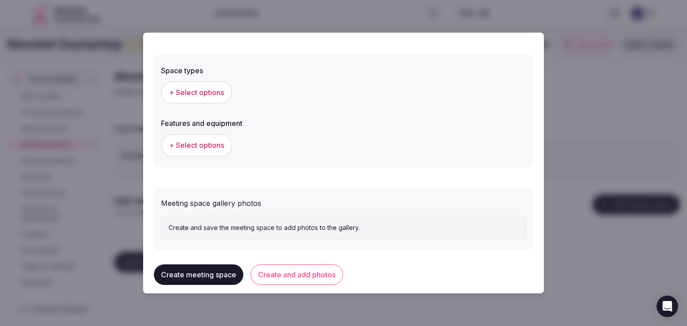
type input "***"
click at [214, 91] on span "+ Select options" at bounding box center [196, 93] width 55 height 10
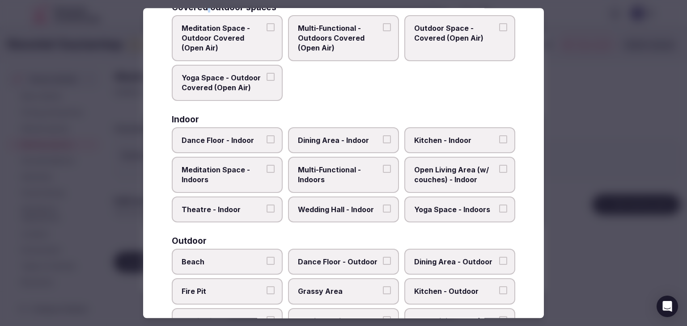
scroll to position [89, 0]
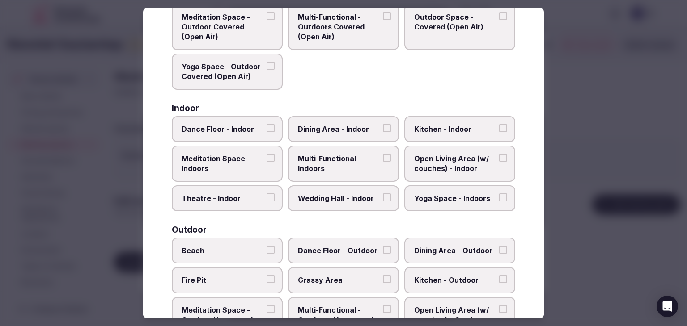
click at [340, 156] on span "Multi-Functional - Indoors" at bounding box center [339, 164] width 82 height 20
click at [383, 156] on button "Multi-Functional - Indoors" at bounding box center [387, 158] width 8 height 8
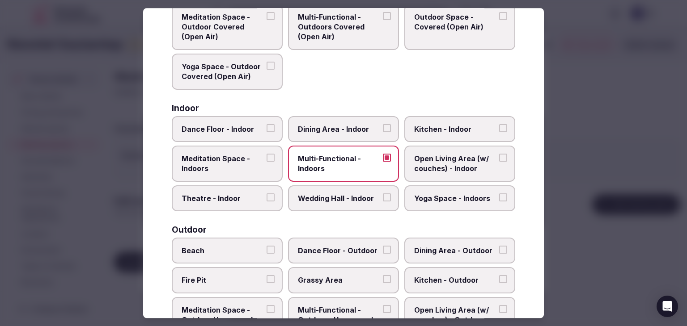
click at [343, 125] on span "Dining Area - Indoor" at bounding box center [339, 129] width 82 height 10
click at [383, 125] on button "Dining Area - Indoor" at bounding box center [387, 128] width 8 height 8
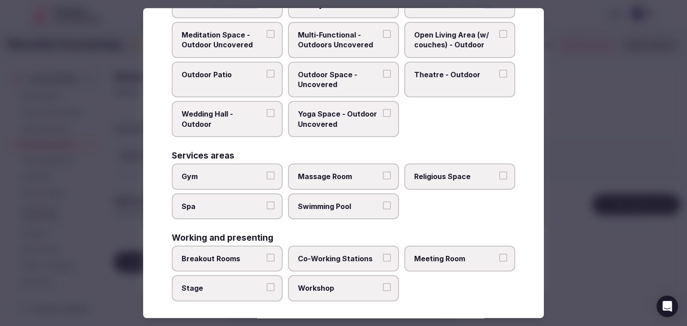
click at [462, 248] on label "Meeting Room" at bounding box center [459, 259] width 111 height 26
click at [499, 254] on button "Meeting Room" at bounding box center [503, 258] width 8 height 8
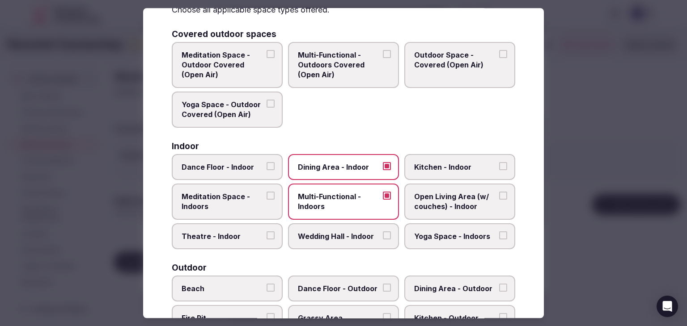
scroll to position [0, 0]
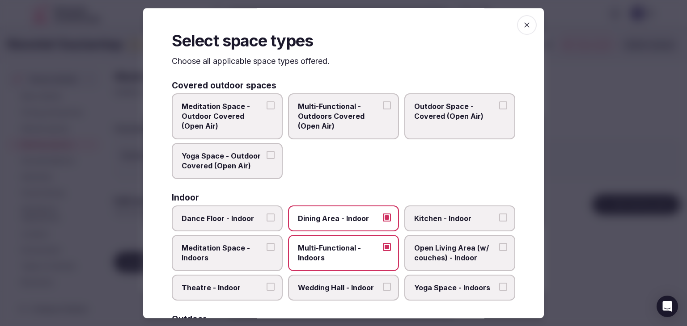
click at [524, 26] on icon "button" at bounding box center [526, 24] width 5 height 5
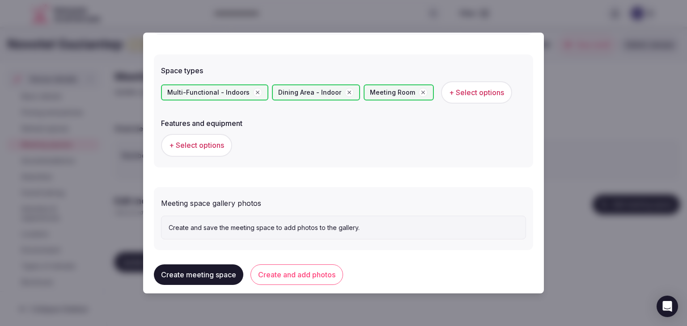
click at [224, 150] on button "+ Select options" at bounding box center [196, 145] width 71 height 22
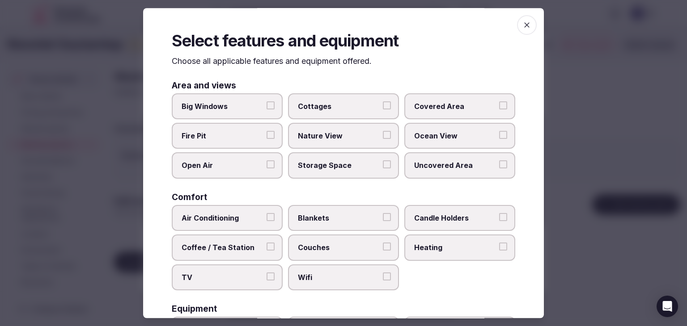
drag, startPoint x: 355, startPoint y: 270, endPoint x: 373, endPoint y: 302, distance: 36.6
click at [355, 271] on label "Wifi" at bounding box center [343, 278] width 111 height 26
click at [383, 273] on button "Wifi" at bounding box center [387, 277] width 8 height 8
click at [222, 270] on label "TV" at bounding box center [227, 278] width 111 height 26
click at [266, 273] on button "TV" at bounding box center [270, 277] width 8 height 8
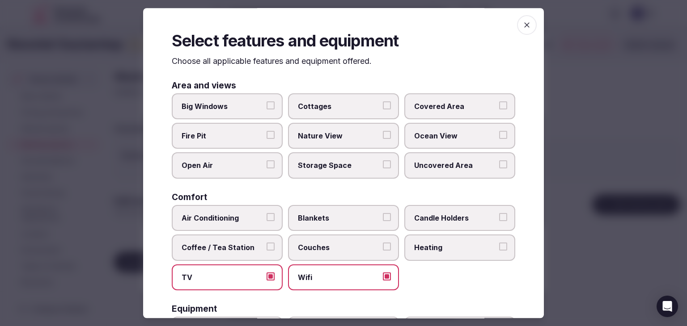
click at [223, 245] on span "Coffee / Tea Station" at bounding box center [222, 248] width 82 height 10
click at [266, 245] on button "Coffee / Tea Station" at bounding box center [270, 247] width 8 height 8
click at [221, 219] on span "Air Conditioning" at bounding box center [222, 218] width 82 height 10
click at [266, 219] on button "Air Conditioning" at bounding box center [270, 217] width 8 height 8
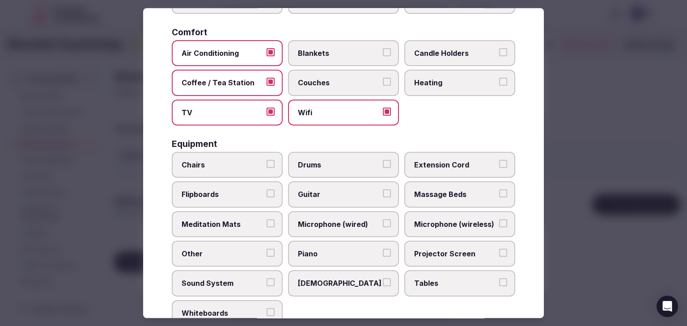
scroll to position [179, 0]
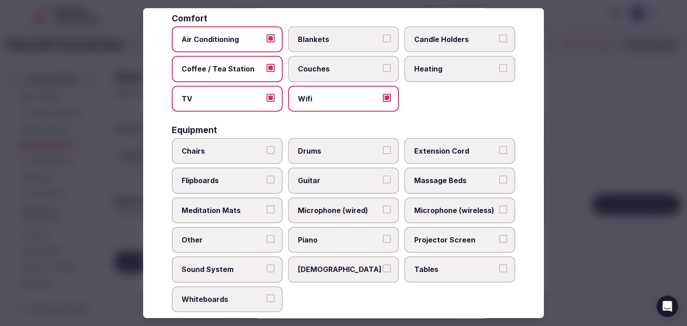
click at [442, 265] on span "Tables" at bounding box center [455, 270] width 82 height 10
click at [499, 265] on button "Tables" at bounding box center [503, 269] width 8 height 8
click at [439, 235] on span "Projector Screen" at bounding box center [455, 240] width 82 height 10
click at [499, 235] on button "Projector Screen" at bounding box center [503, 239] width 8 height 8
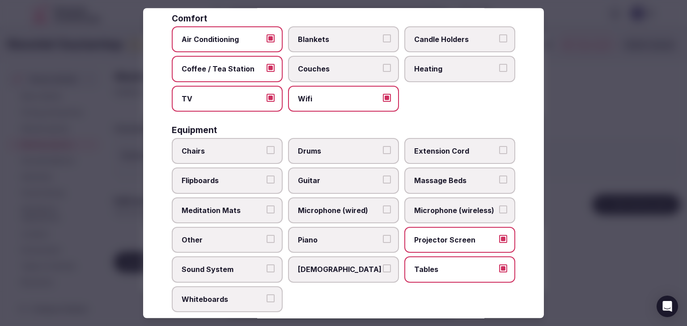
click at [438, 206] on span "Microphone (wireless)" at bounding box center [455, 211] width 82 height 10
click at [499, 206] on button "Microphone (wireless)" at bounding box center [503, 210] width 8 height 8
click at [245, 146] on span "Chairs" at bounding box center [222, 151] width 82 height 10
click at [266, 146] on button "Chairs" at bounding box center [270, 150] width 8 height 8
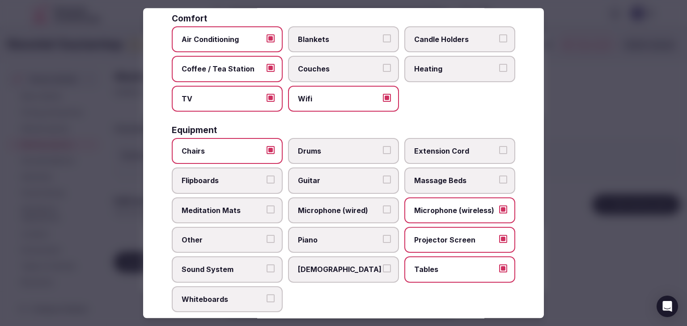
click at [233, 172] on label "Flipboards" at bounding box center [227, 181] width 111 height 26
click at [266, 176] on button "Flipboards" at bounding box center [270, 180] width 8 height 8
click at [234, 269] on span "Sound System" at bounding box center [222, 270] width 82 height 10
click at [266, 269] on button "Sound System" at bounding box center [270, 269] width 8 height 8
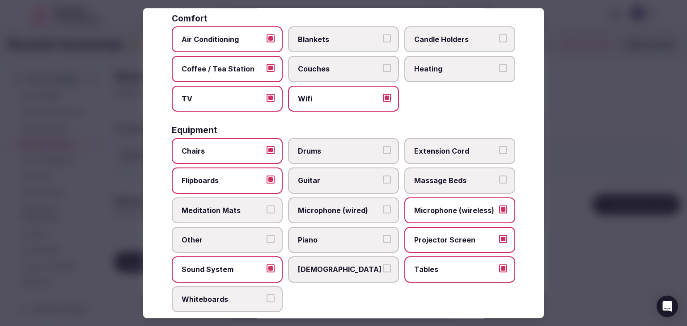
click at [235, 295] on span "Whiteboards" at bounding box center [222, 300] width 82 height 10
click at [266, 295] on button "Whiteboards" at bounding box center [270, 299] width 8 height 8
click at [234, 274] on label "Sound System" at bounding box center [227, 270] width 111 height 26
click at [266, 273] on button "Sound System" at bounding box center [270, 269] width 8 height 8
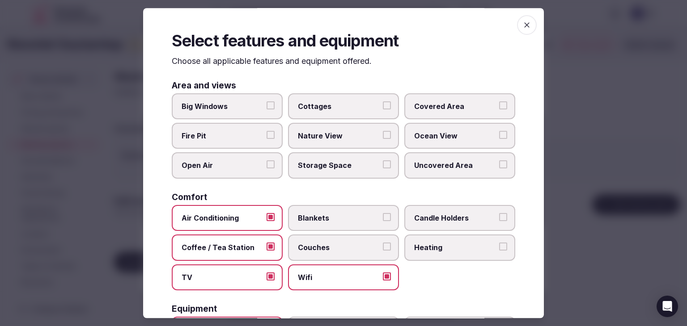
scroll to position [0, 0]
drag, startPoint x: 527, startPoint y: 22, endPoint x: 526, endPoint y: 29, distance: 7.2
click at [527, 22] on span "button" at bounding box center [527, 25] width 20 height 20
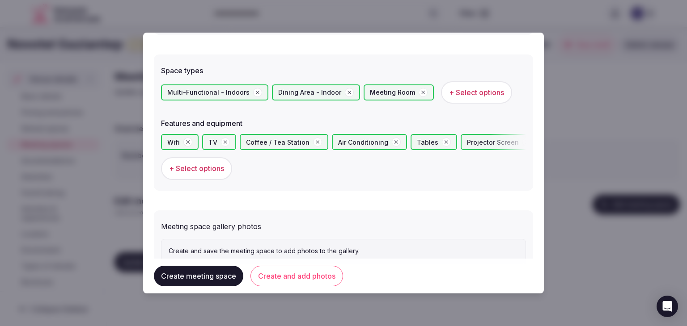
scroll to position [523, 0]
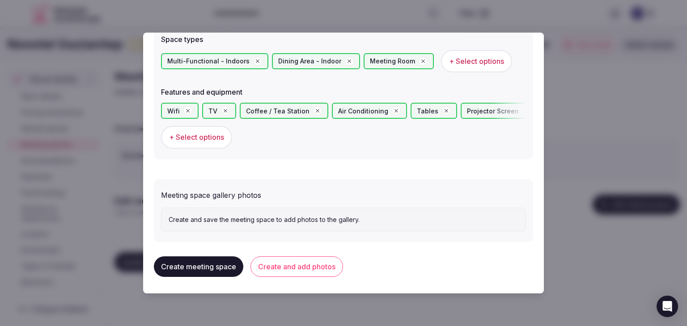
click at [329, 258] on button "Create and add photos" at bounding box center [296, 267] width 93 height 21
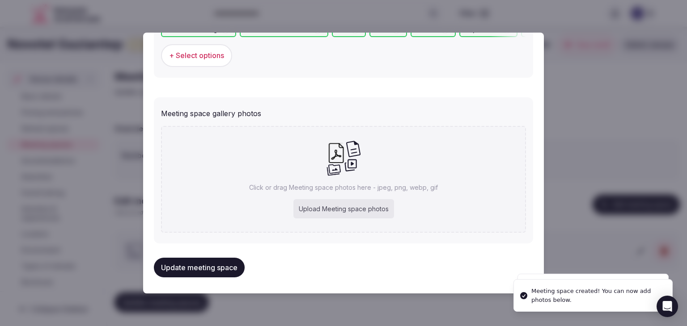
scroll to position [605, 0]
click at [351, 213] on div "Upload Meeting space photos" at bounding box center [343, 209] width 101 height 20
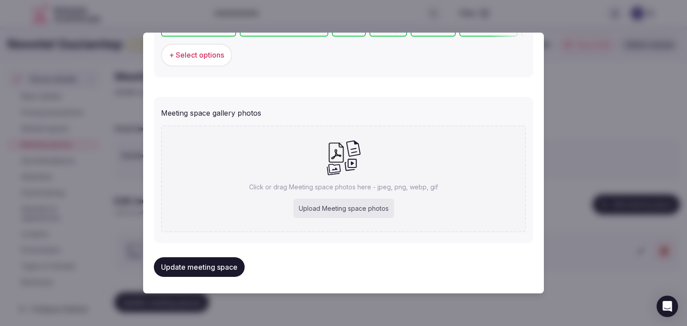
click at [368, 207] on div "Upload Meeting space photos" at bounding box center [343, 209] width 101 height 20
type input "**********"
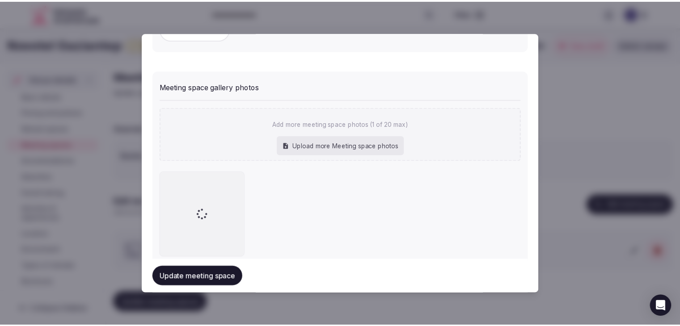
scroll to position [654, 0]
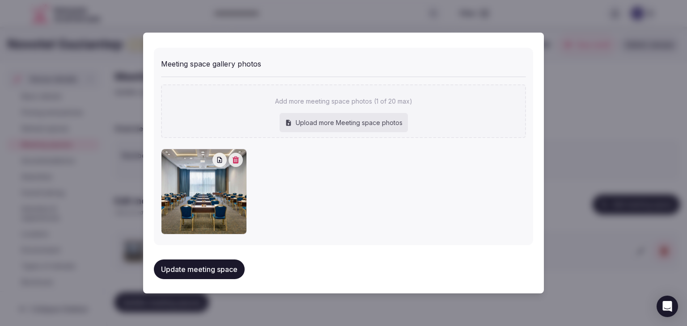
click at [236, 264] on button "Update meeting space" at bounding box center [199, 270] width 91 height 20
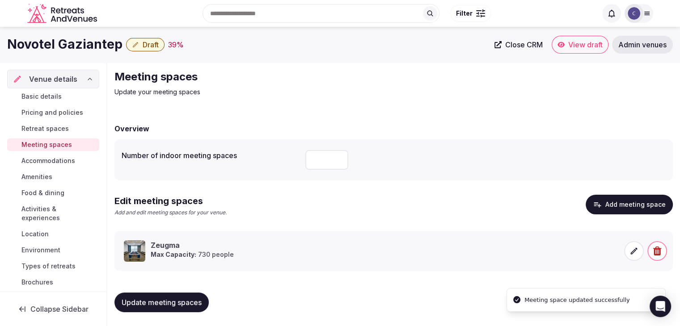
scroll to position [0, 0]
click at [186, 303] on span "Update meeting spaces" at bounding box center [162, 302] width 80 height 9
click at [56, 45] on h1 "Novotel Gaziantep" at bounding box center [64, 44] width 115 height 17
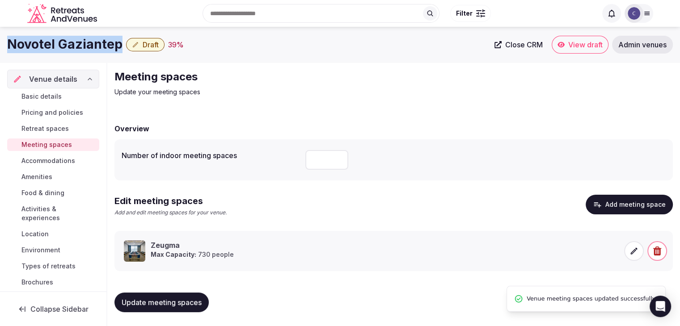
copy div "Novotel Gaziantep"
click at [318, 164] on input "number" at bounding box center [326, 160] width 43 height 20
type input "**"
click at [193, 311] on button "Update meeting spaces" at bounding box center [161, 303] width 94 height 20
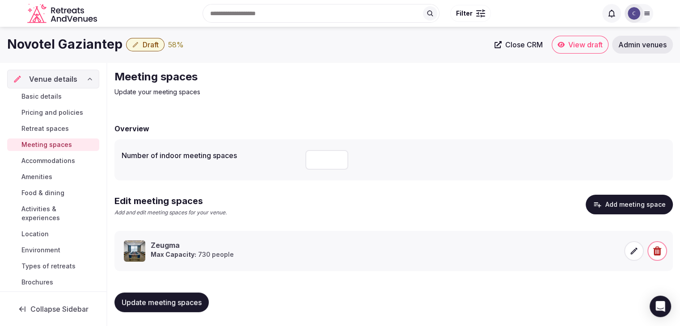
click at [51, 95] on span "Basic details" at bounding box center [41, 96] width 40 height 9
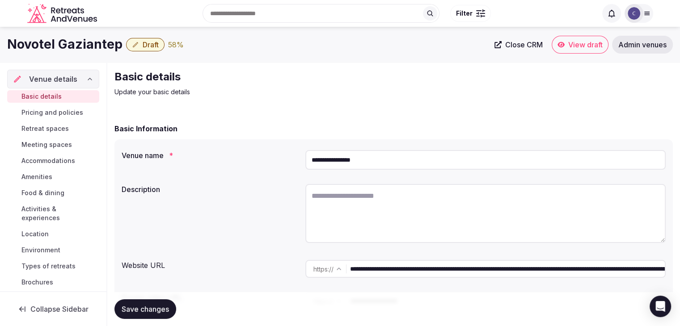
click at [373, 217] on textarea at bounding box center [485, 213] width 360 height 59
paste textarea "**********"
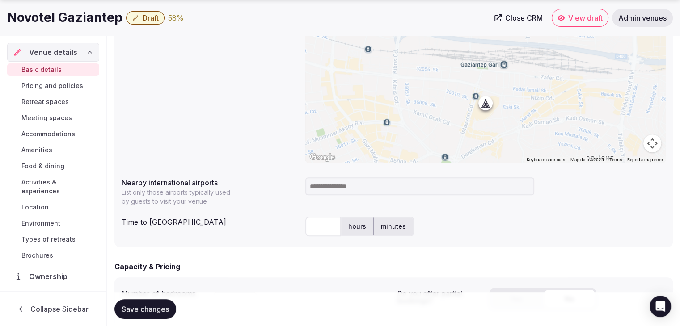
scroll to position [447, 0]
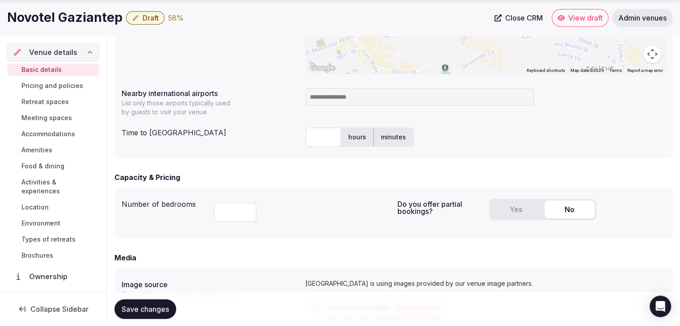
type textarea "**********"
click at [161, 312] on span "Save changes" at bounding box center [145, 309] width 47 height 9
click at [49, 20] on h1 "Novotel Gaziantep" at bounding box center [64, 17] width 115 height 17
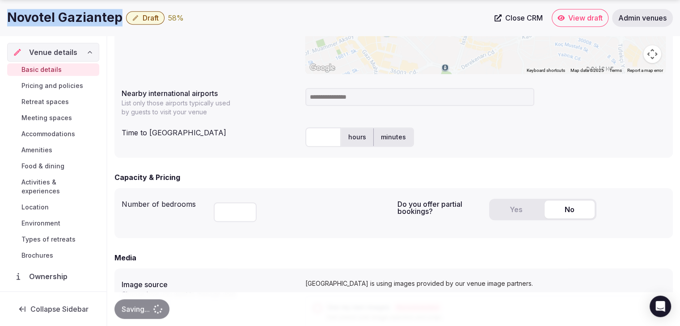
click at [49, 20] on h1 "Novotel Gaziantep" at bounding box center [64, 17] width 115 height 17
copy div "Novotel Gaziantep"
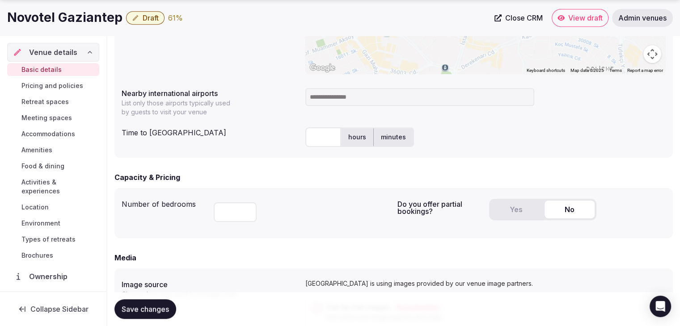
click at [346, 97] on input at bounding box center [419, 97] width 229 height 18
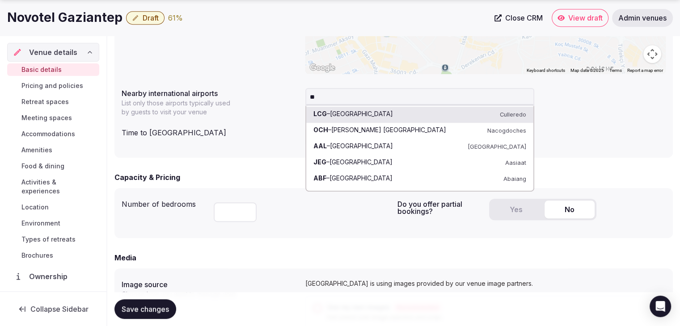
type input "***"
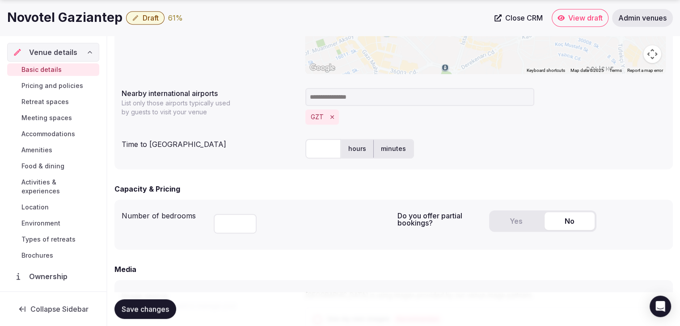
click at [331, 150] on input "text" at bounding box center [323, 149] width 36 height 20
type input "**"
click at [292, 217] on div "**" at bounding box center [302, 222] width 177 height 30
click at [140, 310] on span "Save changes" at bounding box center [145, 309] width 47 height 9
drag, startPoint x: 515, startPoint y: 218, endPoint x: 522, endPoint y: 240, distance: 23.3
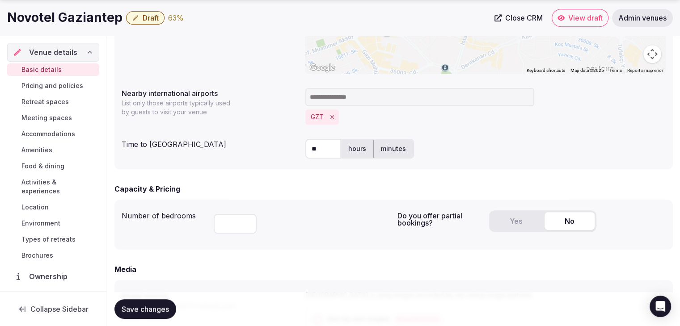
click at [516, 218] on button "Yes" at bounding box center [516, 221] width 50 height 18
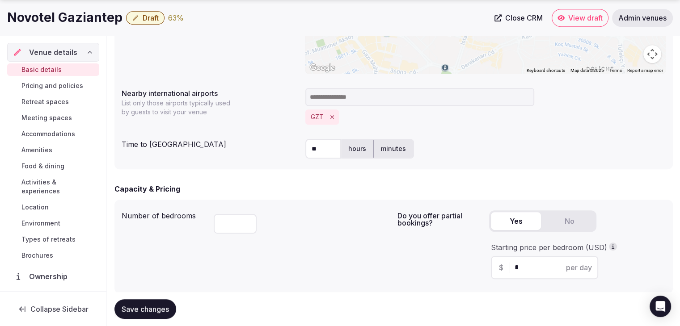
drag, startPoint x: 528, startPoint y: 268, endPoint x: 496, endPoint y: 270, distance: 32.7
click at [506, 270] on div "$ * per day" at bounding box center [544, 267] width 107 height 23
click at [495, 270] on div "$ * per day" at bounding box center [544, 267] width 107 height 23
click at [544, 261] on div "$ * per day" at bounding box center [544, 267] width 107 height 23
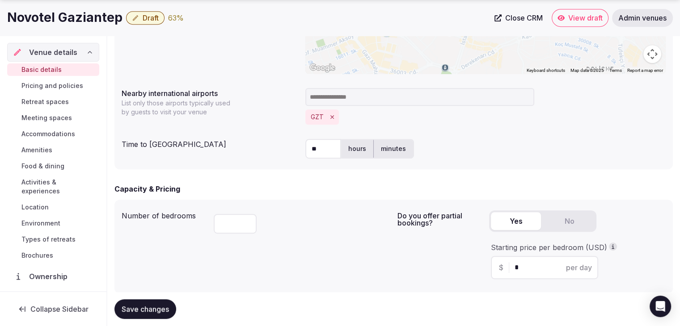
click at [544, 261] on div "$ * per day" at bounding box center [544, 267] width 107 height 23
click at [533, 269] on input "*" at bounding box center [553, 267] width 76 height 11
type input "***"
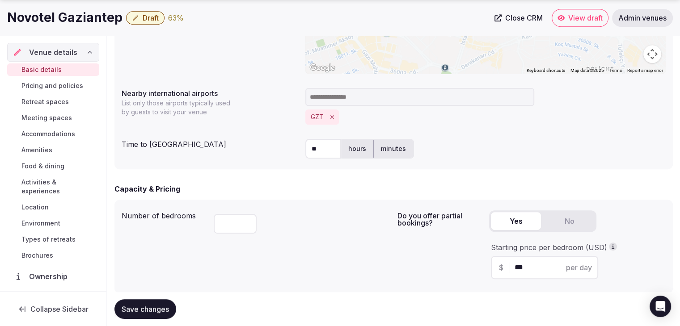
click at [154, 306] on span "Save changes" at bounding box center [145, 309] width 47 height 9
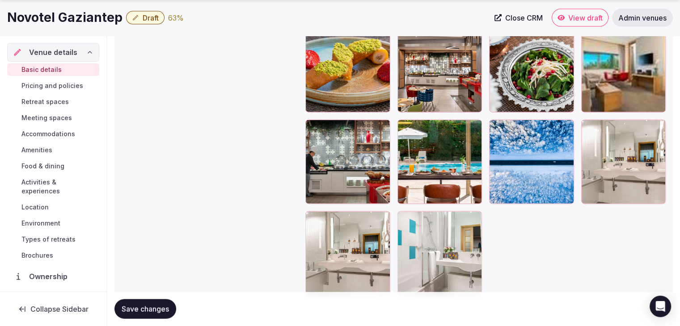
scroll to position [2058, 0]
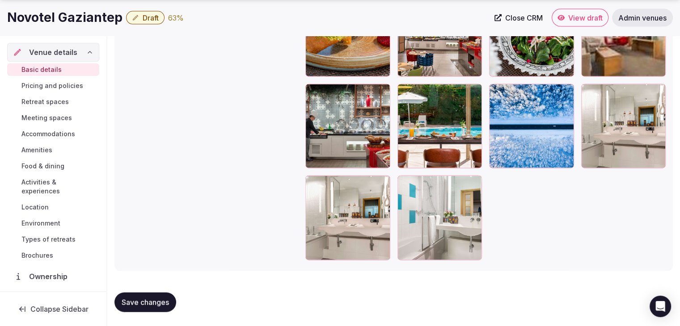
click at [49, 86] on span "Pricing and policies" at bounding box center [52, 85] width 62 height 9
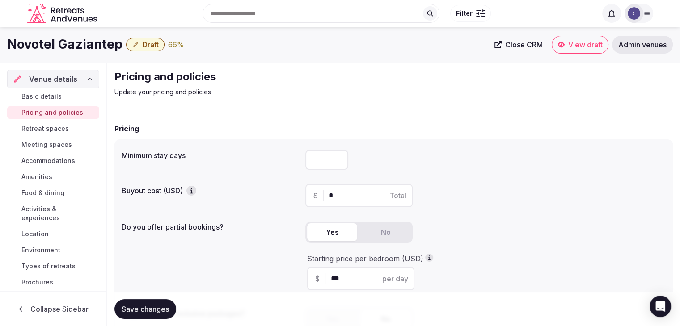
click at [322, 167] on input "number" at bounding box center [326, 160] width 43 height 20
type input "*"
click at [151, 310] on span "Save changes" at bounding box center [145, 309] width 47 height 9
click at [51, 122] on link "Retreat spaces" at bounding box center [53, 128] width 92 height 13
click at [76, 36] on h1 "Novotel Gaziantep" at bounding box center [64, 44] width 115 height 17
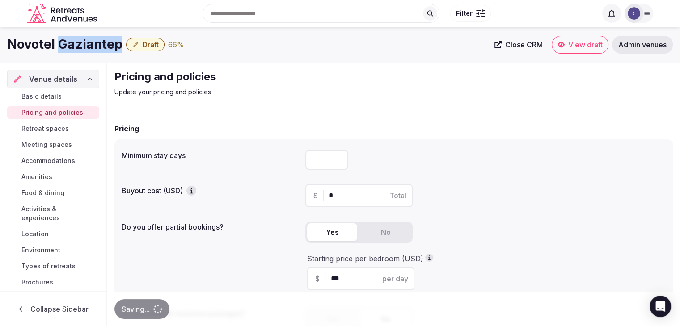
click at [76, 36] on h1 "Novotel Gaziantep" at bounding box center [64, 44] width 115 height 17
copy div "Novotel Gaziantep"
click at [55, 130] on span "Retreat spaces" at bounding box center [44, 128] width 47 height 9
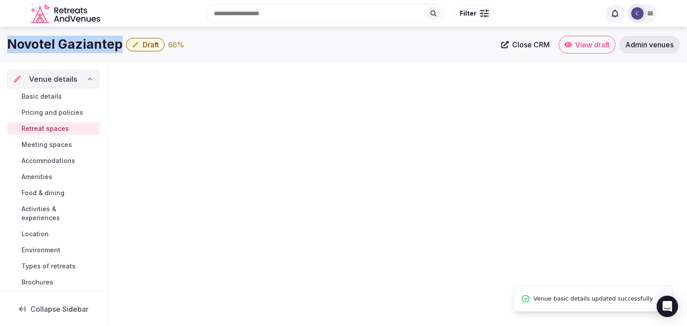
click at [58, 131] on span "Retreat spaces" at bounding box center [44, 128] width 47 height 9
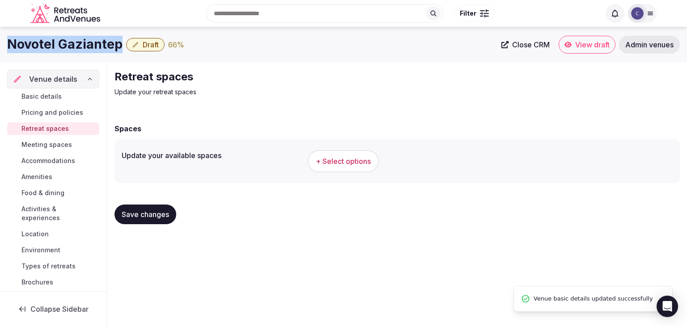
click at [373, 159] on button "+ Select options" at bounding box center [343, 161] width 71 height 22
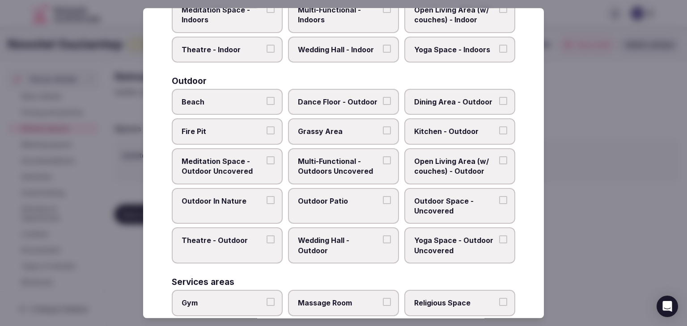
scroll to position [404, 0]
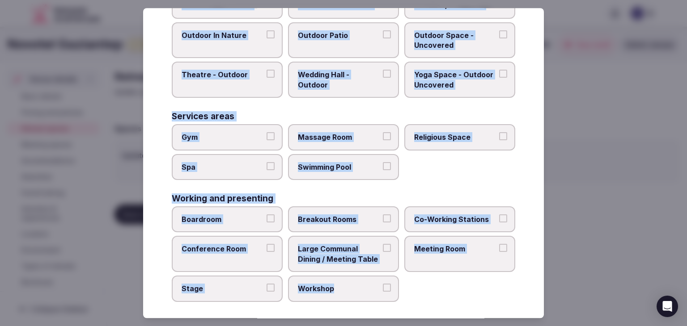
drag, startPoint x: 173, startPoint y: 62, endPoint x: 387, endPoint y: 302, distance: 321.1
click at [386, 303] on div "Select your retreat spaces Choose all applicable retreat spaces offered. Covere…" at bounding box center [343, 163] width 401 height 310
copy div "Choose all applicable retreat spaces offered. Covered outdoor spaces Meditation…"
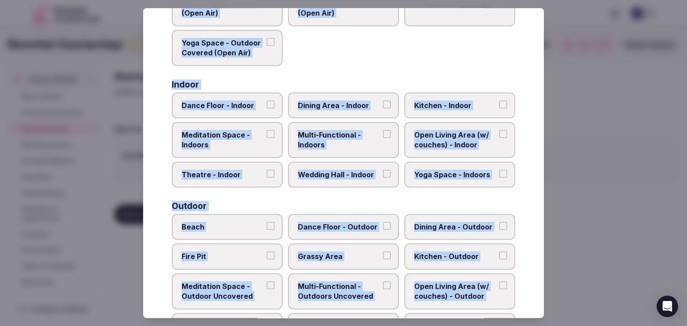
scroll to position [91, 0]
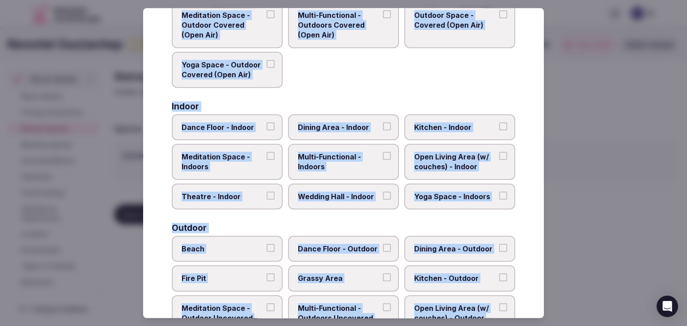
click at [342, 131] on span "Dining Area - Indoor" at bounding box center [339, 127] width 82 height 10
click at [383, 131] on button "Dining Area - Indoor" at bounding box center [387, 126] width 8 height 8
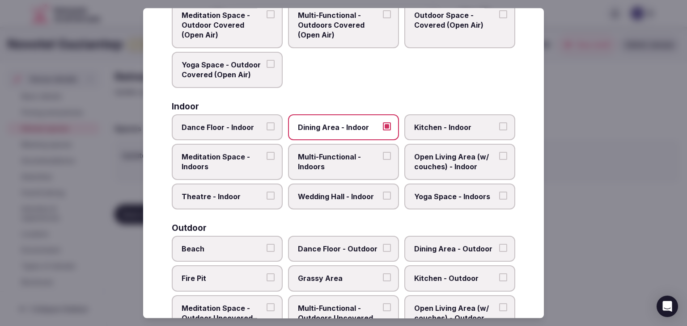
click at [344, 167] on span "Multi-Functional - Indoors" at bounding box center [339, 162] width 82 height 20
click at [383, 160] on button "Multi-Functional - Indoors" at bounding box center [387, 156] width 8 height 8
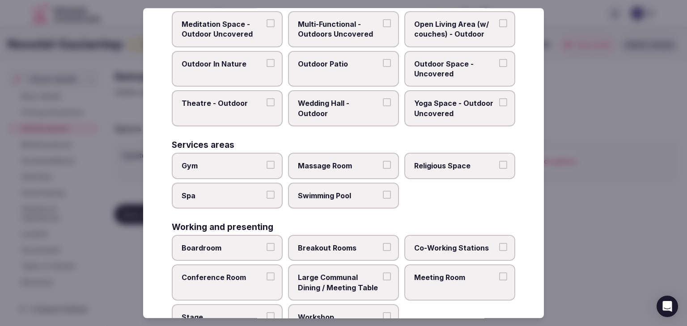
scroll to position [404, 0]
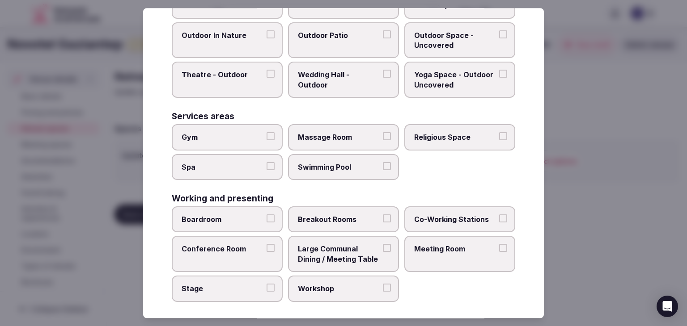
click at [451, 247] on span "Meeting Room" at bounding box center [455, 250] width 82 height 10
click at [499, 247] on button "Meeting Room" at bounding box center [503, 249] width 8 height 8
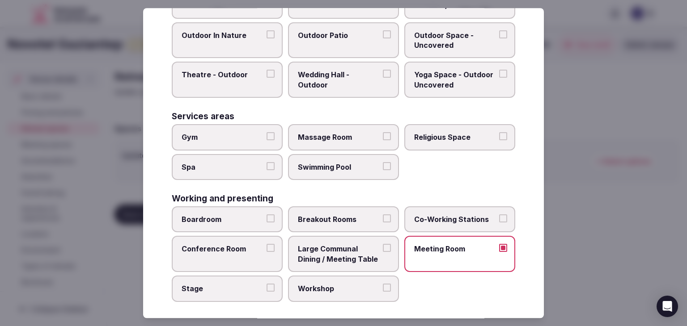
click at [240, 245] on span "Conference Room" at bounding box center [222, 250] width 82 height 10
click at [266, 245] on button "Conference Room" at bounding box center [270, 249] width 8 height 8
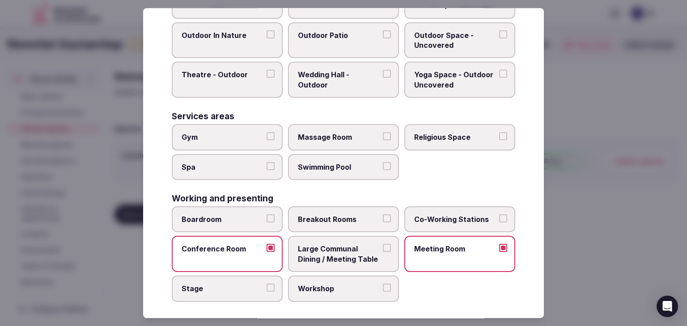
click at [243, 135] on span "Gym" at bounding box center [222, 137] width 82 height 10
click at [266, 135] on button "Gym" at bounding box center [270, 136] width 8 height 8
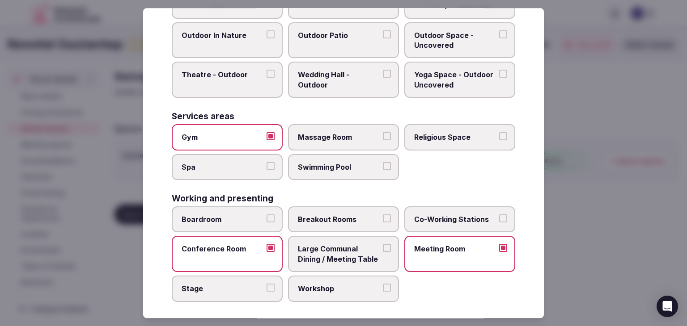
click at [343, 168] on label "Swimming Pool" at bounding box center [343, 167] width 111 height 26
click at [383, 168] on button "Swimming Pool" at bounding box center [387, 166] width 8 height 8
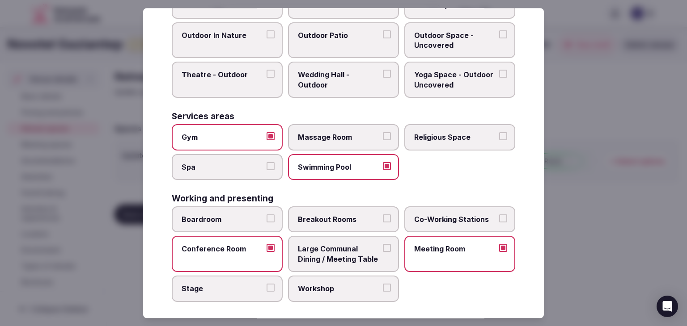
click at [244, 215] on span "Boardroom" at bounding box center [222, 220] width 82 height 10
click at [266, 215] on button "Boardroom" at bounding box center [270, 219] width 8 height 8
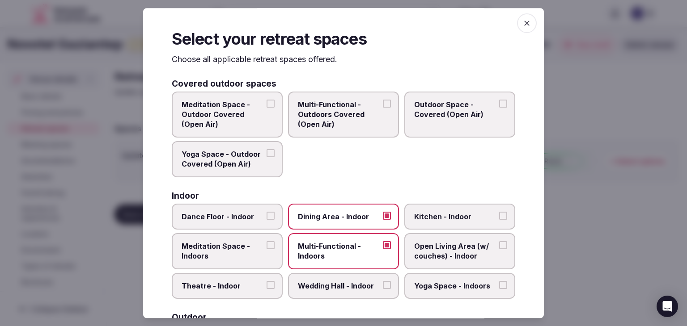
scroll to position [0, 0]
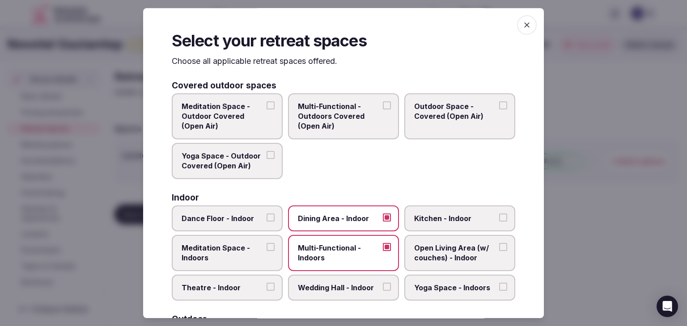
click at [522, 26] on icon "button" at bounding box center [526, 25] width 9 height 9
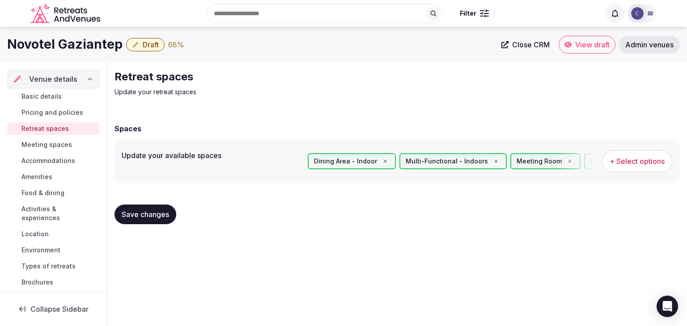
click at [130, 218] on span "Save changes" at bounding box center [145, 214] width 47 height 9
click at [48, 176] on span "Amenities" at bounding box center [36, 177] width 31 height 9
click at [55, 176] on link "Amenities" at bounding box center [53, 177] width 92 height 13
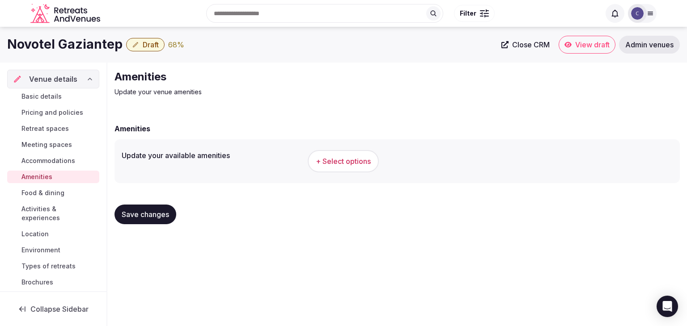
click at [340, 160] on span "+ Select options" at bounding box center [343, 161] width 55 height 10
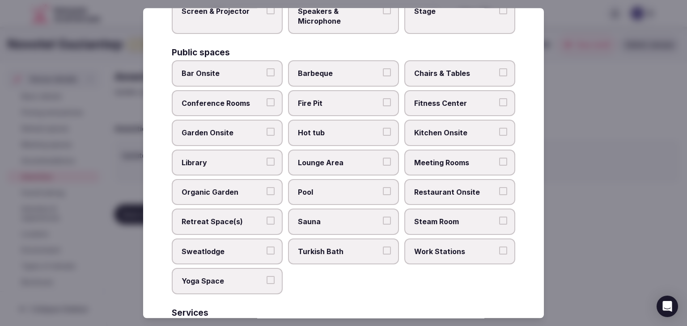
scroll to position [481, 0]
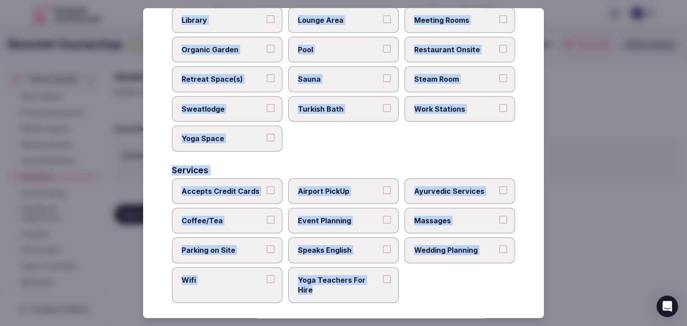
drag, startPoint x: 174, startPoint y: 62, endPoint x: 405, endPoint y: 292, distance: 325.9
click at [405, 292] on div "Select your venue amenities Choose all applicable amenities offered. Activities…" at bounding box center [343, 163] width 401 height 310
copy div "Choose all applicable amenities offered. Activities Bicycles Camping Allowed On…"
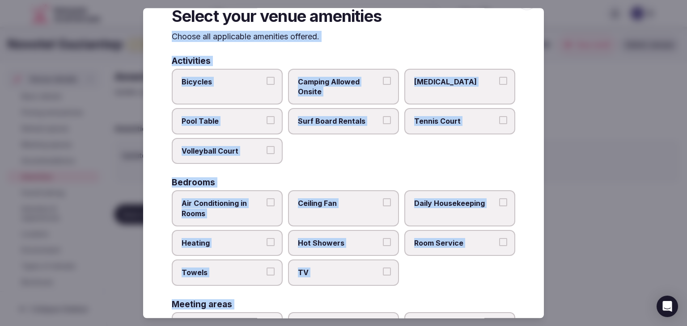
scroll to position [0, 0]
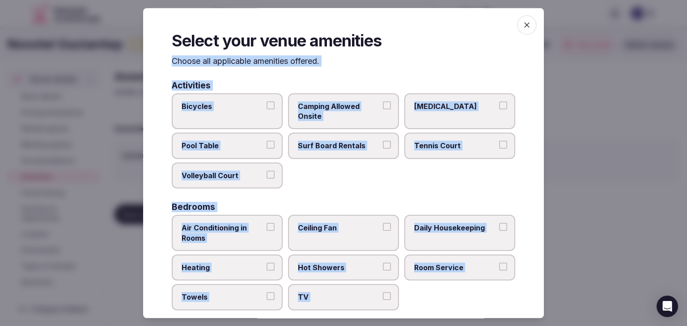
click at [228, 150] on span "Pool Table" at bounding box center [222, 146] width 82 height 10
click at [266, 149] on button "Pool Table" at bounding box center [270, 145] width 8 height 8
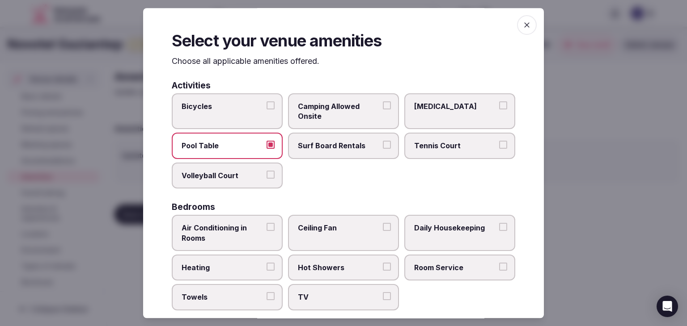
scroll to position [89, 0]
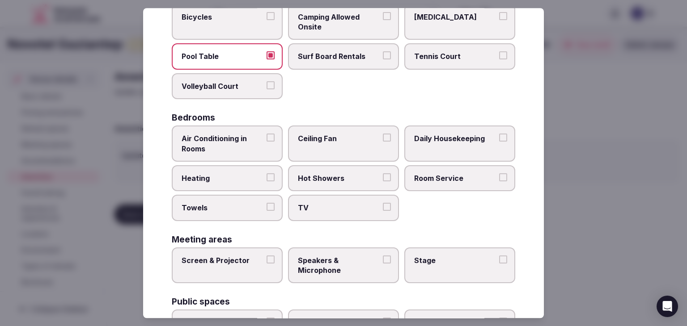
click at [245, 134] on span "Air Conditioning in Rooms" at bounding box center [222, 144] width 82 height 20
click at [266, 134] on button "Air Conditioning in Rooms" at bounding box center [270, 138] width 8 height 8
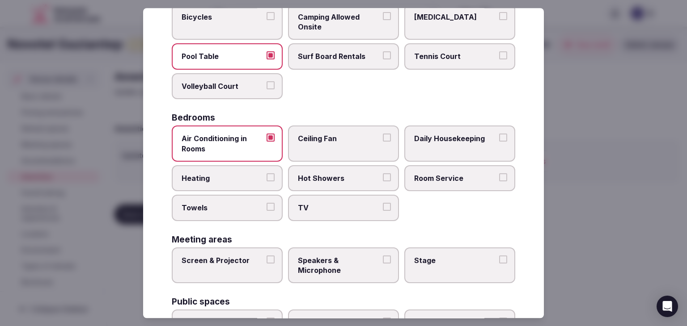
click at [245, 181] on span "Heating" at bounding box center [222, 178] width 82 height 10
click at [266, 181] on button "Heating" at bounding box center [270, 177] width 8 height 8
click at [244, 213] on label "Towels" at bounding box center [227, 208] width 111 height 26
click at [266, 211] on button "Towels" at bounding box center [270, 207] width 8 height 8
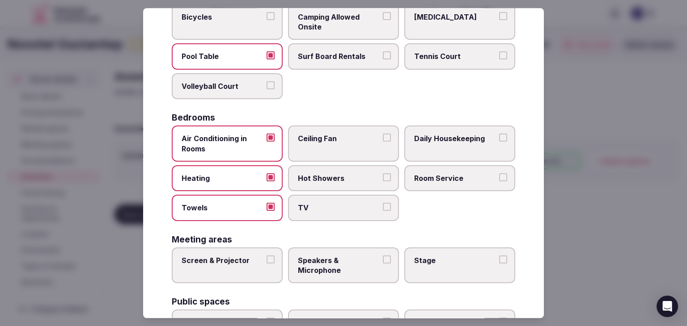
click at [309, 209] on span "TV" at bounding box center [339, 208] width 82 height 10
click at [383, 209] on button "TV" at bounding box center [387, 207] width 8 height 8
drag, startPoint x: 321, startPoint y: 177, endPoint x: 430, endPoint y: 177, distance: 109.1
click at [322, 177] on span "Hot Showers" at bounding box center [339, 178] width 82 height 10
click at [383, 177] on button "Hot Showers" at bounding box center [387, 177] width 8 height 8
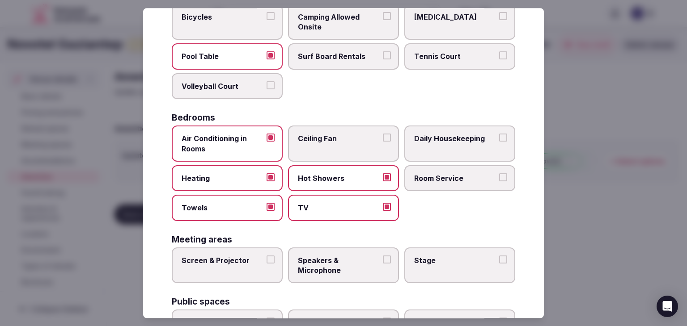
click at [432, 176] on span "Room Service" at bounding box center [455, 178] width 82 height 10
click at [499, 176] on button "Room Service" at bounding box center [503, 177] width 8 height 8
click at [449, 139] on span "Daily Housekeeping" at bounding box center [455, 139] width 82 height 10
click at [499, 139] on button "Daily Housekeeping" at bounding box center [503, 138] width 8 height 8
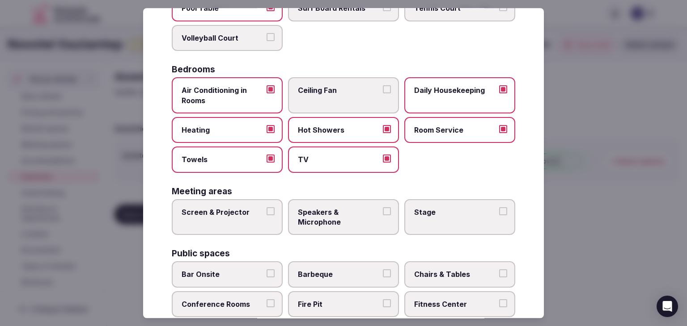
scroll to position [224, 0]
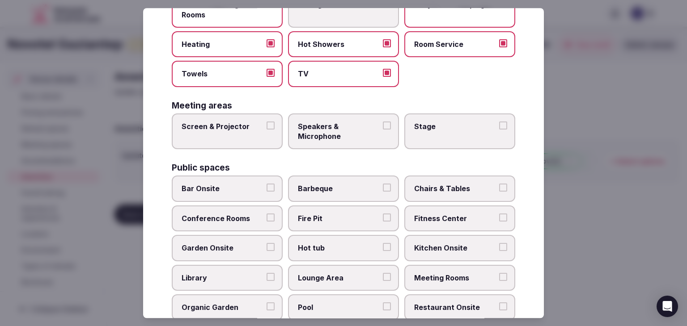
click at [230, 127] on span "Screen & Projector" at bounding box center [222, 127] width 82 height 10
click at [266, 127] on button "Screen & Projector" at bounding box center [270, 126] width 8 height 8
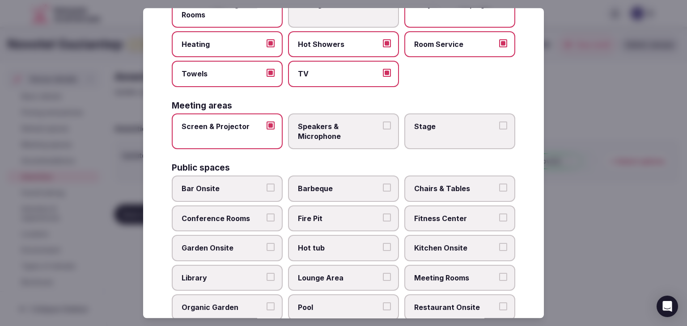
click at [342, 126] on span "Speakers & Microphone" at bounding box center [339, 132] width 82 height 20
click at [383, 126] on button "Speakers & Microphone" at bounding box center [387, 126] width 8 height 8
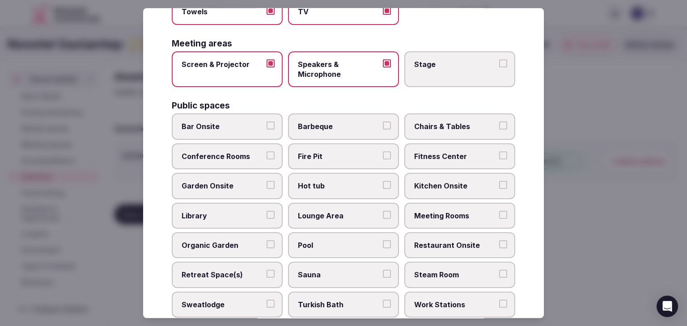
scroll to position [313, 0]
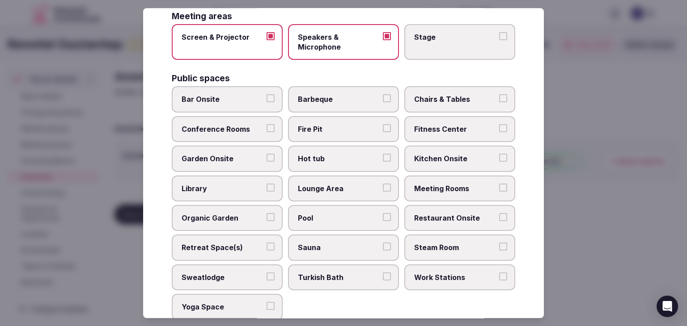
click at [440, 184] on span "Meeting Rooms" at bounding box center [455, 189] width 82 height 10
click at [499, 184] on button "Meeting Rooms" at bounding box center [503, 188] width 8 height 8
click at [441, 209] on label "Restaurant Onsite" at bounding box center [459, 218] width 111 height 26
click at [499, 213] on button "Restaurant Onsite" at bounding box center [503, 217] width 8 height 8
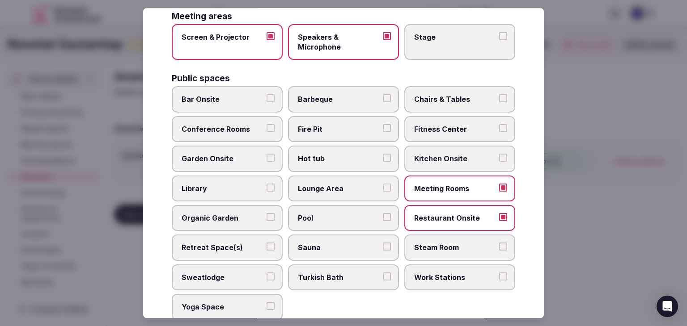
click at [449, 91] on label "Chairs & Tables" at bounding box center [459, 100] width 111 height 26
click at [499, 95] on button "Chairs & Tables" at bounding box center [503, 99] width 8 height 8
click at [439, 124] on span "Fitness Center" at bounding box center [455, 129] width 82 height 10
click at [499, 124] on button "Fitness Center" at bounding box center [503, 128] width 8 height 8
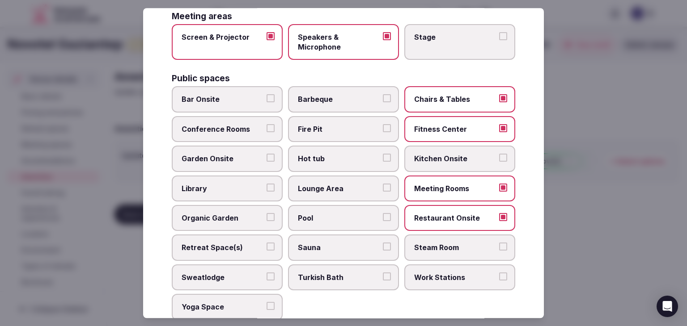
click at [343, 215] on span "Pool" at bounding box center [339, 218] width 82 height 10
click at [383, 215] on button "Pool" at bounding box center [387, 217] width 8 height 8
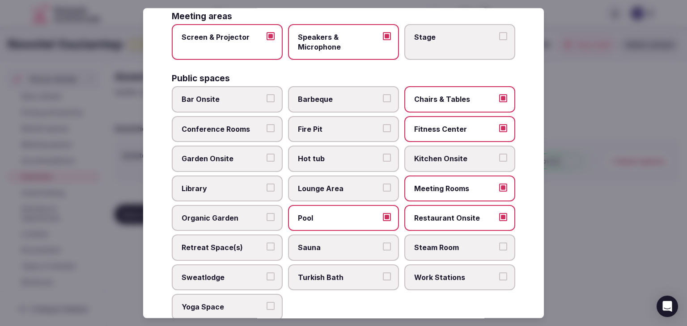
click at [342, 188] on span "Lounge Area" at bounding box center [339, 189] width 82 height 10
click at [383, 188] on button "Lounge Area" at bounding box center [387, 188] width 8 height 8
click at [215, 91] on label "Bar Onsite" at bounding box center [227, 100] width 111 height 26
click at [266, 95] on button "Bar Onsite" at bounding box center [270, 99] width 8 height 8
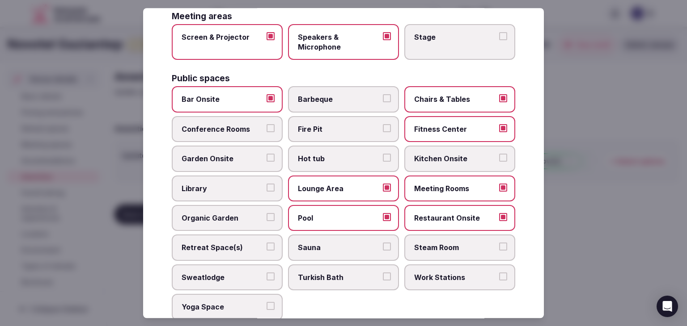
click at [257, 243] on span "Retreat Space(s)" at bounding box center [222, 248] width 82 height 10
click at [266, 243] on button "Retreat Space(s)" at bounding box center [270, 247] width 8 height 8
click at [445, 283] on label "Work Stations" at bounding box center [459, 278] width 111 height 26
click at [499, 281] on button "Work Stations" at bounding box center [503, 277] width 8 height 8
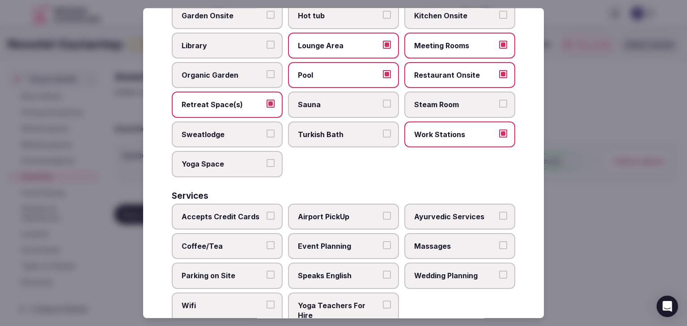
scroll to position [481, 0]
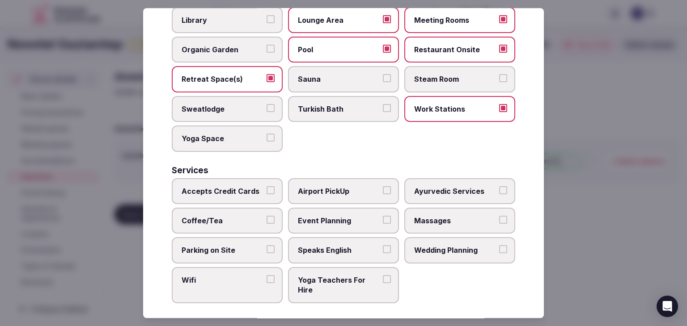
click at [246, 186] on span "Accepts Credit Cards" at bounding box center [222, 191] width 82 height 10
click at [266, 186] on button "Accepts Credit Cards" at bounding box center [270, 190] width 8 height 8
drag, startPoint x: 242, startPoint y: 211, endPoint x: 243, endPoint y: 225, distance: 14.8
click at [242, 216] on span "Coffee/Tea" at bounding box center [222, 221] width 82 height 10
click at [266, 216] on button "Coffee/Tea" at bounding box center [270, 220] width 8 height 8
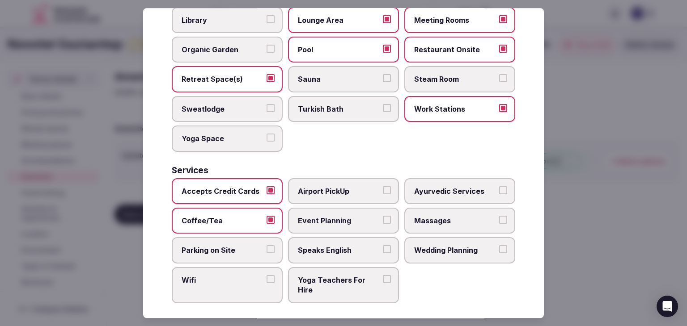
click at [238, 275] on span "Wifi" at bounding box center [222, 280] width 82 height 10
click at [266, 275] on button "Wifi" at bounding box center [270, 279] width 8 height 8
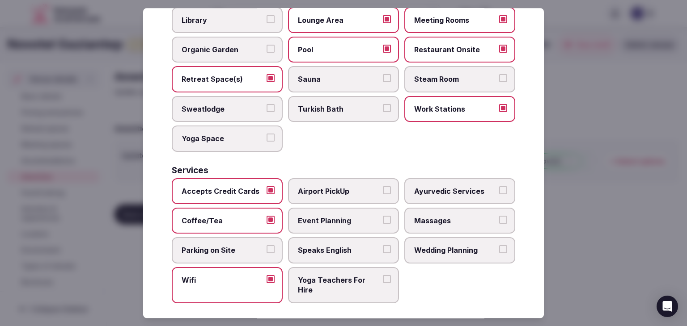
click at [336, 208] on label "Event Planning" at bounding box center [343, 221] width 111 height 26
click at [383, 216] on button "Event Planning" at bounding box center [387, 220] width 8 height 8
click at [249, 248] on span "Parking on Site" at bounding box center [222, 251] width 82 height 10
click at [266, 248] on button "Parking on Site" at bounding box center [270, 250] width 8 height 8
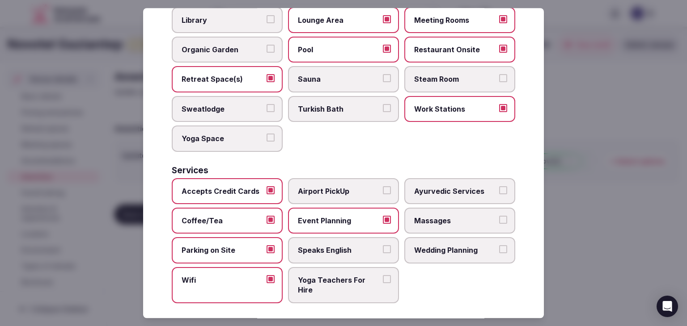
click at [359, 248] on span "Speaks English" at bounding box center [339, 251] width 82 height 10
click at [383, 248] on button "Speaks English" at bounding box center [387, 250] width 8 height 8
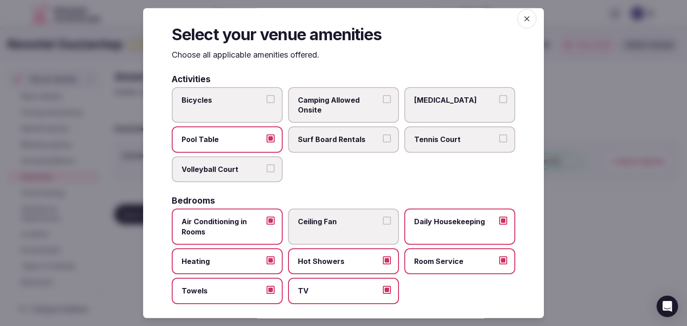
scroll to position [0, 0]
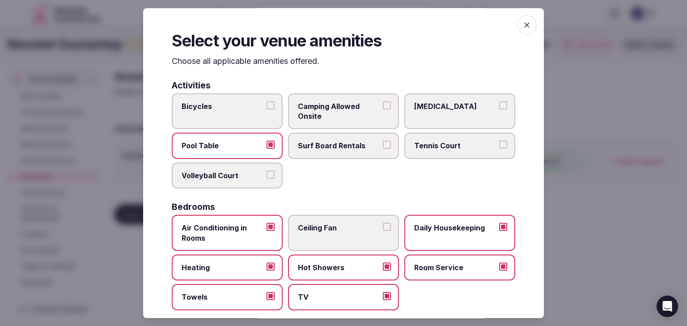
click at [525, 27] on span "button" at bounding box center [527, 25] width 20 height 20
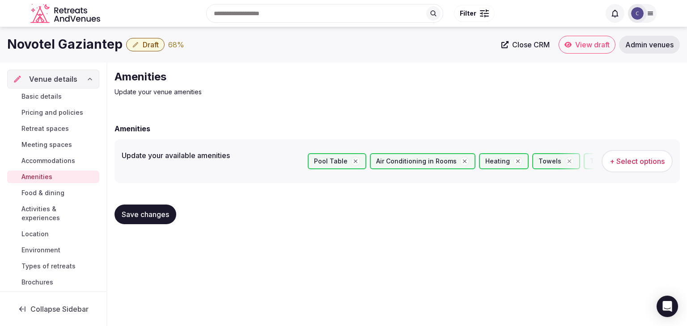
click at [132, 205] on button "Save changes" at bounding box center [145, 215] width 62 height 20
click at [39, 195] on span "Food & dining" at bounding box center [42, 193] width 43 height 9
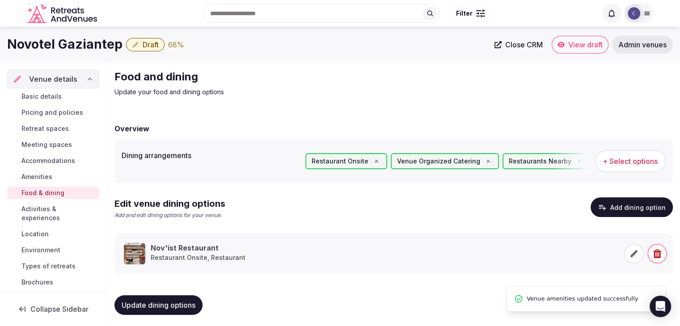
click at [46, 205] on span "Activities & experiences" at bounding box center [58, 214] width 74 height 18
click at [51, 213] on span "Activities & experiences" at bounding box center [58, 214] width 74 height 18
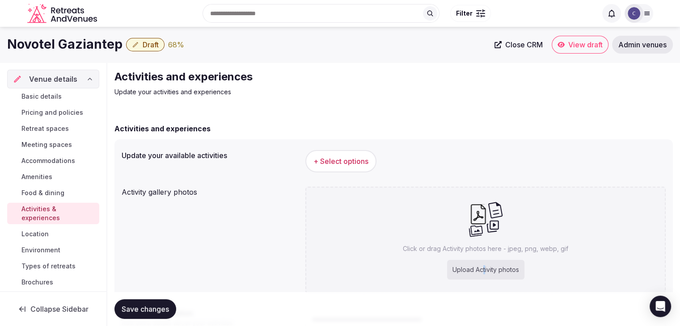
click at [485, 269] on div "Upload Activity photos" at bounding box center [485, 270] width 77 height 20
type input "**********"
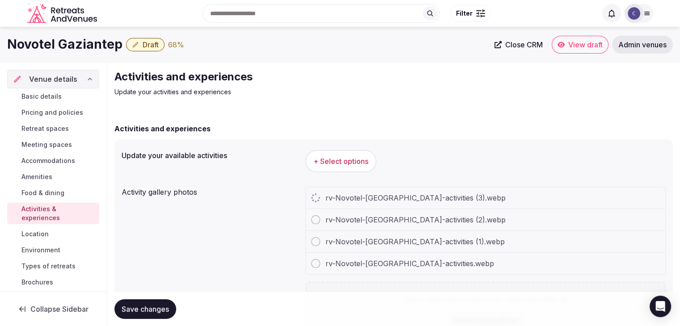
click at [47, 43] on h1 "Novotel Gaziantep" at bounding box center [64, 44] width 115 height 17
copy div "Novotel Gaziantep"
click at [361, 166] on button "+ Select options" at bounding box center [340, 161] width 71 height 22
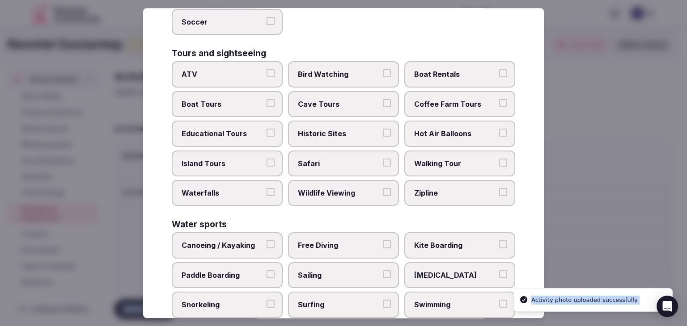
scroll to position [690, 0]
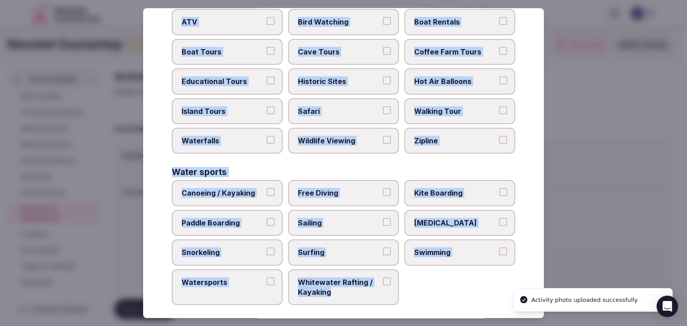
drag, startPoint x: 170, startPoint y: 60, endPoint x: 401, endPoint y: 298, distance: 331.0
click at [401, 298] on div "Select your activities Choose all applicable activities offered. Culture Dancin…" at bounding box center [343, 163] width 401 height 310
copy div "Choose all applicable activities offered. Culture Dancing Food and Culinary Cla…"
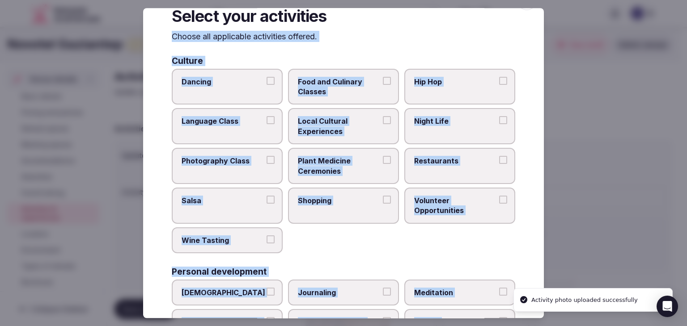
scroll to position [20, 0]
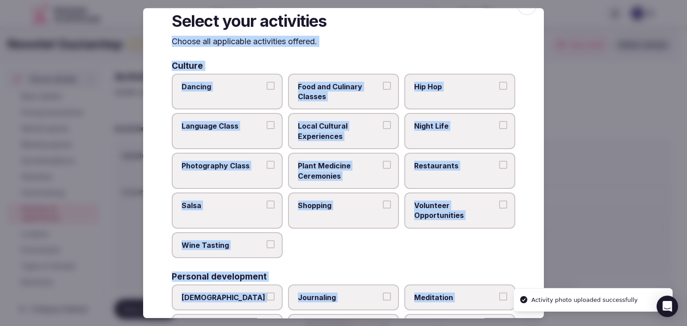
drag, startPoint x: 365, startPoint y: 140, endPoint x: 371, endPoint y: 138, distance: 6.1
click at [366, 139] on span "Local Cultural Experiences" at bounding box center [339, 132] width 82 height 20
click at [383, 130] on button "Local Cultural Experiences" at bounding box center [387, 126] width 8 height 8
click at [446, 138] on label "Night Life" at bounding box center [459, 132] width 111 height 36
click at [499, 130] on button "Night Life" at bounding box center [503, 126] width 8 height 8
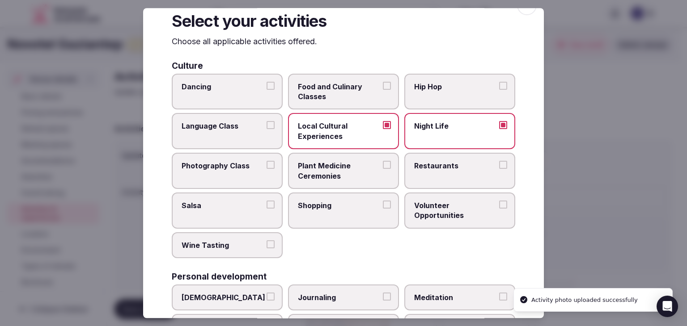
click at [443, 175] on label "Restaurants" at bounding box center [459, 171] width 111 height 36
click at [499, 169] on button "Restaurants" at bounding box center [503, 165] width 8 height 8
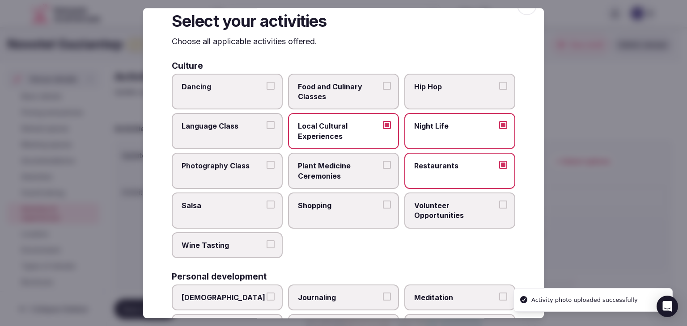
click at [345, 212] on label "Shopping" at bounding box center [343, 211] width 111 height 36
click at [383, 209] on button "Shopping" at bounding box center [387, 205] width 8 height 8
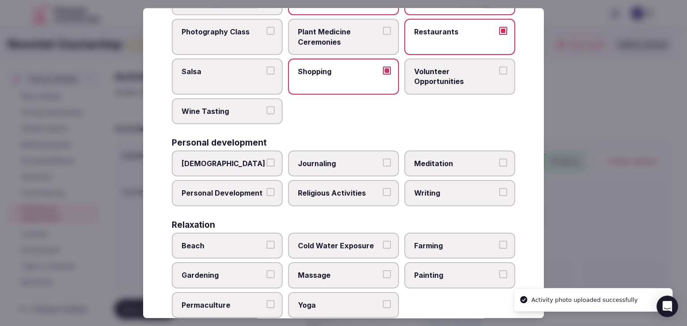
scroll to position [243, 0]
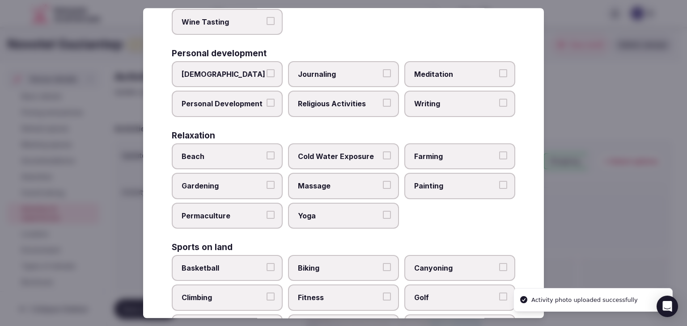
click at [359, 175] on label "Massage" at bounding box center [343, 186] width 111 height 26
click at [383, 181] on button "Massage" at bounding box center [387, 185] width 8 height 8
click at [354, 211] on span "Yoga" at bounding box center [339, 216] width 82 height 10
click at [383, 211] on button "Yoga" at bounding box center [387, 215] width 8 height 8
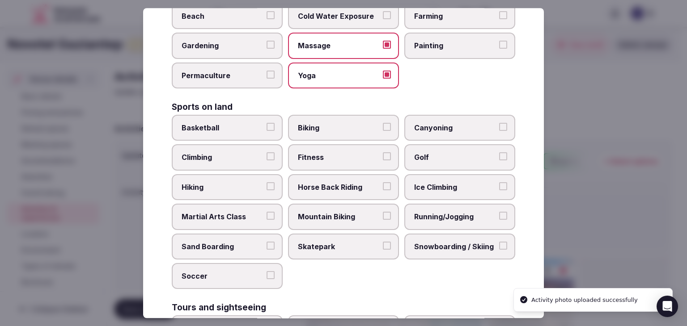
scroll to position [422, 0]
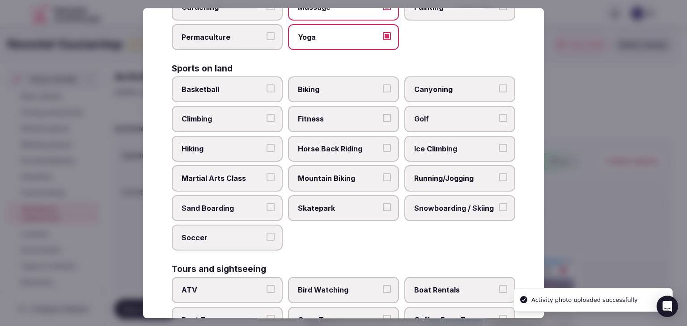
click at [350, 119] on span "Fitness" at bounding box center [339, 119] width 82 height 10
click at [383, 119] on button "Fitness" at bounding box center [387, 118] width 8 height 8
click at [438, 173] on span "Running/Jogging" at bounding box center [455, 178] width 82 height 10
click at [499, 173] on button "Running/Jogging" at bounding box center [503, 177] width 8 height 8
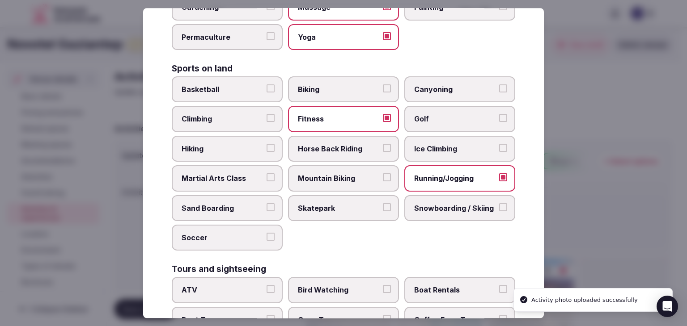
click at [242, 233] on span "Soccer" at bounding box center [222, 238] width 82 height 10
click at [266, 233] on button "Soccer" at bounding box center [270, 237] width 8 height 8
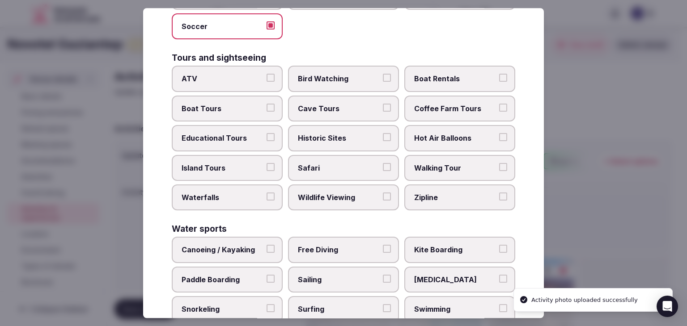
scroll to position [645, 0]
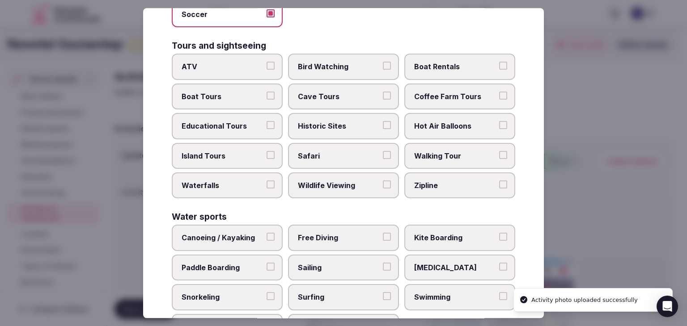
click at [357, 121] on span "Historic Sites" at bounding box center [339, 126] width 82 height 10
click at [383, 121] on button "Historic Sites" at bounding box center [387, 125] width 8 height 8
click at [449, 152] on span "Walking Tour" at bounding box center [455, 156] width 82 height 10
click at [499, 152] on button "Walking Tour" at bounding box center [503, 155] width 8 height 8
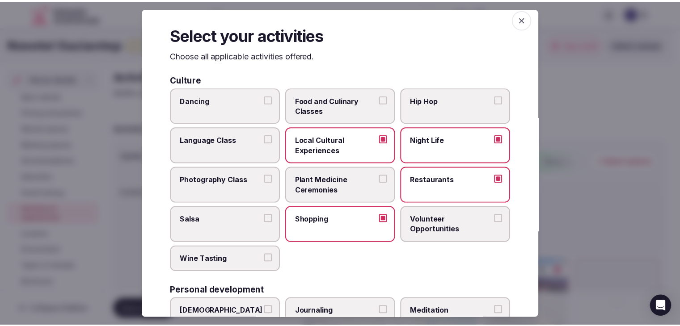
scroll to position [0, 0]
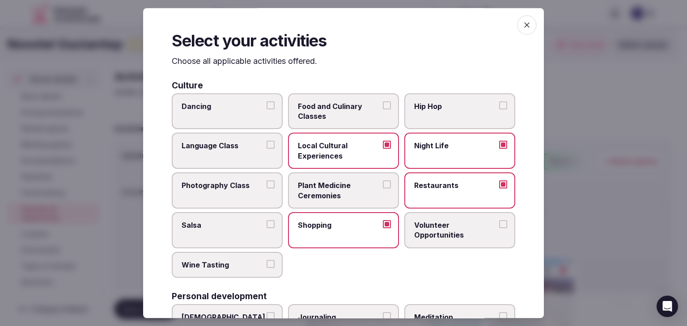
click at [522, 25] on icon "button" at bounding box center [526, 25] width 9 height 9
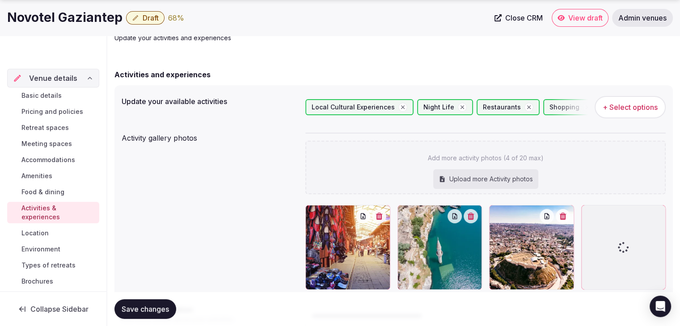
scroll to position [89, 0]
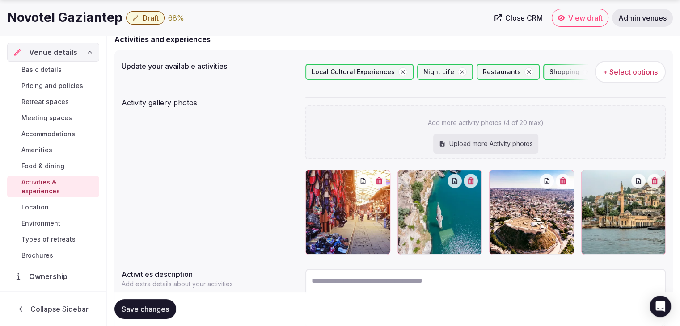
click at [156, 310] on span "Save changes" at bounding box center [145, 309] width 47 height 9
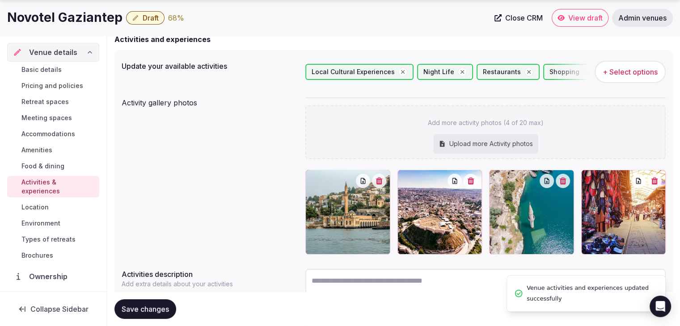
click at [156, 310] on span "Save changes" at bounding box center [145, 309] width 47 height 9
click at [50, 207] on link "Location" at bounding box center [53, 207] width 92 height 13
click at [50, 223] on span "Environment" at bounding box center [40, 223] width 39 height 9
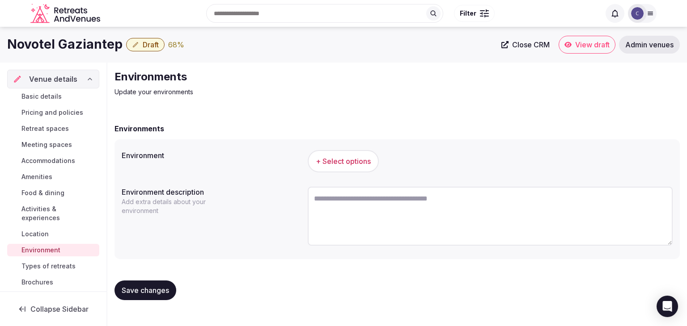
click at [351, 160] on span "+ Select options" at bounding box center [343, 161] width 55 height 10
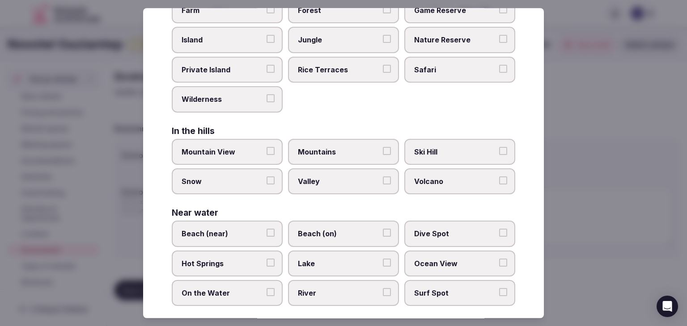
scroll to position [214, 0]
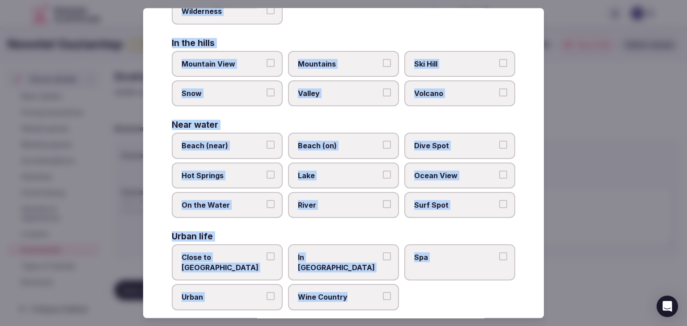
drag, startPoint x: 173, startPoint y: 61, endPoint x: 390, endPoint y: 285, distance: 311.4
click at [390, 285] on div "Select your environment Choose all applicable environments offered. In nature C…" at bounding box center [343, 163] width 401 height 310
copy div "Choose all applicable environments offered. In nature Close to Nature Countrysi…"
click at [246, 253] on span "Close to City Center" at bounding box center [222, 263] width 82 height 20
click at [266, 253] on button "Close to City Center" at bounding box center [270, 257] width 8 height 8
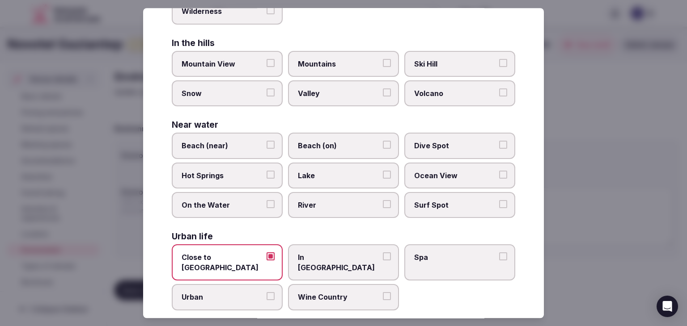
click at [240, 293] on span "Urban" at bounding box center [222, 298] width 82 height 10
click at [266, 293] on button "Urban" at bounding box center [270, 297] width 8 height 8
click at [319, 254] on span "In City Center" at bounding box center [339, 263] width 82 height 20
click at [383, 254] on button "In City Center" at bounding box center [387, 257] width 8 height 8
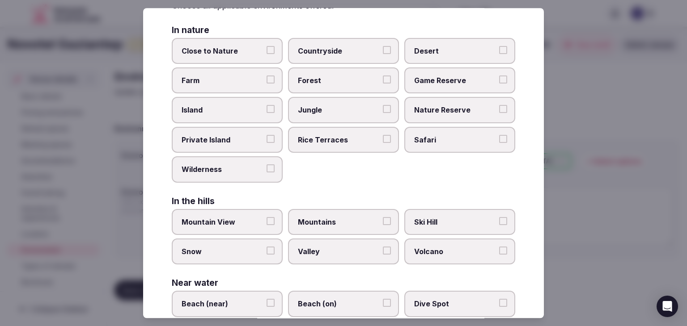
scroll to position [0, 0]
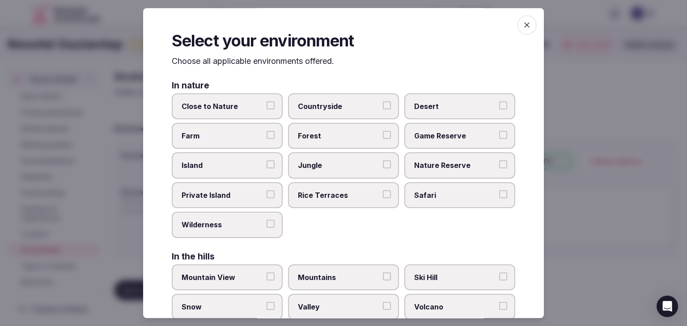
click at [524, 25] on icon "button" at bounding box center [526, 25] width 9 height 9
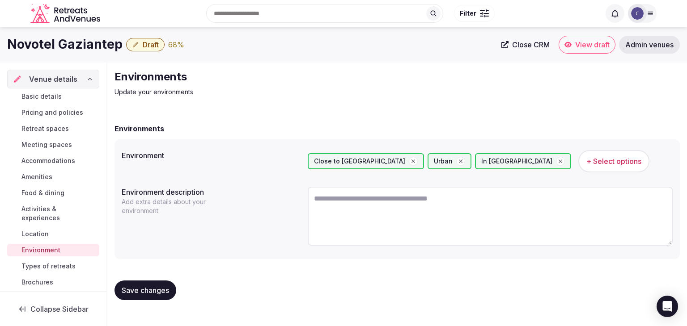
click at [161, 292] on span "Save changes" at bounding box center [145, 290] width 47 height 9
click at [150, 288] on span "Save changes" at bounding box center [145, 290] width 47 height 9
click at [39, 265] on span "Types of retreats" at bounding box center [48, 266] width 54 height 9
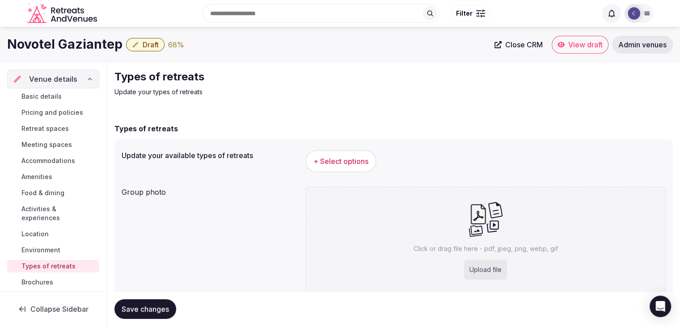
click at [363, 162] on span "+ Select options" at bounding box center [340, 161] width 55 height 10
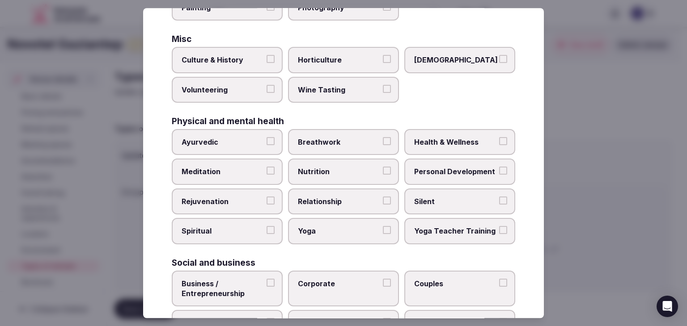
scroll to position [363, 0]
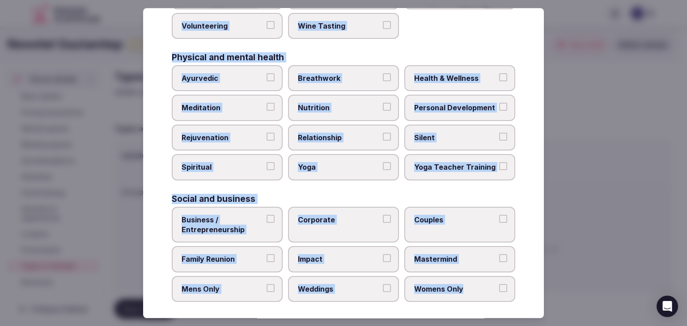
drag, startPoint x: 172, startPoint y: 63, endPoint x: 504, endPoint y: 290, distance: 402.7
click at [504, 290] on div "Select your types of retreats Choose all applicable types of retreats offered. …" at bounding box center [343, 163] width 401 height 310
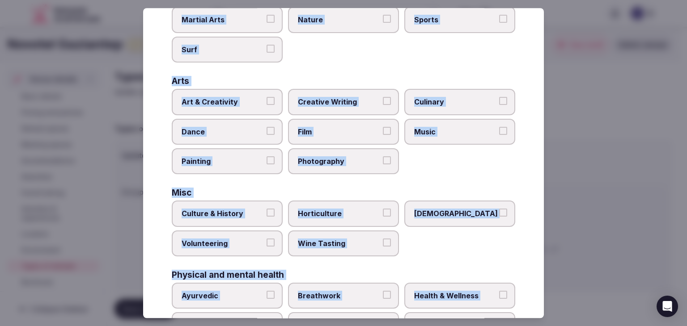
scroll to position [140, 0]
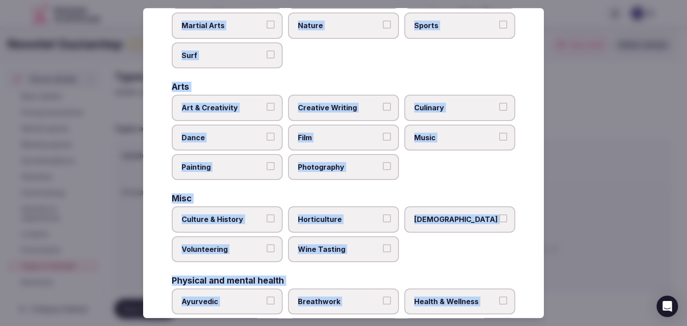
drag, startPoint x: 211, startPoint y: 211, endPoint x: 214, endPoint y: 216, distance: 6.4
click at [211, 211] on label "Culture & History" at bounding box center [227, 220] width 111 height 26
click at [266, 215] on button "Culture & History" at bounding box center [270, 219] width 8 height 8
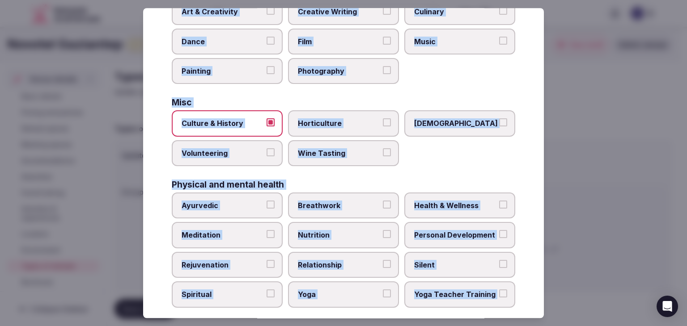
scroll to position [274, 0]
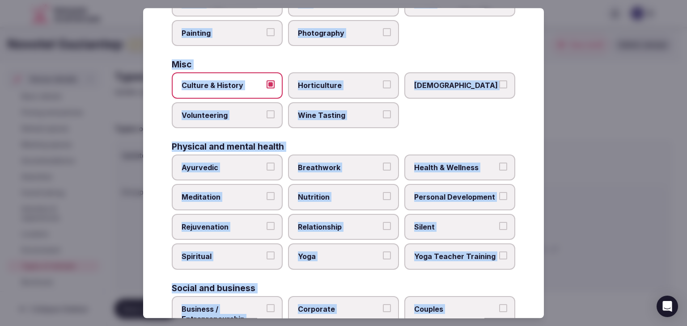
click at [428, 163] on span "Health & Wellness" at bounding box center [455, 168] width 82 height 10
click at [499, 163] on button "Health & Wellness" at bounding box center [503, 167] width 8 height 8
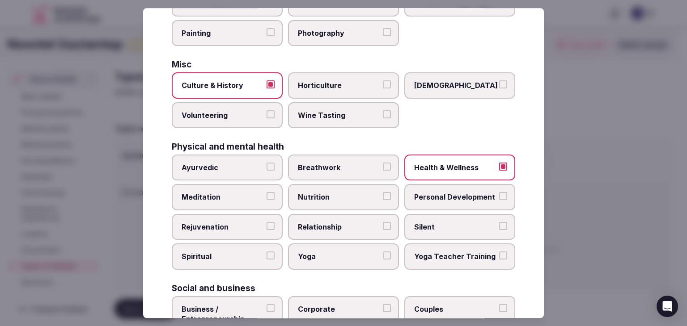
click at [426, 193] on span "Personal Development" at bounding box center [455, 198] width 82 height 10
click at [499, 193] on button "Personal Development" at bounding box center [503, 197] width 8 height 8
click at [240, 223] on span "Rejuvenation" at bounding box center [222, 227] width 82 height 10
click at [266, 223] on button "Rejuvenation" at bounding box center [270, 226] width 8 height 8
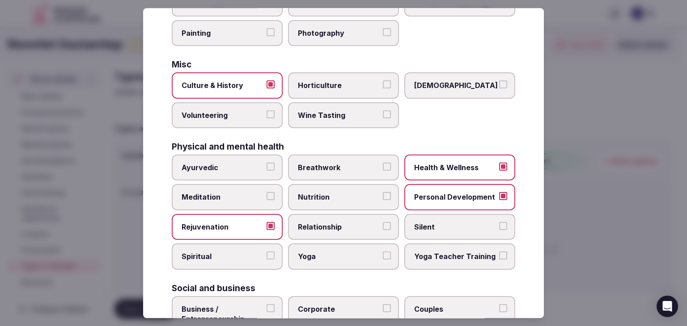
scroll to position [363, 0]
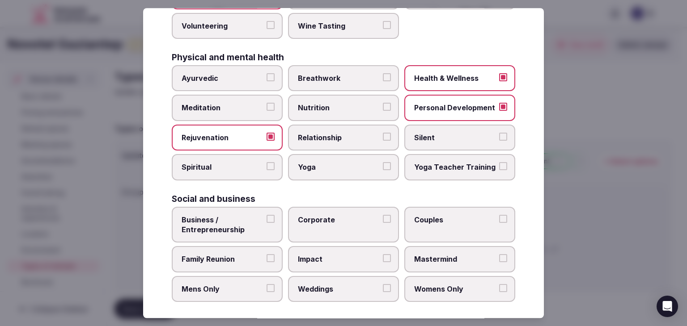
click at [231, 223] on span "Business / Entrepreneurship" at bounding box center [222, 225] width 82 height 20
click at [266, 223] on button "Business / Entrepreneurship" at bounding box center [270, 219] width 8 height 8
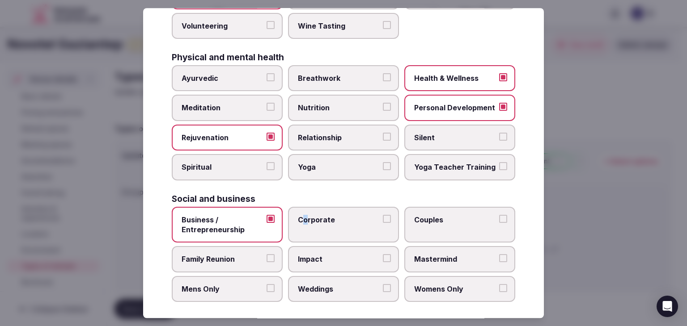
click at [306, 223] on label "Corporate" at bounding box center [343, 225] width 111 height 36
click at [334, 285] on span "Weddings" at bounding box center [339, 289] width 82 height 10
click at [383, 285] on button "Weddings" at bounding box center [387, 288] width 8 height 8
click at [349, 217] on span "Corporate" at bounding box center [339, 220] width 82 height 10
click at [383, 217] on button "Corporate" at bounding box center [387, 219] width 8 height 8
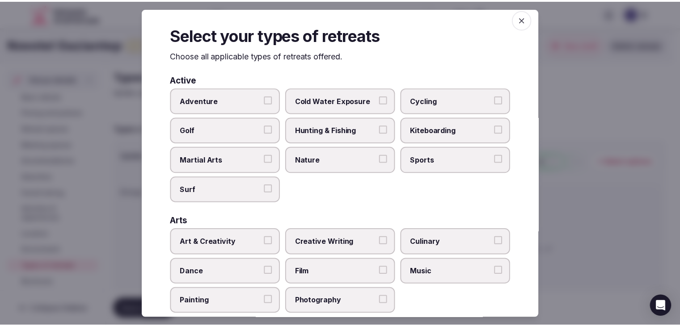
scroll to position [0, 0]
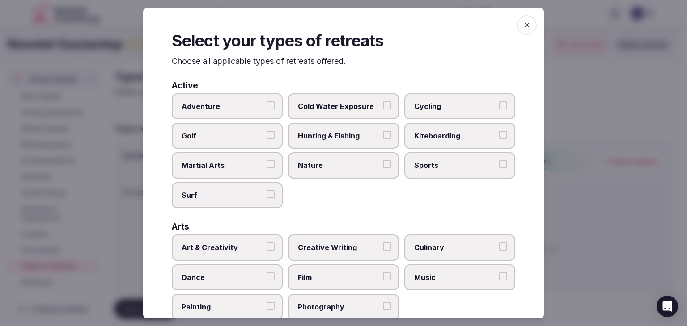
click at [523, 25] on icon "button" at bounding box center [526, 25] width 9 height 9
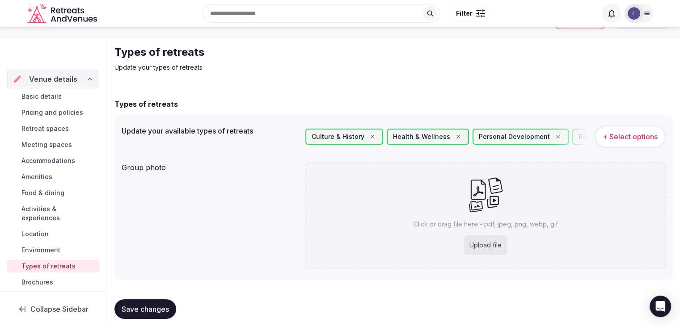
scroll to position [34, 0]
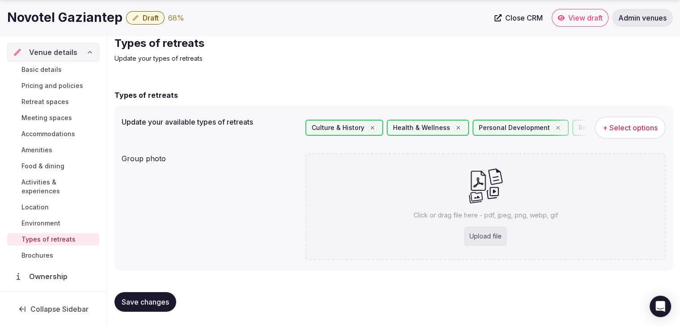
click at [477, 231] on div "Upload file" at bounding box center [485, 237] width 43 height 20
type input "**********"
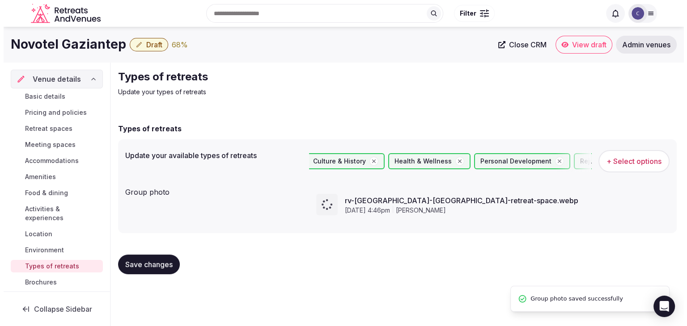
scroll to position [0, 0]
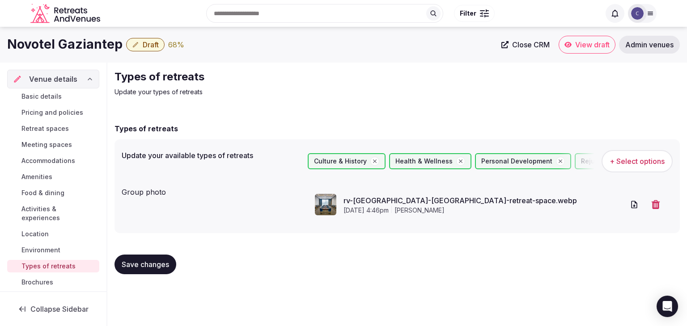
click at [165, 261] on span "Save changes" at bounding box center [145, 264] width 47 height 9
click at [134, 43] on icon "button" at bounding box center [135, 44] width 7 height 7
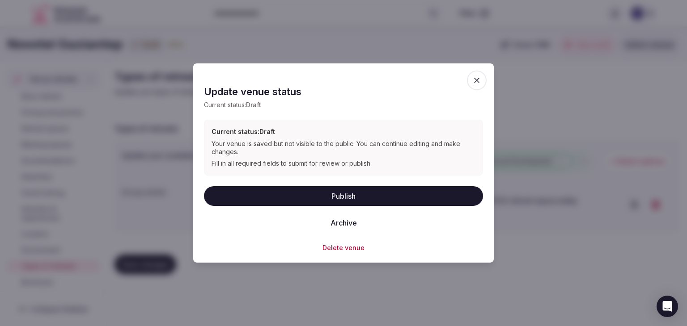
click at [299, 194] on button "Publish" at bounding box center [343, 196] width 279 height 20
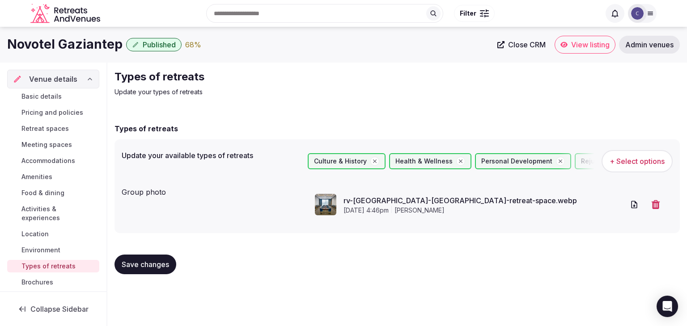
click at [93, 46] on h1 "Novotel Gaziantep" at bounding box center [64, 44] width 115 height 17
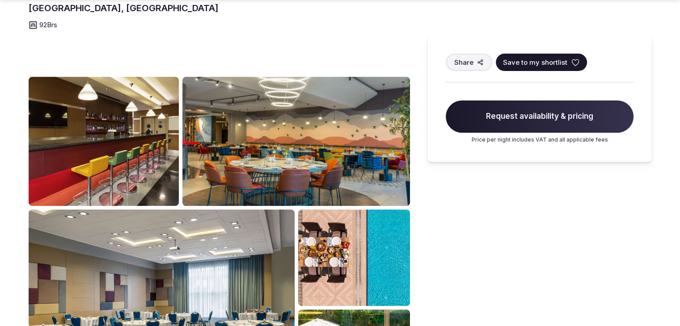
scroll to position [402, 0]
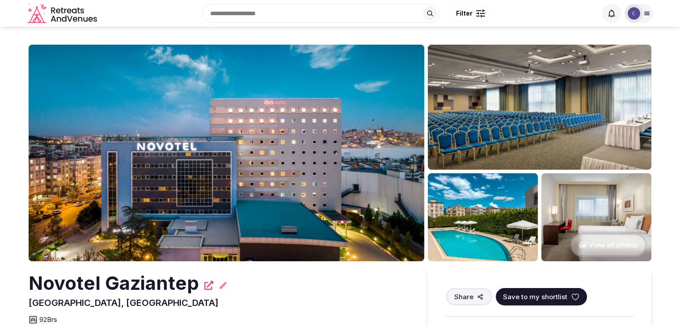
scroll to position [402, 0]
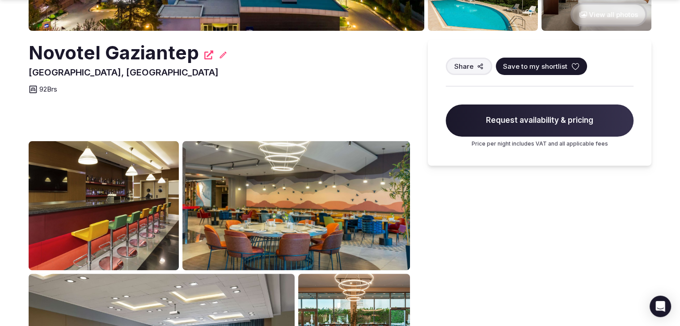
scroll to position [313, 0]
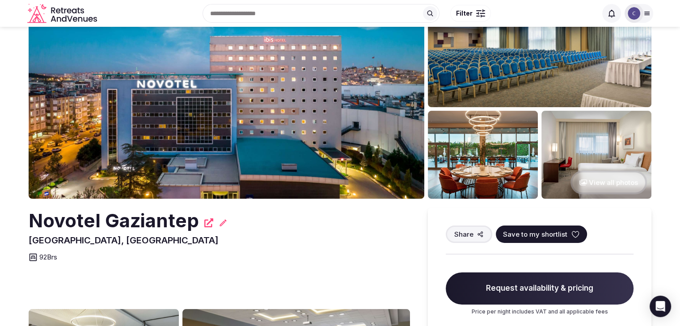
scroll to position [89, 0]
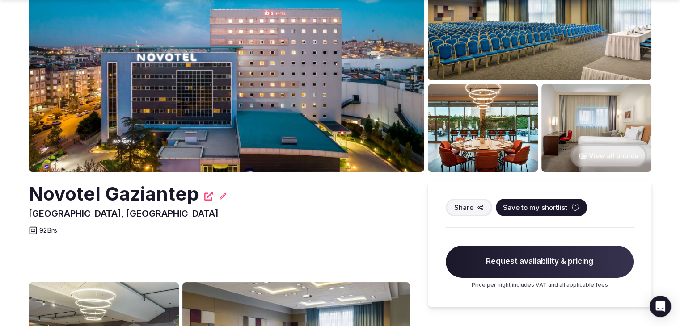
click at [122, 197] on h2 "Novotel Gaziantep" at bounding box center [114, 194] width 170 height 26
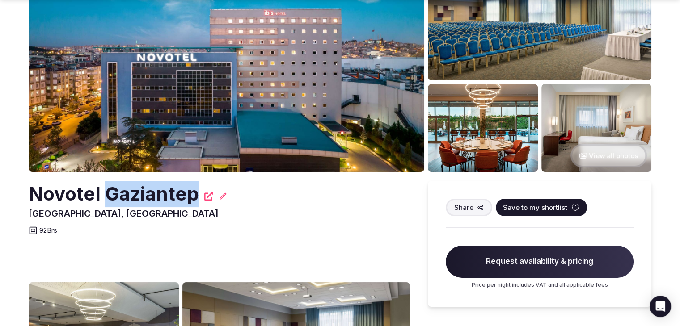
click at [122, 197] on h2 "Novotel Gaziantep" at bounding box center [114, 194] width 170 height 26
copy div "Novotel Gaziantep"
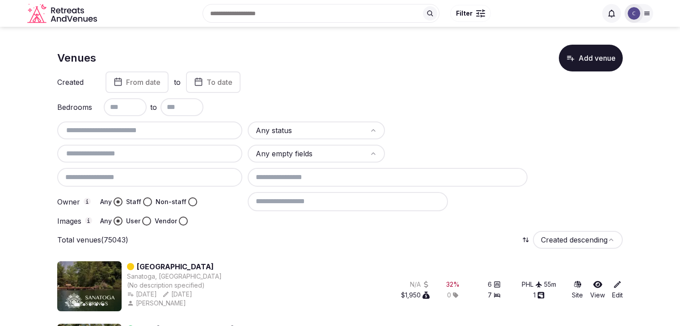
click at [167, 125] on input "text" at bounding box center [150, 130] width 178 height 11
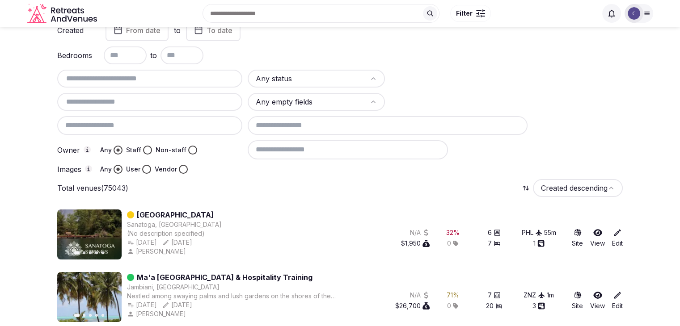
paste input "**********"
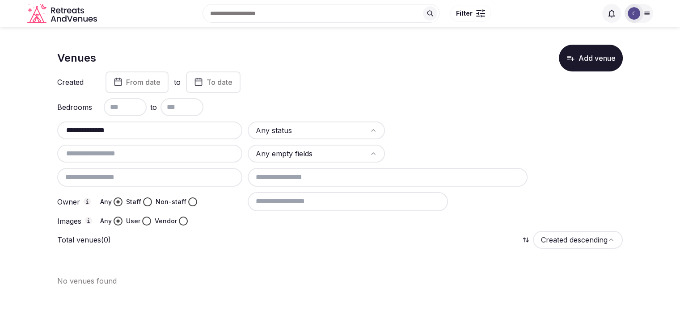
scroll to position [0, 0]
drag, startPoint x: 101, startPoint y: 131, endPoint x: 156, endPoint y: 131, distance: 54.1
click at [154, 131] on input "**********" at bounding box center [151, 130] width 180 height 11
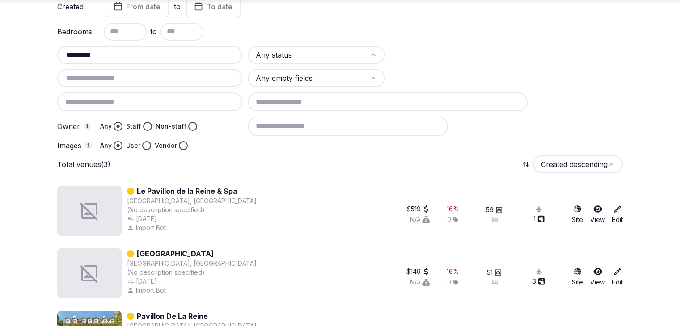
scroll to position [123, 0]
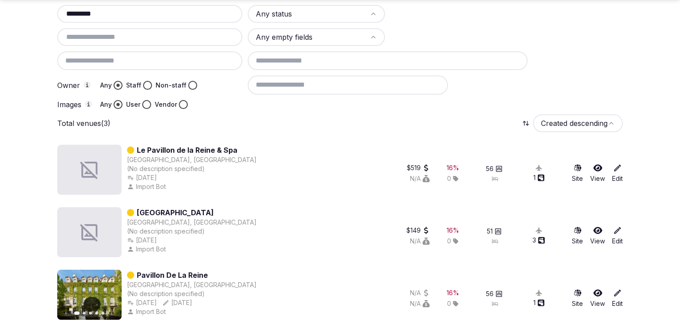
scroll to position [34, 0]
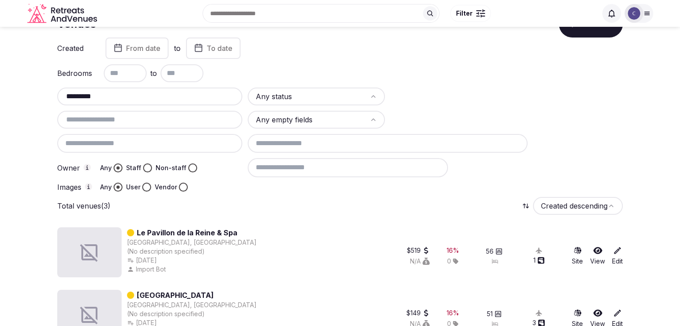
click at [142, 96] on input "********" at bounding box center [150, 96] width 178 height 11
paste input "*****"
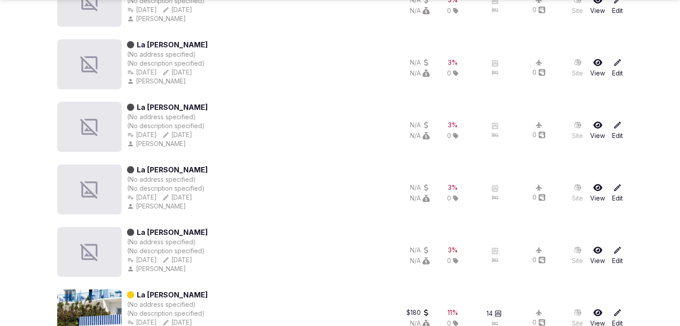
scroll to position [311, 0]
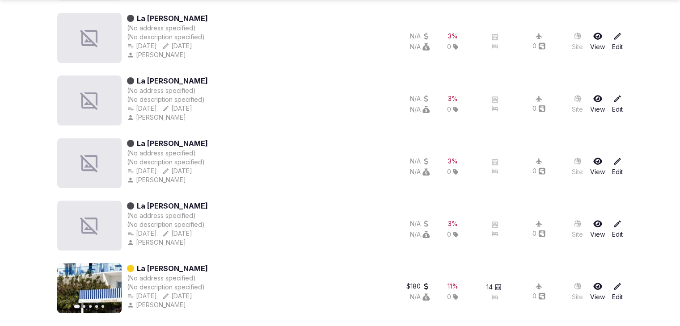
type input "**********"
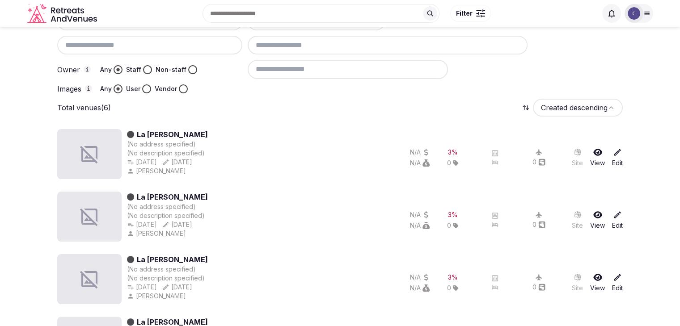
scroll to position [0, 0]
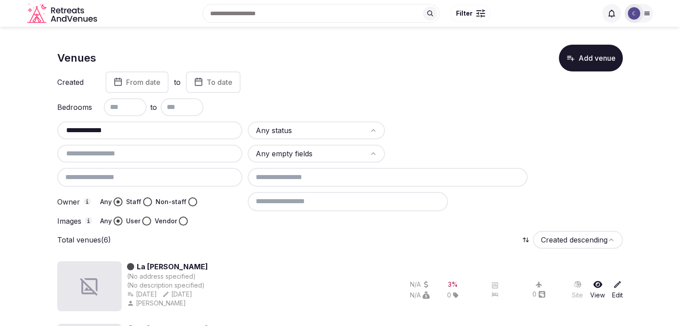
click at [196, 134] on input "**********" at bounding box center [150, 130] width 178 height 11
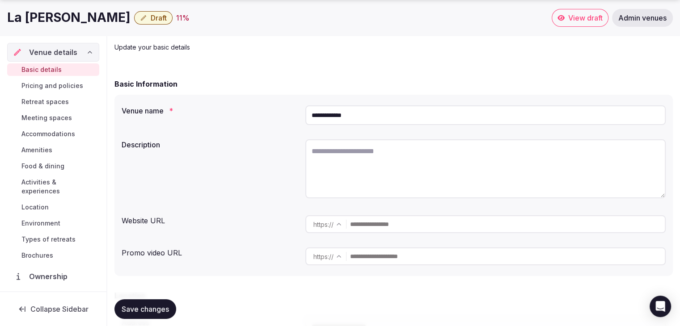
scroll to position [68, 0]
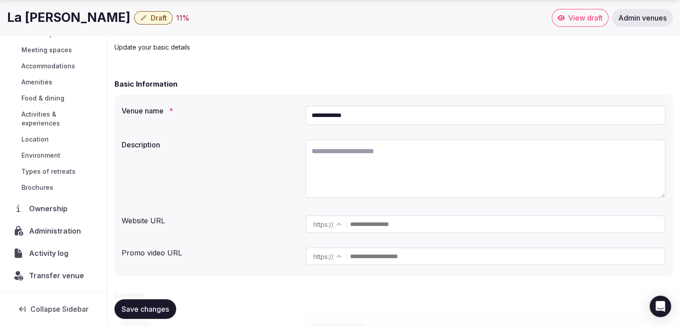
click at [65, 230] on span "Administration" at bounding box center [56, 231] width 55 height 11
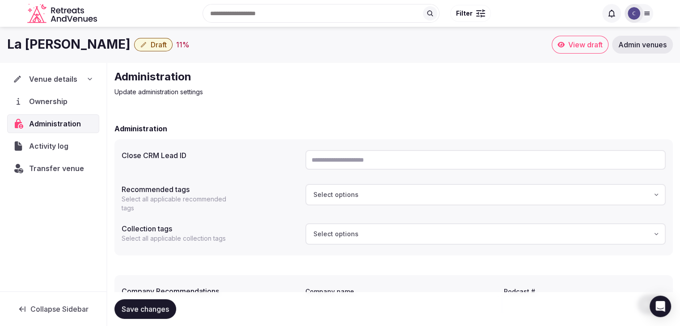
click at [88, 78] on icon at bounding box center [89, 79] width 7 height 7
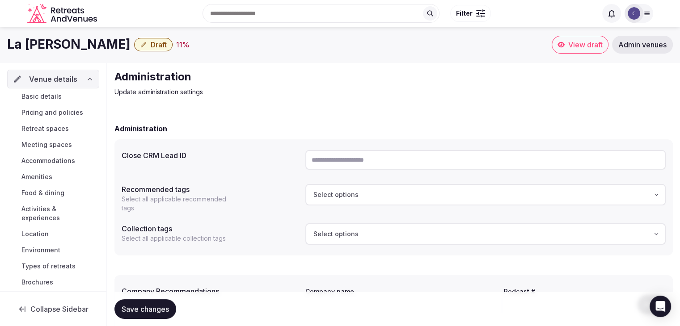
click at [49, 101] on link "Basic details" at bounding box center [53, 96] width 92 height 13
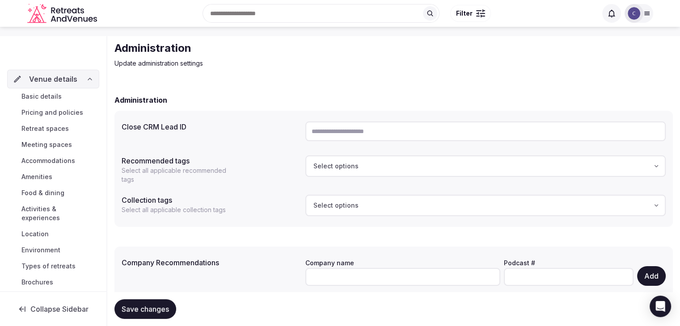
scroll to position [64, 0]
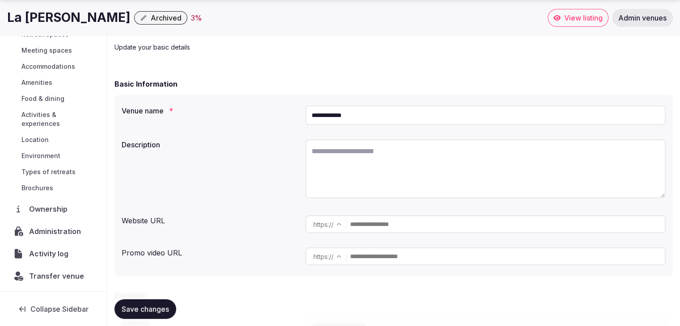
scroll to position [68, 0]
click at [59, 233] on span "Administration" at bounding box center [56, 231] width 55 height 11
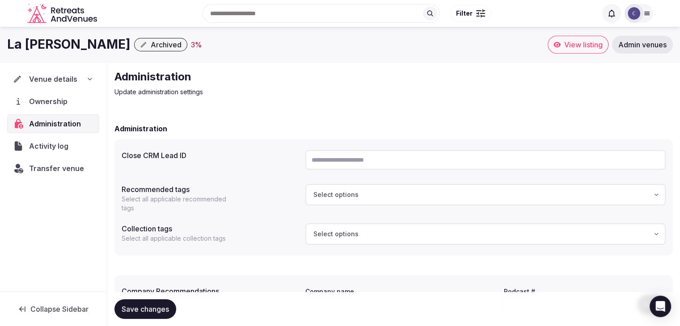
click at [89, 79] on icon at bounding box center [90, 79] width 4 height 2
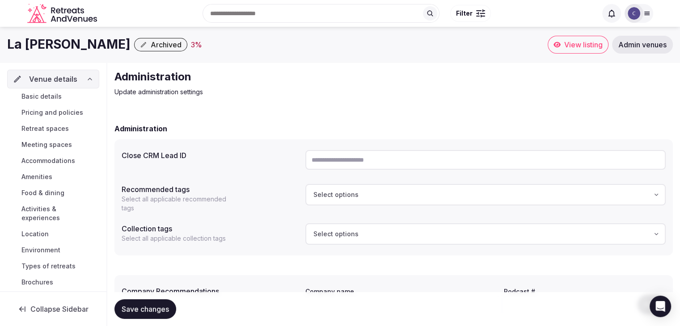
click at [68, 94] on link "Basic details" at bounding box center [53, 96] width 92 height 13
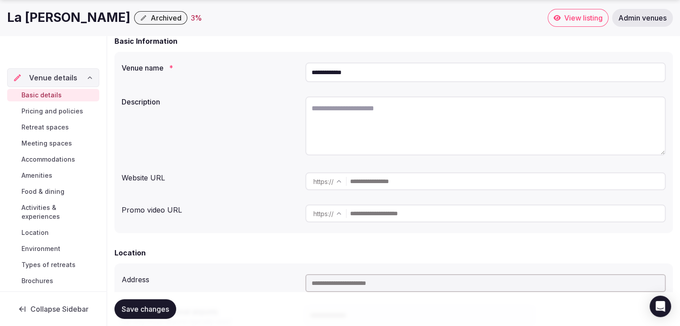
scroll to position [89, 0]
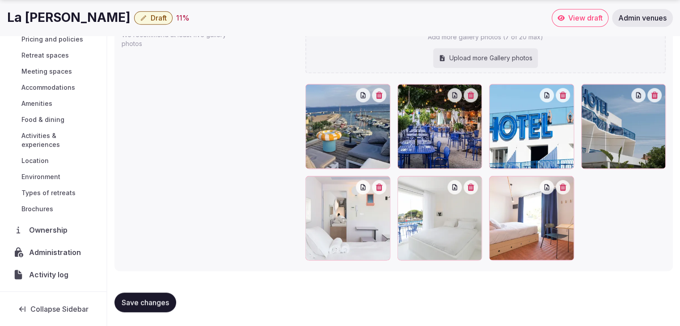
scroll to position [68, 0]
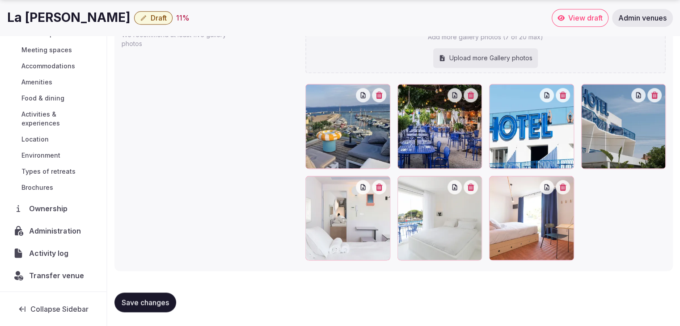
drag, startPoint x: 65, startPoint y: 233, endPoint x: 73, endPoint y: 255, distance: 23.9
click at [66, 233] on span "Administration" at bounding box center [56, 231] width 55 height 11
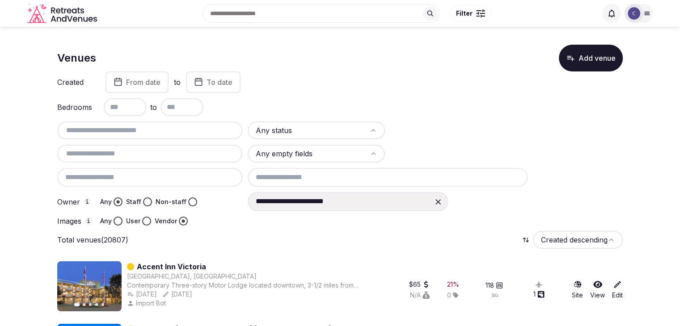
click at [316, 133] on html "**********" at bounding box center [340, 163] width 680 height 326
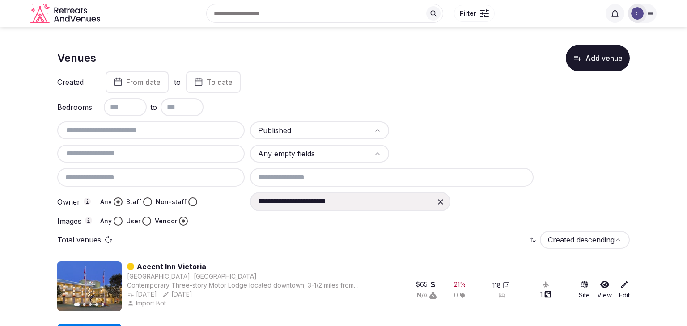
click at [317, 133] on html "**********" at bounding box center [343, 163] width 687 height 326
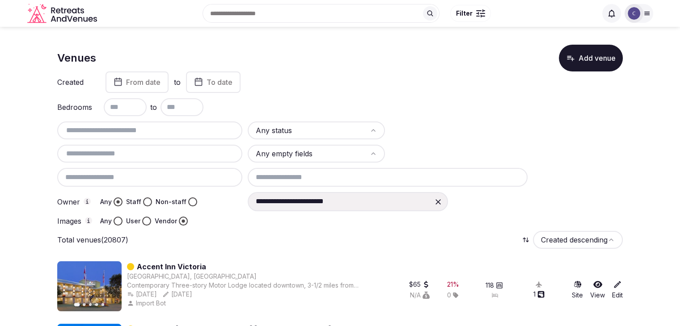
click at [308, 130] on html "**********" at bounding box center [340, 163] width 680 height 326
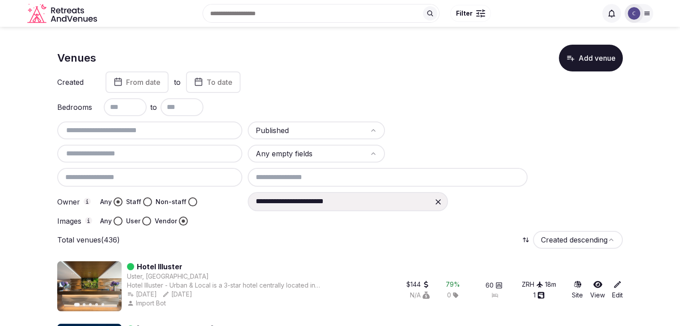
click at [338, 126] on html "**********" at bounding box center [340, 163] width 680 height 326
click at [323, 132] on html "**********" at bounding box center [340, 163] width 680 height 326
click at [306, 131] on html "**********" at bounding box center [340, 163] width 680 height 326
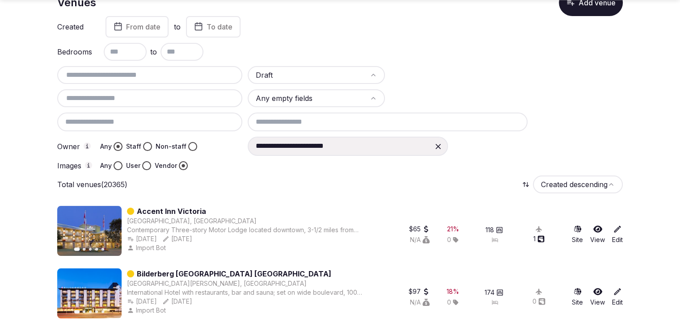
scroll to position [89, 0]
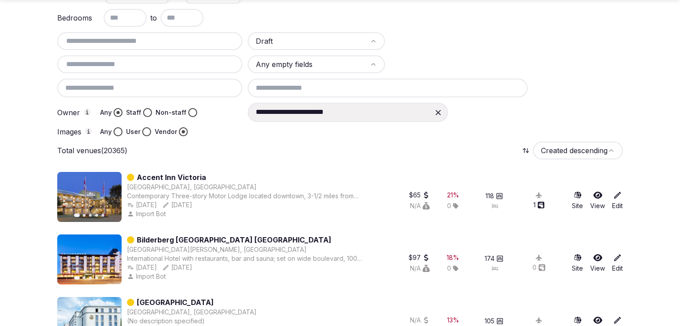
click at [305, 42] on html "**********" at bounding box center [340, 74] width 680 height 326
click at [318, 41] on html "**********" at bounding box center [340, 74] width 680 height 326
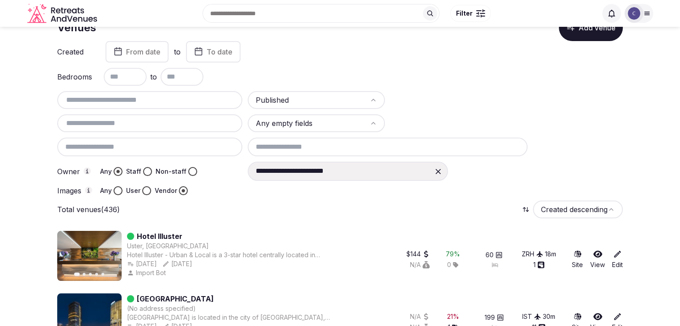
scroll to position [0, 0]
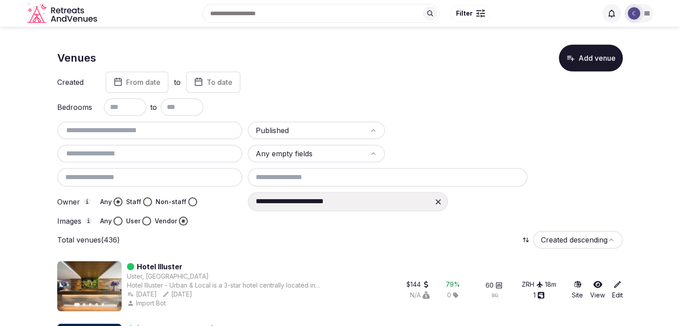
click at [321, 134] on html "**********" at bounding box center [340, 163] width 680 height 326
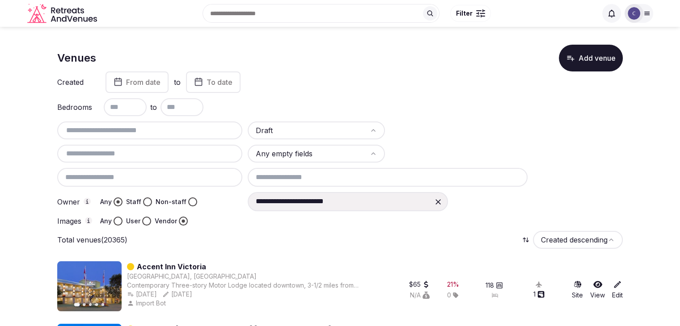
click at [131, 154] on input "text" at bounding box center [150, 153] width 178 height 11
type input "******"
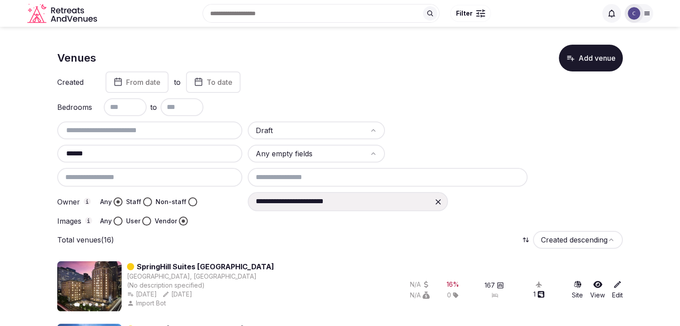
click at [639, 14] on img at bounding box center [634, 13] width 13 height 13
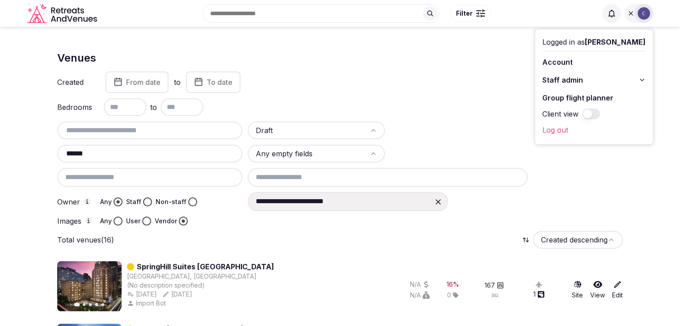
click at [641, 77] on icon at bounding box center [641, 79] width 7 height 7
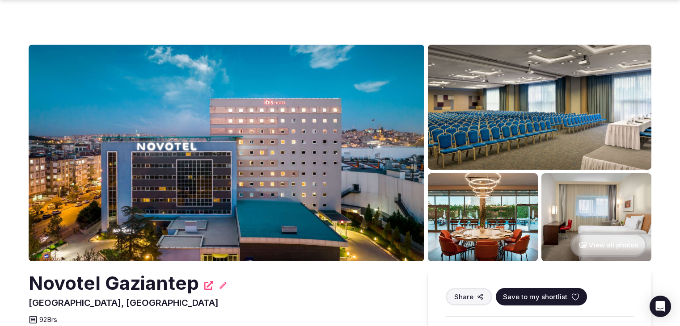
scroll to position [89, 0]
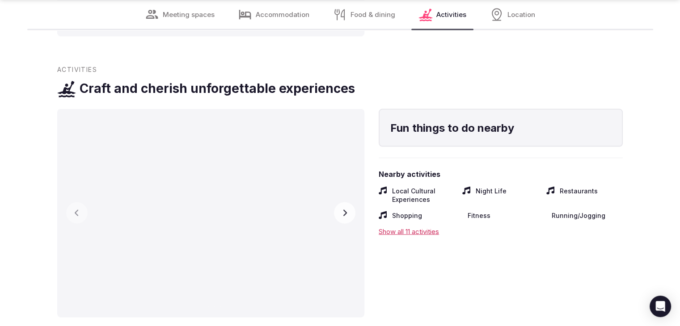
scroll to position [1967, 0]
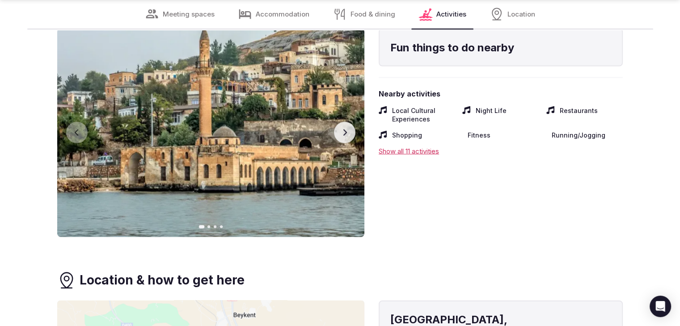
click at [342, 129] on icon "button" at bounding box center [344, 132] width 7 height 7
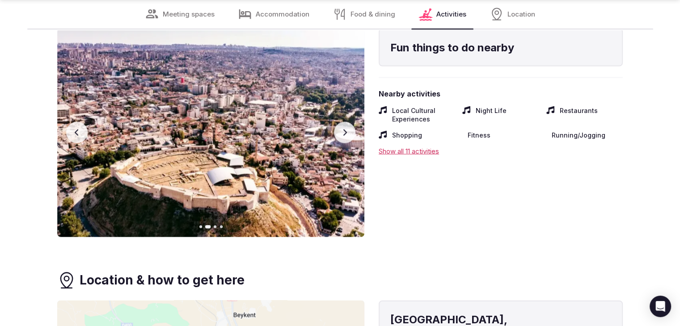
click at [343, 129] on icon "button" at bounding box center [344, 132] width 7 height 7
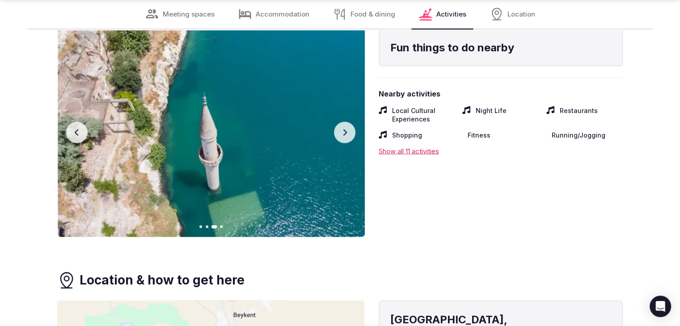
click at [343, 129] on icon "button" at bounding box center [344, 132] width 7 height 7
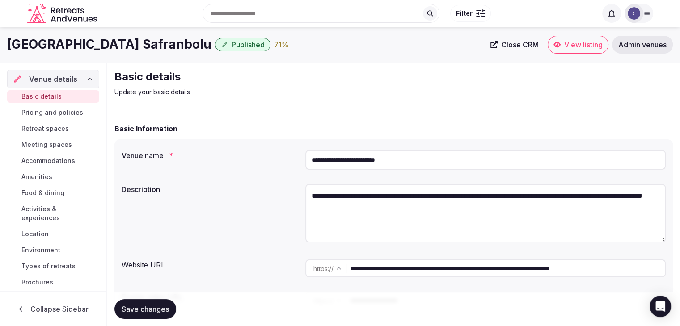
click at [369, 156] on input "**********" at bounding box center [485, 160] width 360 height 20
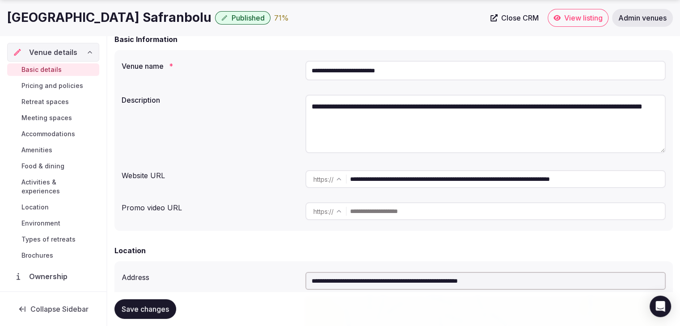
scroll to position [224, 0]
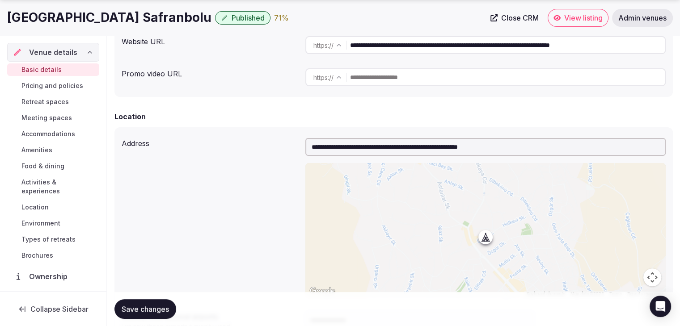
click at [383, 147] on input "**********" at bounding box center [485, 147] width 360 height 18
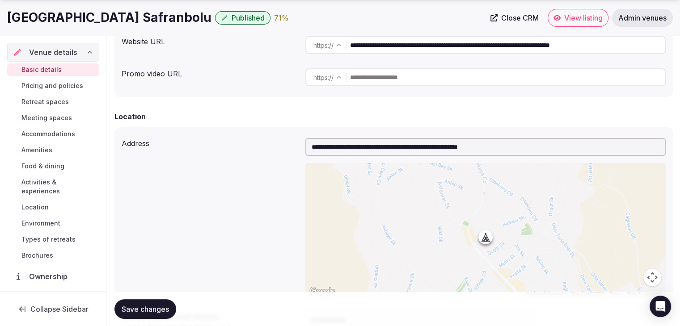
paste input "text"
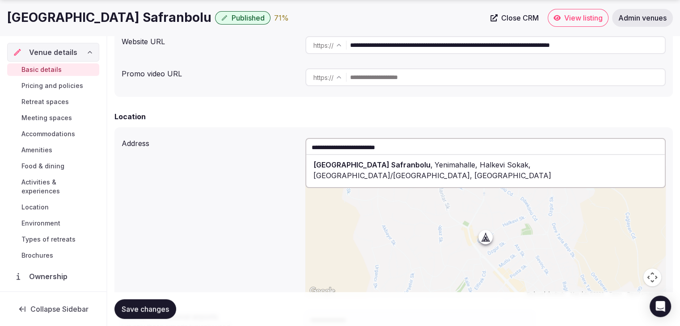
click at [354, 167] on span "[GEOGRAPHIC_DATA] Safranbolu" at bounding box center [371, 164] width 117 height 9
type input "**********"
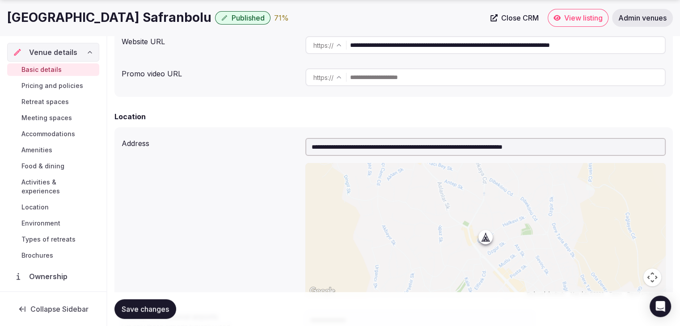
click at [160, 309] on span "Save changes" at bounding box center [145, 309] width 47 height 9
click at [32, 207] on span "Location" at bounding box center [34, 207] width 27 height 9
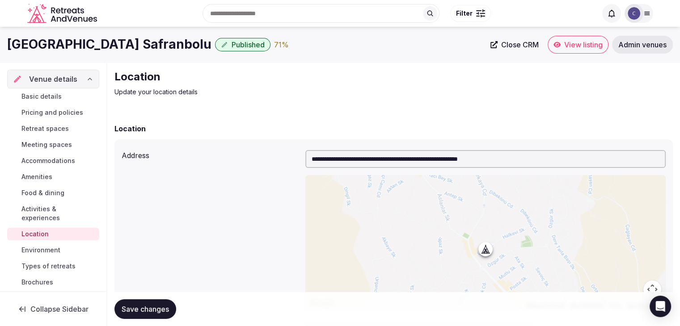
click at [401, 161] on input "**********" at bounding box center [485, 159] width 360 height 18
paste input "text"
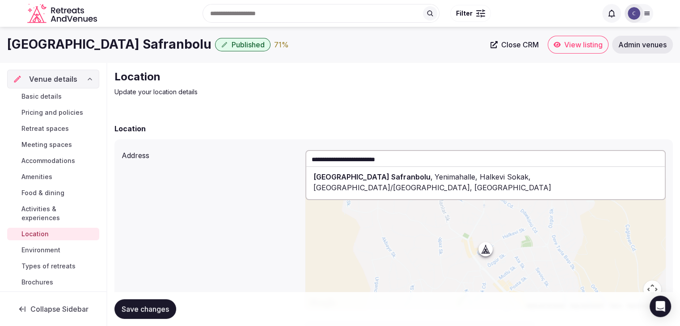
click at [402, 174] on span "[GEOGRAPHIC_DATA] Safranbolu" at bounding box center [371, 177] width 117 height 9
type input "**********"
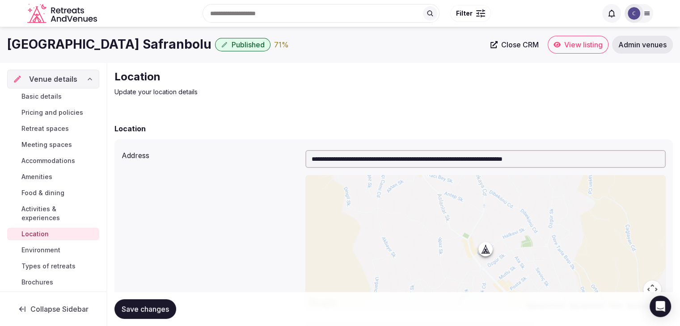
click at [149, 306] on span "Save changes" at bounding box center [145, 309] width 47 height 9
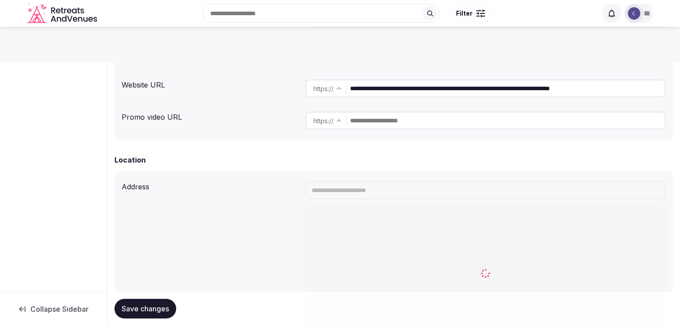
scroll to position [179, 0]
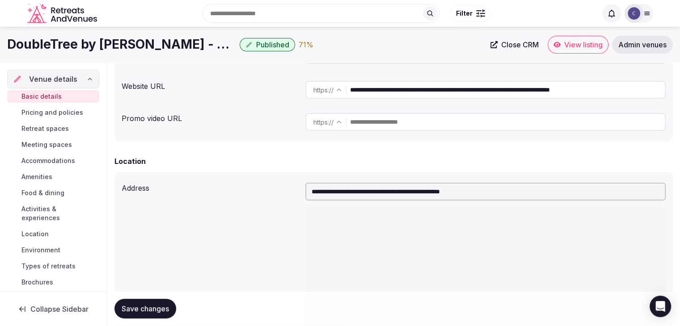
click at [365, 195] on input "**********" at bounding box center [485, 192] width 360 height 18
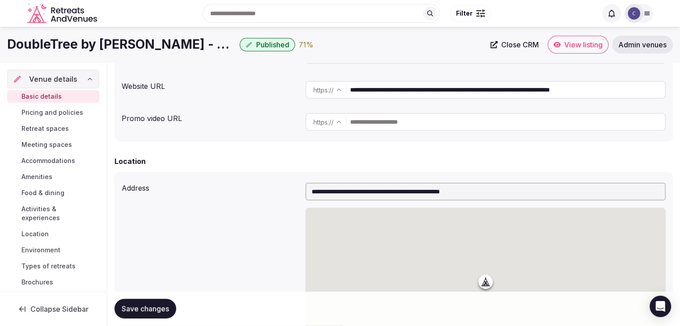
click at [365, 195] on input "**********" at bounding box center [485, 192] width 360 height 18
paste input "text"
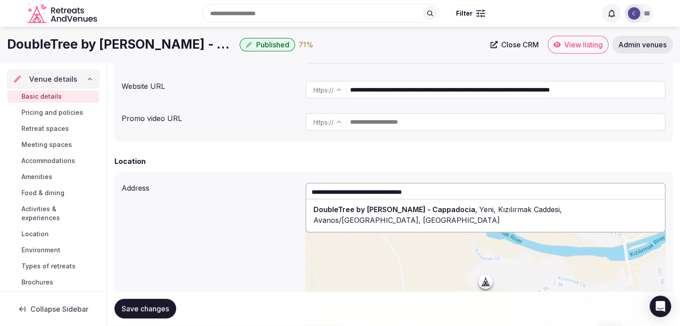
click at [366, 211] on span "DoubleTree by [PERSON_NAME] - Cappadocia" at bounding box center [394, 209] width 162 height 9
type input "**********"
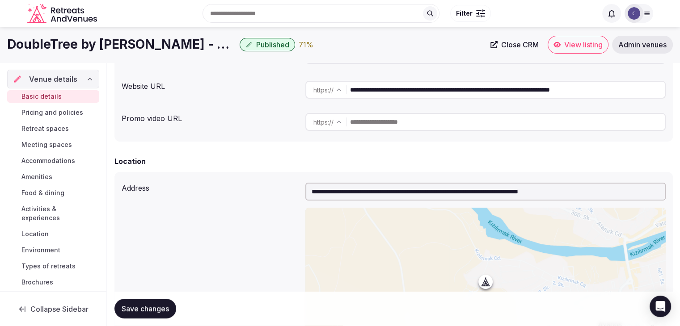
click at [245, 225] on div "**********" at bounding box center [394, 262] width 544 height 166
click at [156, 306] on span "Save changes" at bounding box center [145, 309] width 47 height 9
click at [30, 232] on span "Location" at bounding box center [34, 234] width 27 height 9
click at [44, 232] on span "Location" at bounding box center [34, 234] width 27 height 9
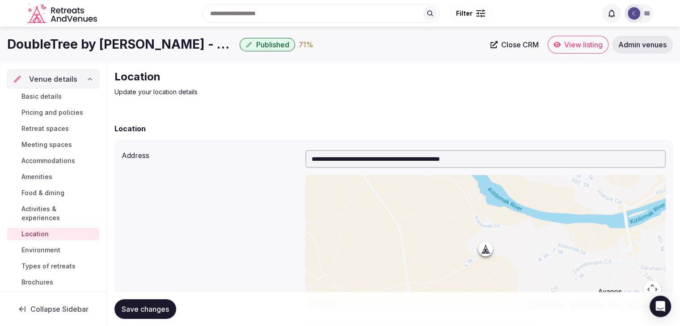
click at [367, 154] on input "**********" at bounding box center [485, 159] width 360 height 18
paste input "text"
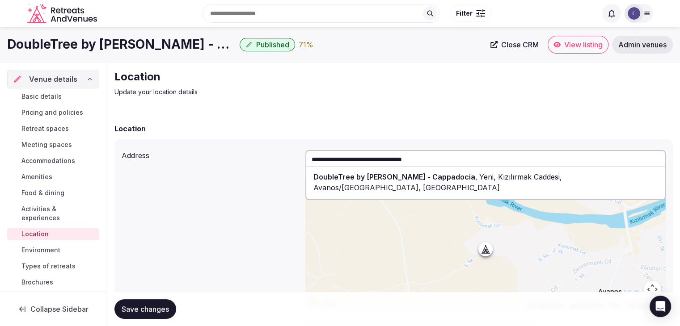
click at [360, 177] on span "DoubleTree by [PERSON_NAME] - Cappadocia" at bounding box center [394, 177] width 162 height 9
type input "**********"
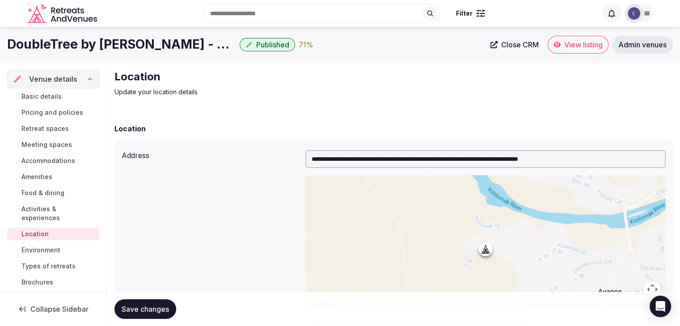
click at [159, 310] on span "Save changes" at bounding box center [145, 309] width 47 height 9
click at [329, 95] on p "Update your location details" at bounding box center [264, 92] width 300 height 9
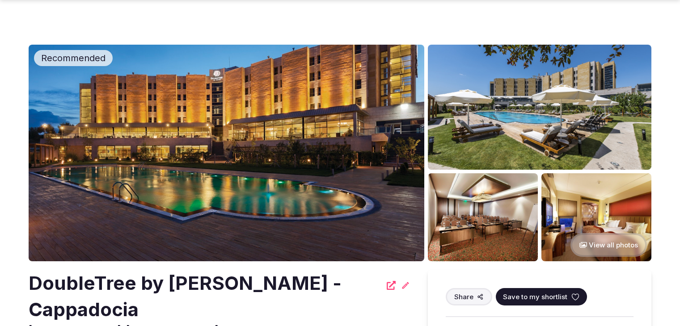
scroll to position [224, 0]
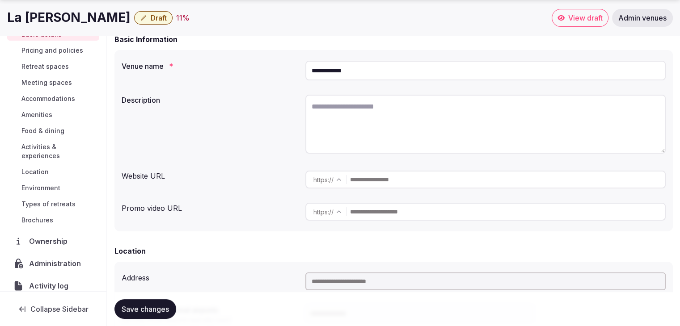
scroll to position [68, 0]
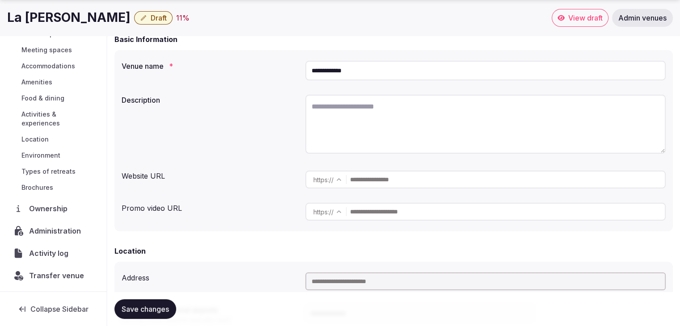
click at [67, 275] on span "Transfer venue" at bounding box center [56, 275] width 55 height 11
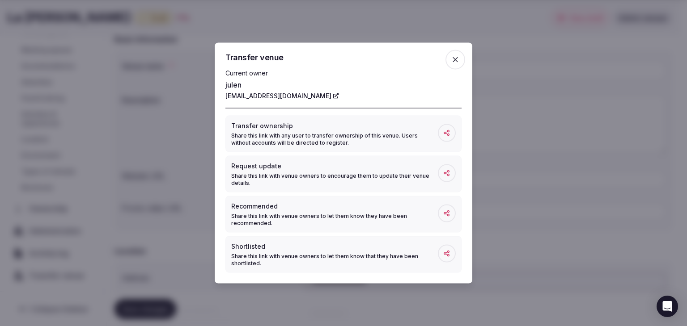
click at [460, 62] on span "button" at bounding box center [455, 60] width 20 height 20
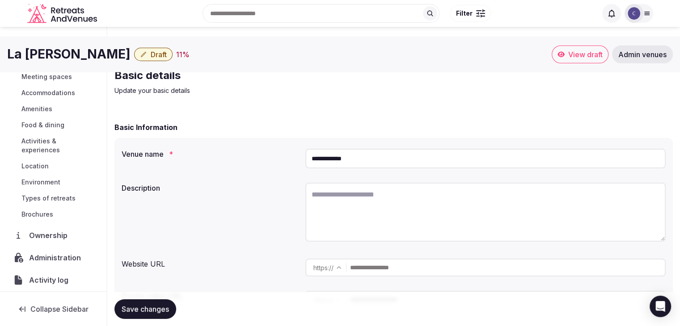
scroll to position [0, 0]
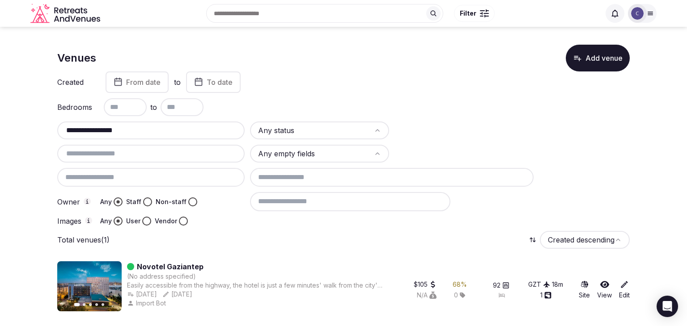
type input "**********"
